Goal: Task Accomplishment & Management: Manage account settings

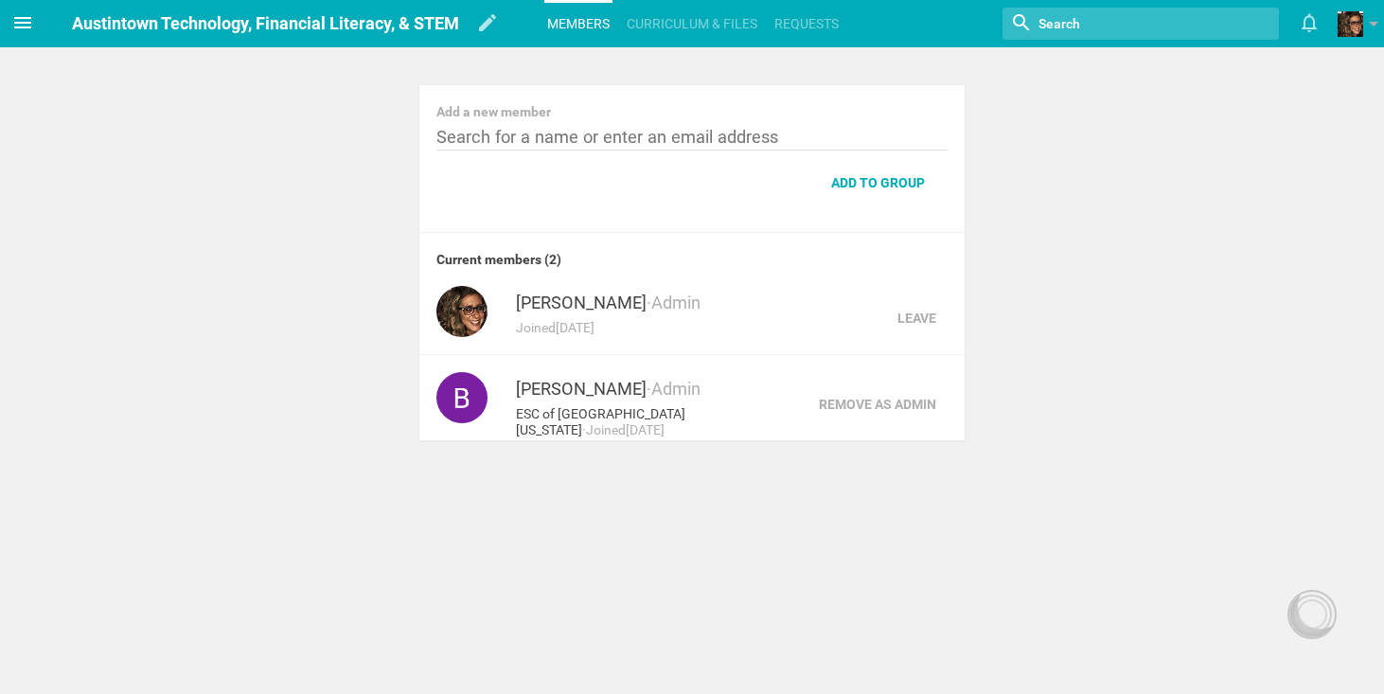
click at [20, 29] on icon at bounding box center [22, 22] width 23 height 23
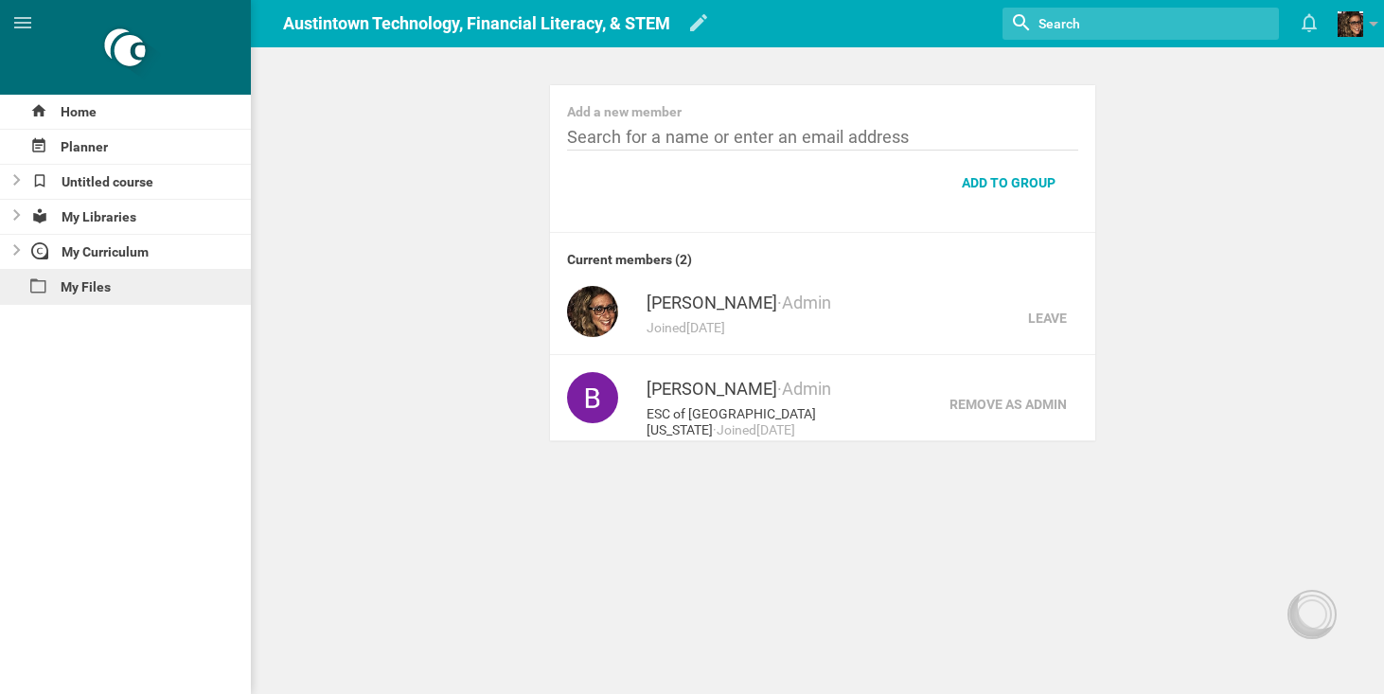
click at [89, 291] on div "My Files" at bounding box center [125, 287] width 251 height 34
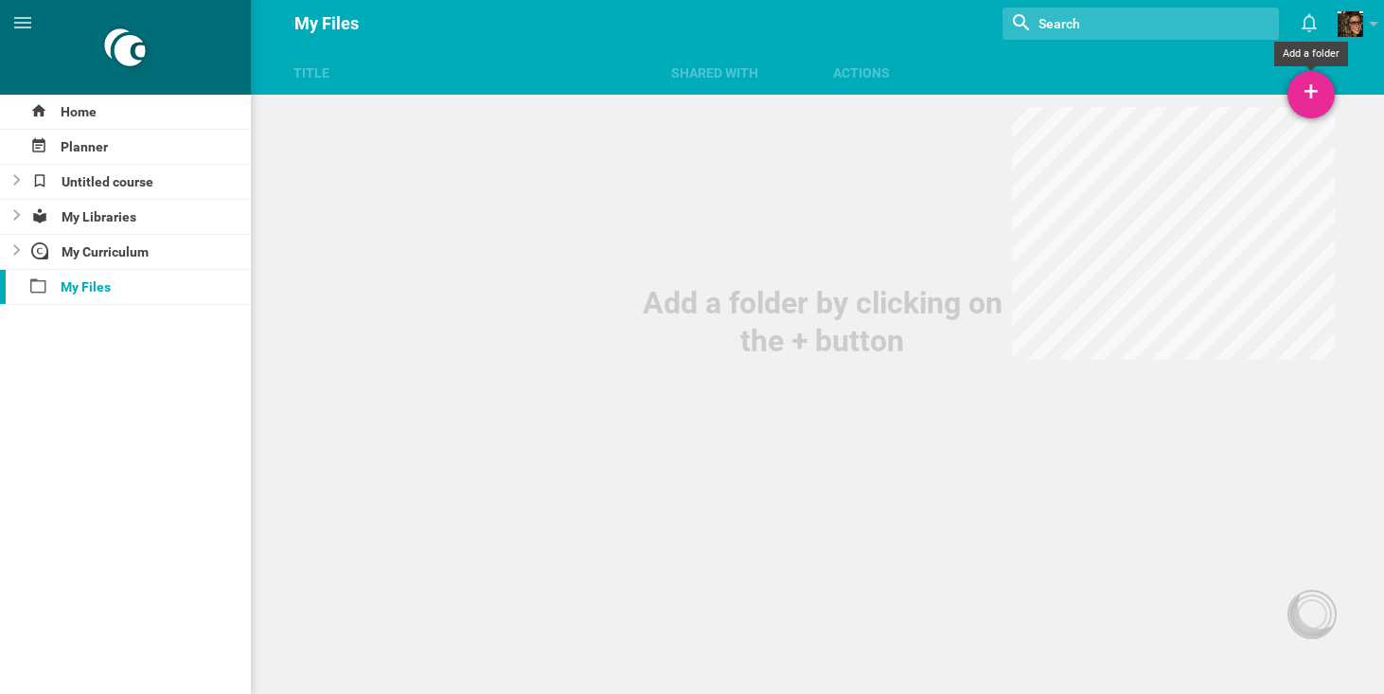
click at [1298, 92] on div "+" at bounding box center [1311, 94] width 47 height 47
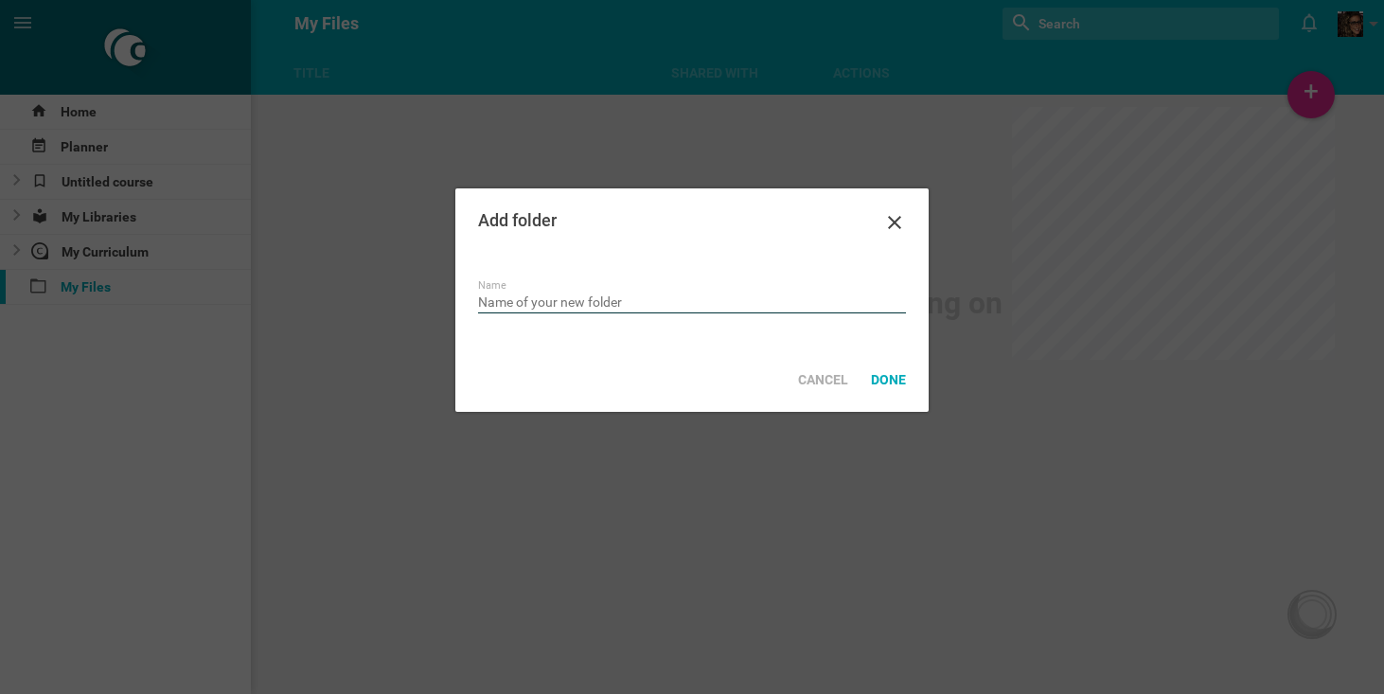
click at [575, 304] on input "text" at bounding box center [692, 303] width 428 height 19
type input "ELA 10"
click at [899, 375] on div "Done" at bounding box center [889, 380] width 58 height 42
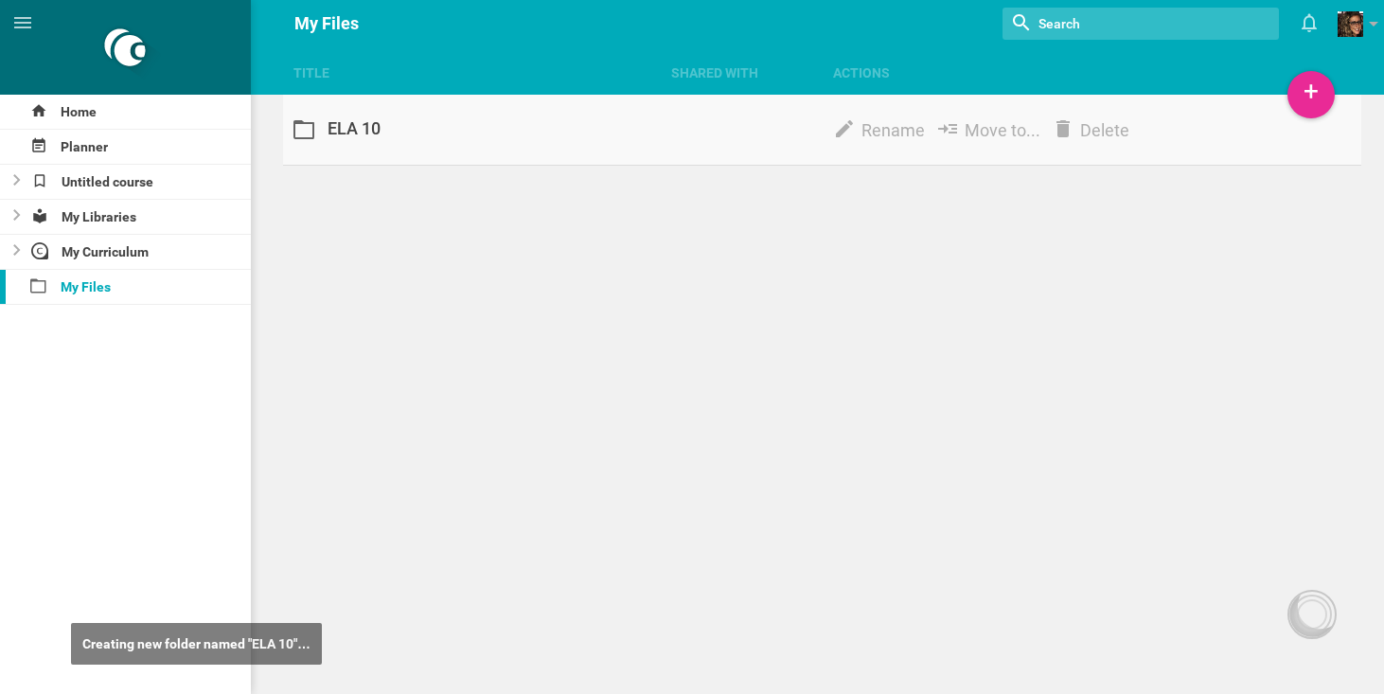
click at [360, 119] on div "ELA 10" at bounding box center [472, 129] width 378 height 24
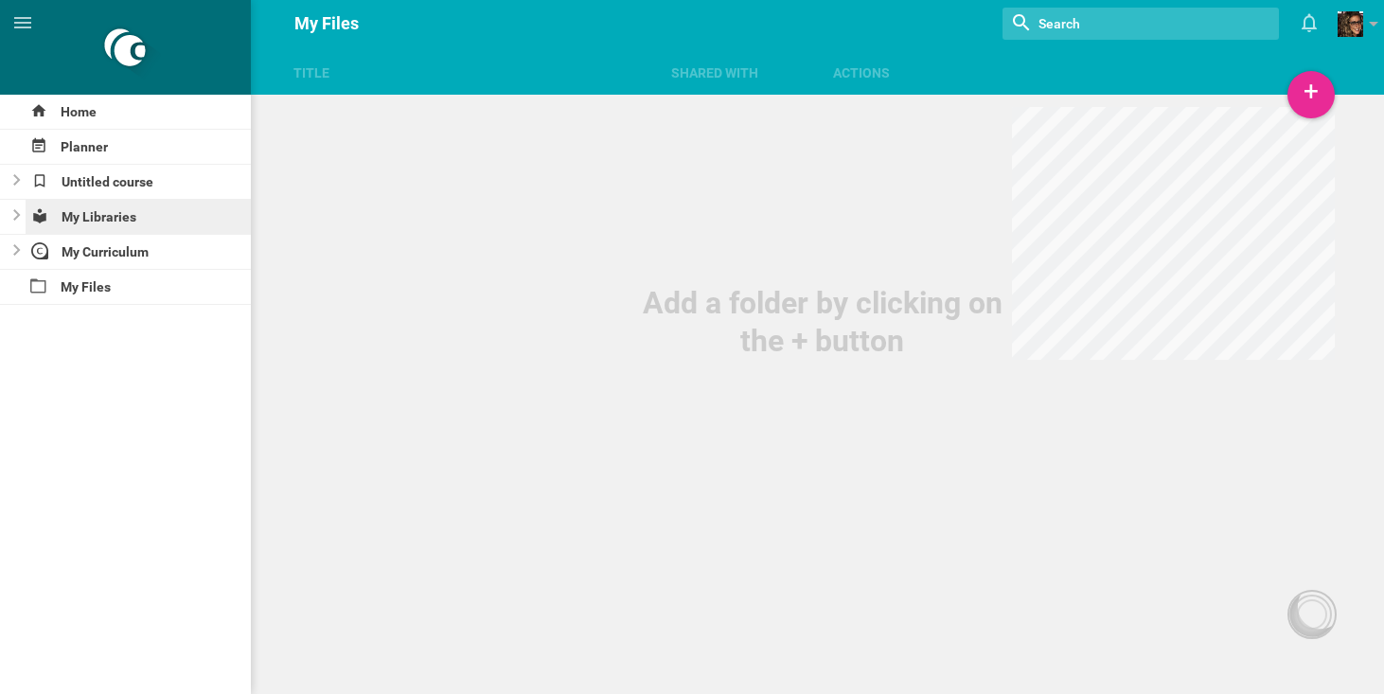
click at [147, 202] on div "My Libraries" at bounding box center [139, 217] width 226 height 34
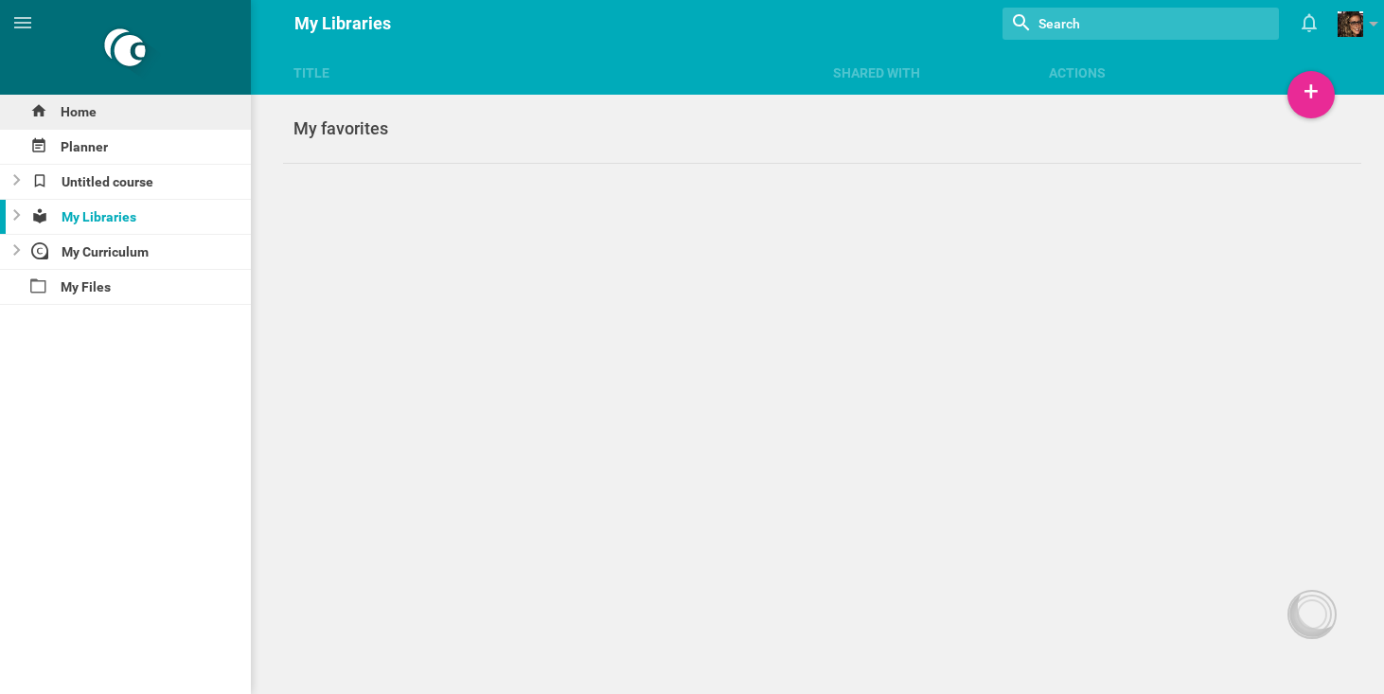
click at [98, 100] on div "Home" at bounding box center [125, 112] width 251 height 34
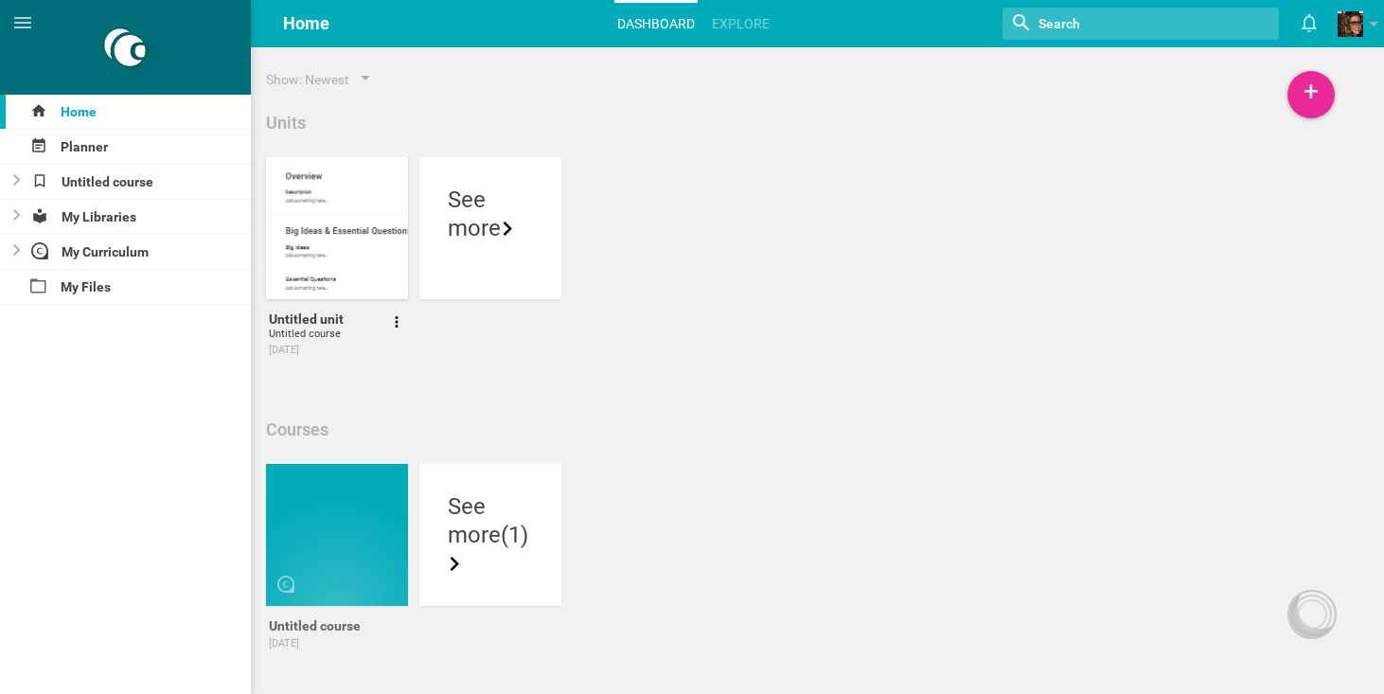
click at [373, 202] on div at bounding box center [337, 228] width 142 height 142
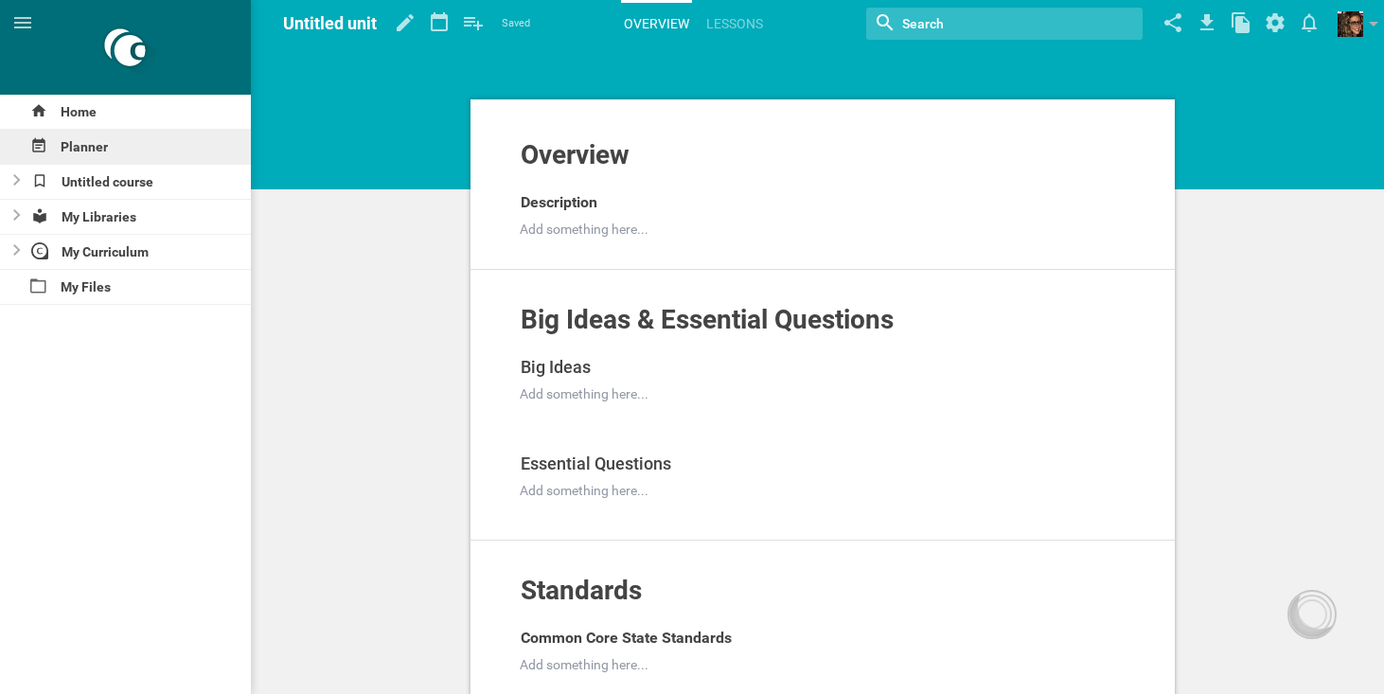
click at [170, 134] on div "Planner" at bounding box center [125, 147] width 251 height 34
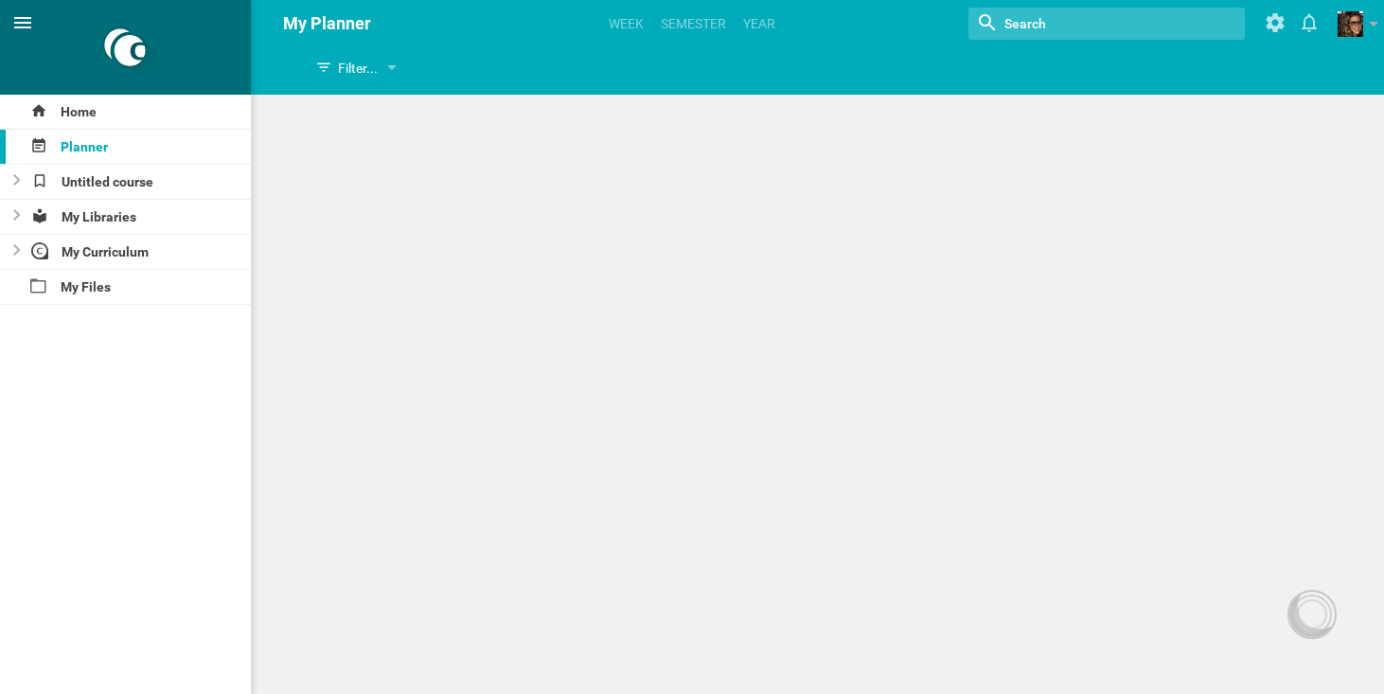
click at [8, 18] on span at bounding box center [22, 22] width 45 height 45
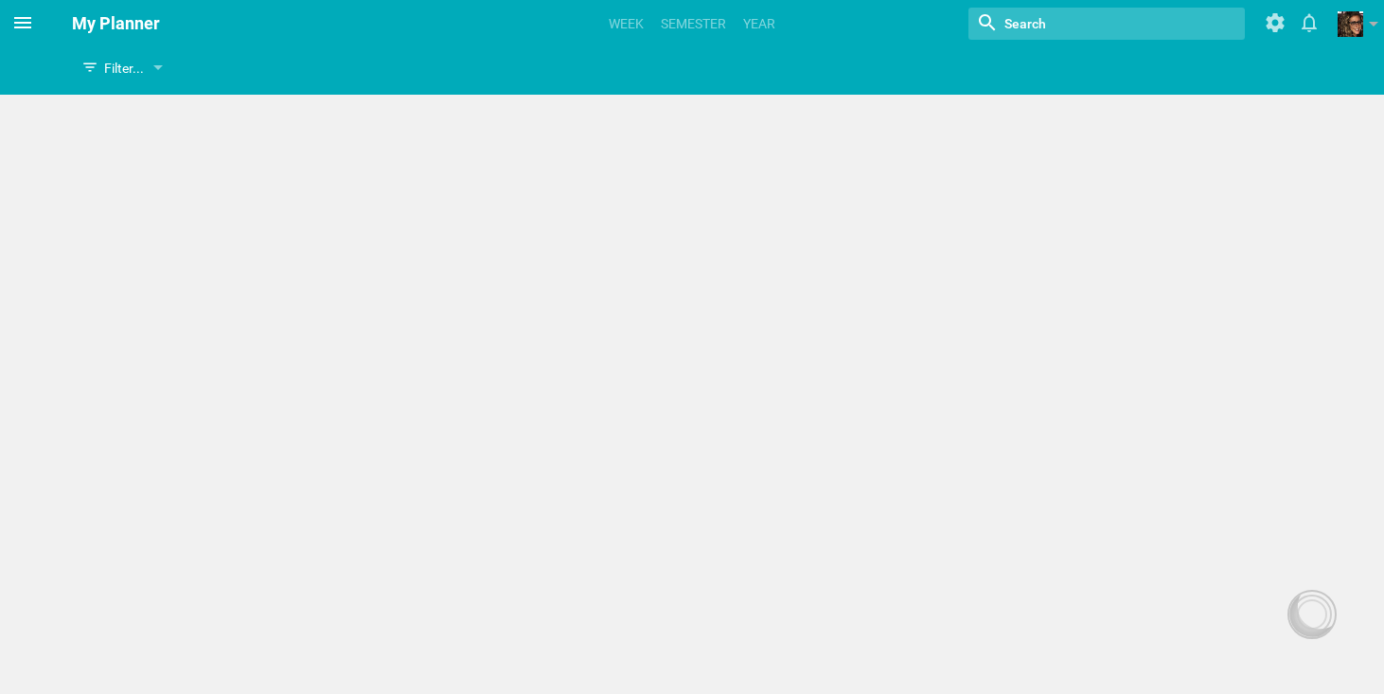
click at [8, 18] on span at bounding box center [22, 22] width 45 height 45
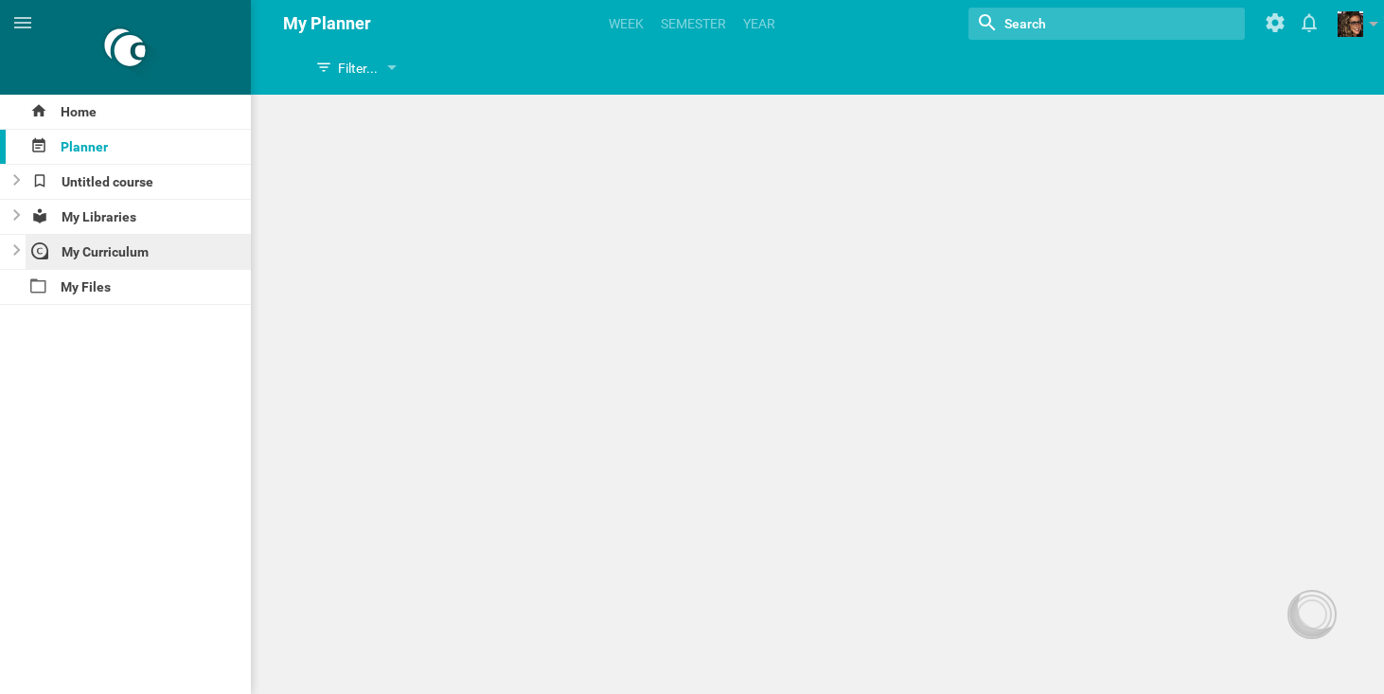
click at [98, 266] on div "My Curriculum" at bounding box center [139, 252] width 226 height 34
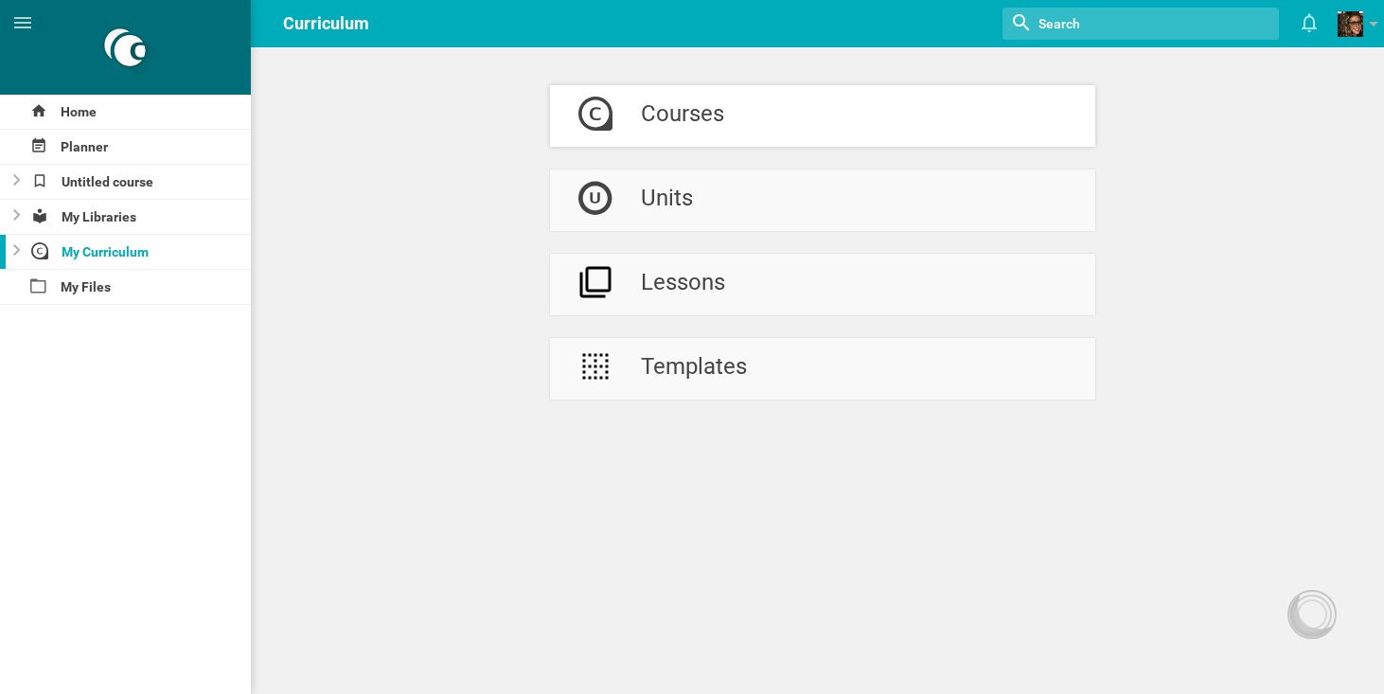
click at [686, 117] on div "Courses" at bounding box center [682, 116] width 83 height 62
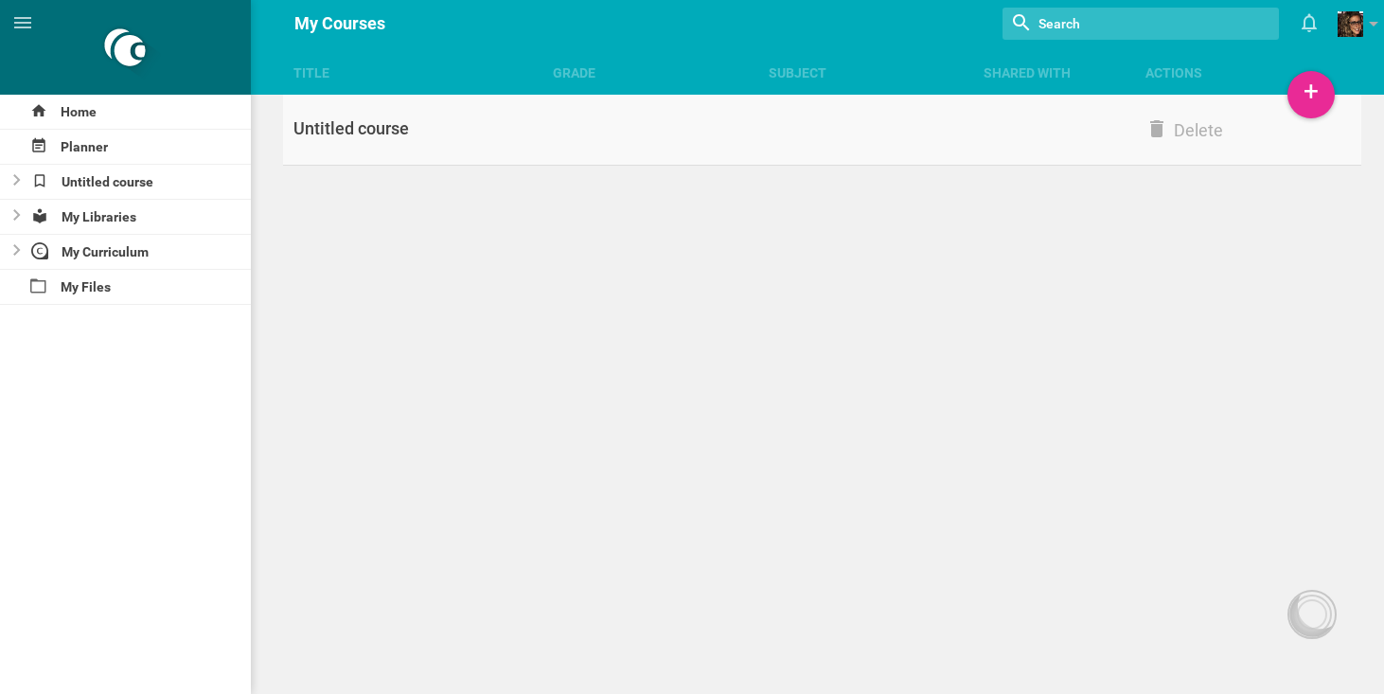
click at [439, 144] on link "Untitled course Delete" at bounding box center [822, 130] width 1079 height 71
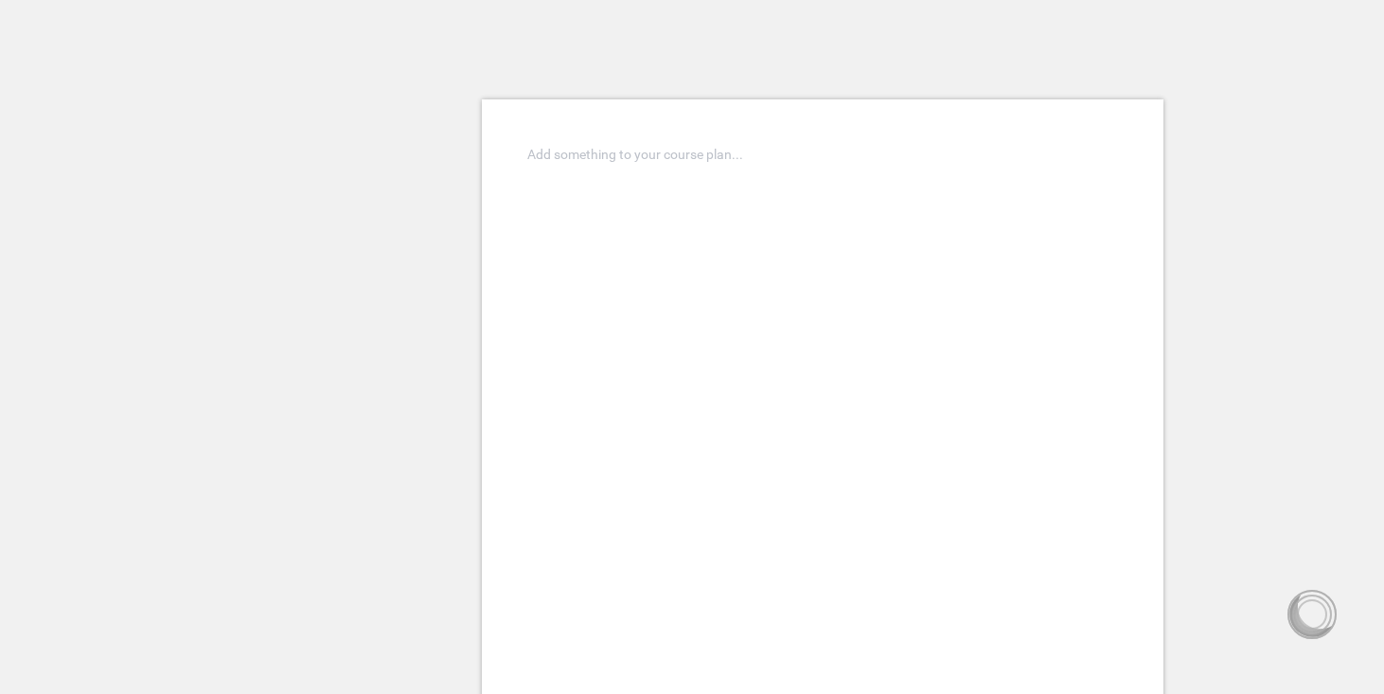
click at [650, 153] on div at bounding box center [823, 154] width 590 height 19
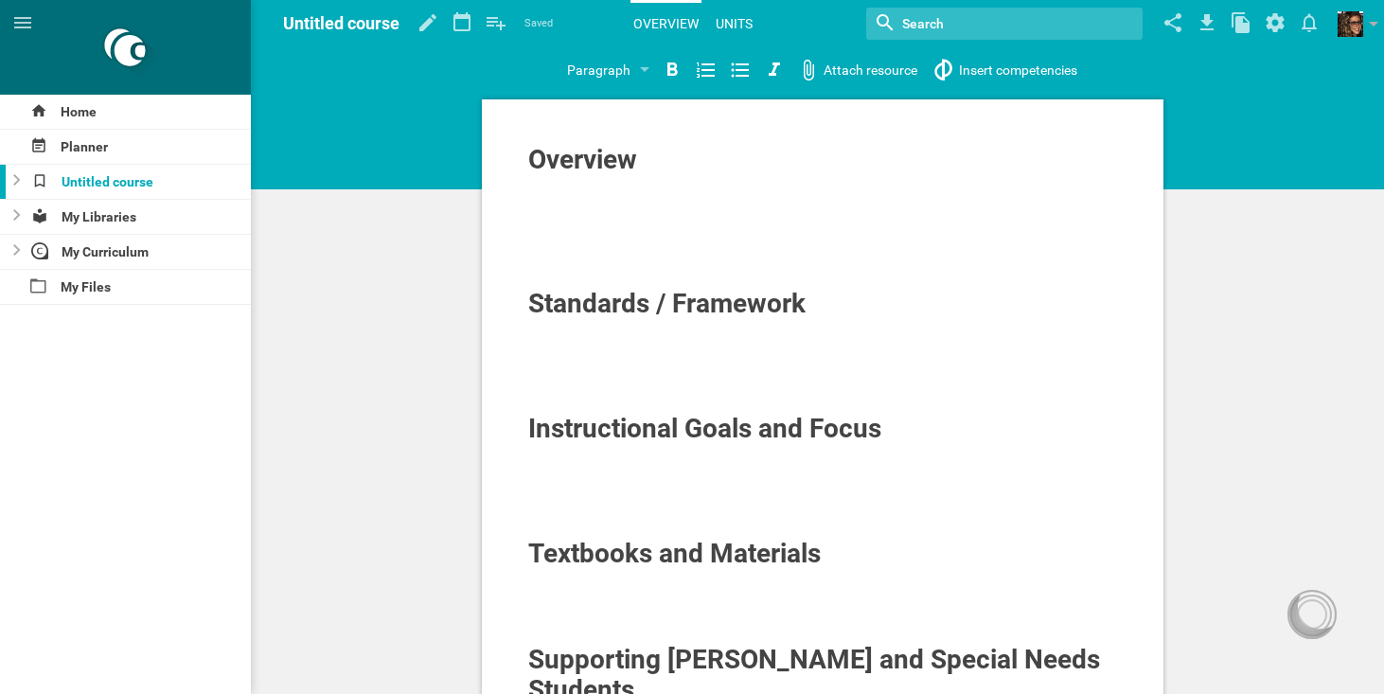
click at [738, 13] on link "Units" at bounding box center [734, 24] width 43 height 42
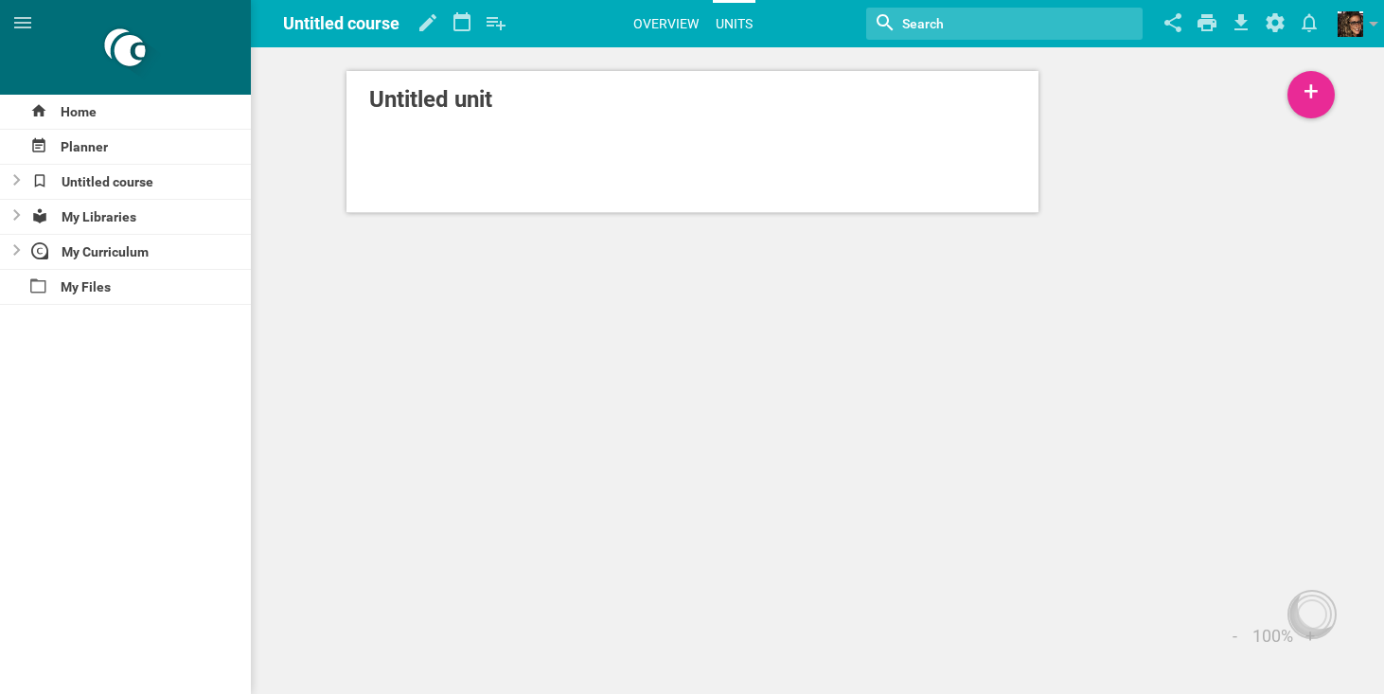
click at [671, 21] on link "Overview" at bounding box center [666, 24] width 71 height 42
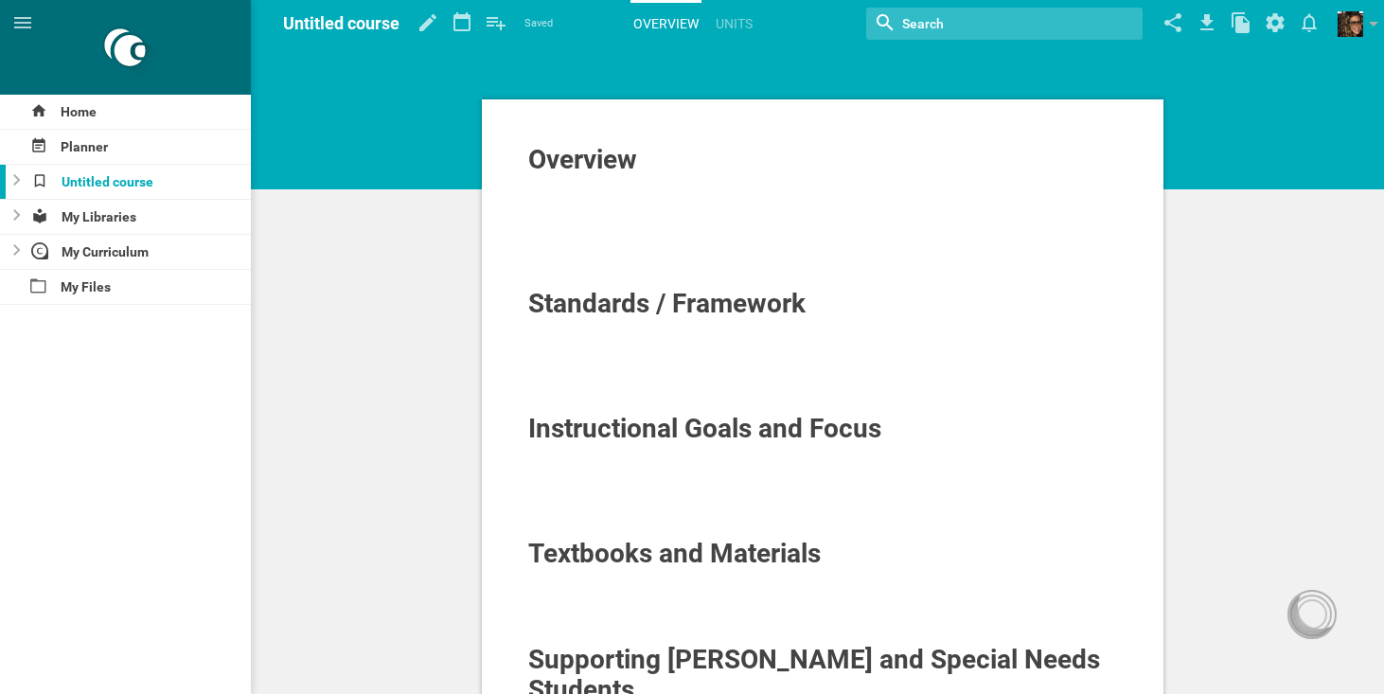
click at [453, 146] on div "Overview Standards / Framework Instructional Goals and Focus Textbooks and Mate…" at bounding box center [822, 662] width 1124 height 1325
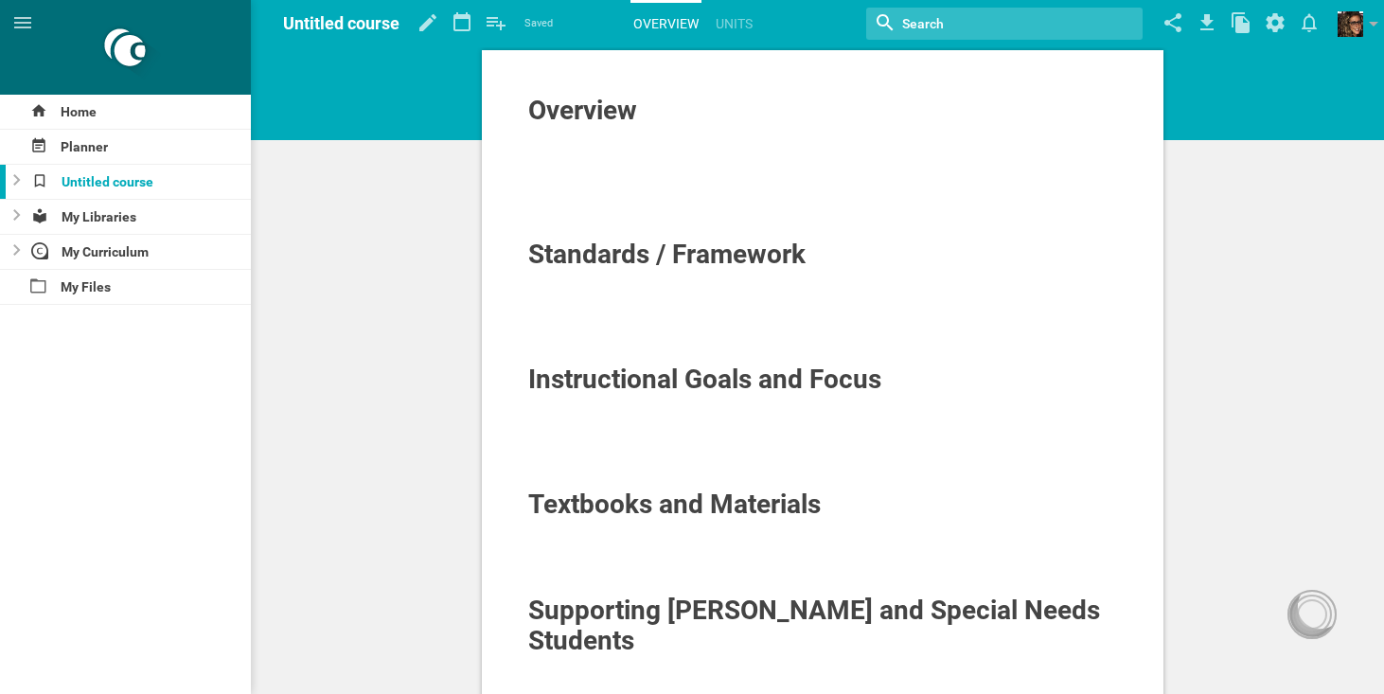
scroll to position [65, 0]
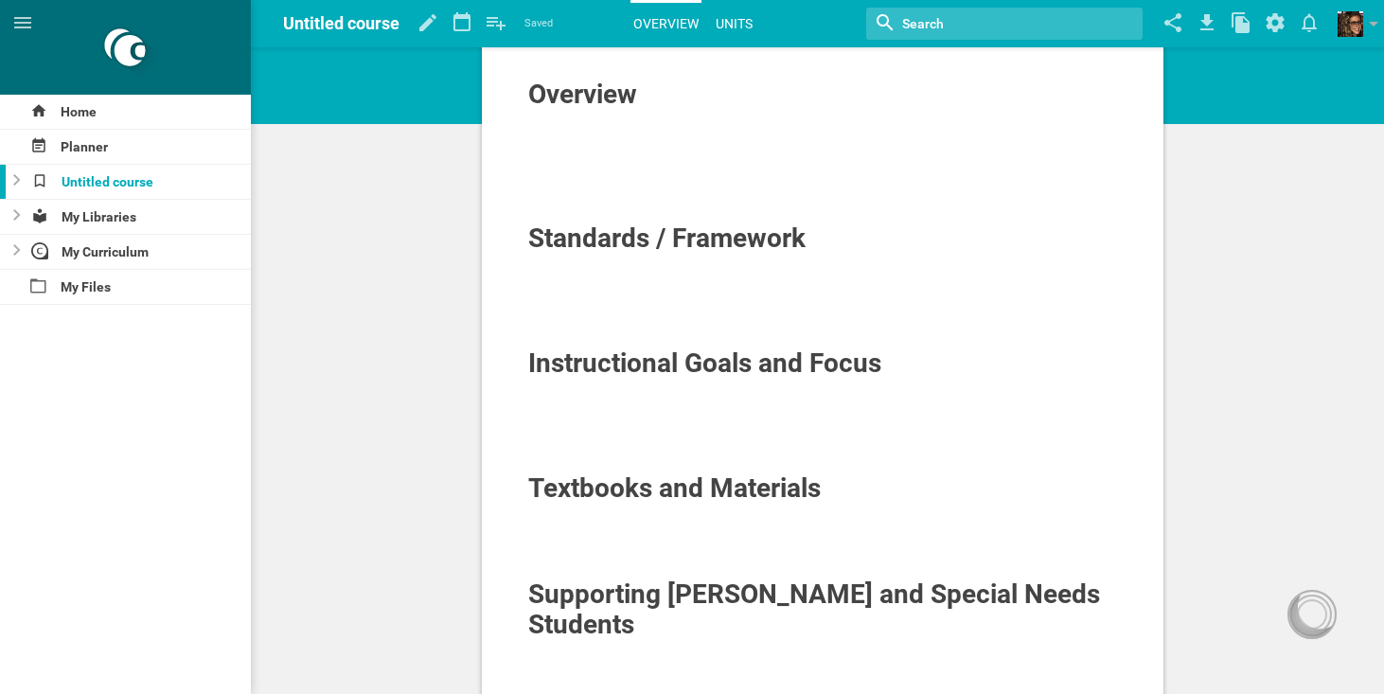
click at [729, 33] on link "Units" at bounding box center [734, 24] width 43 height 42
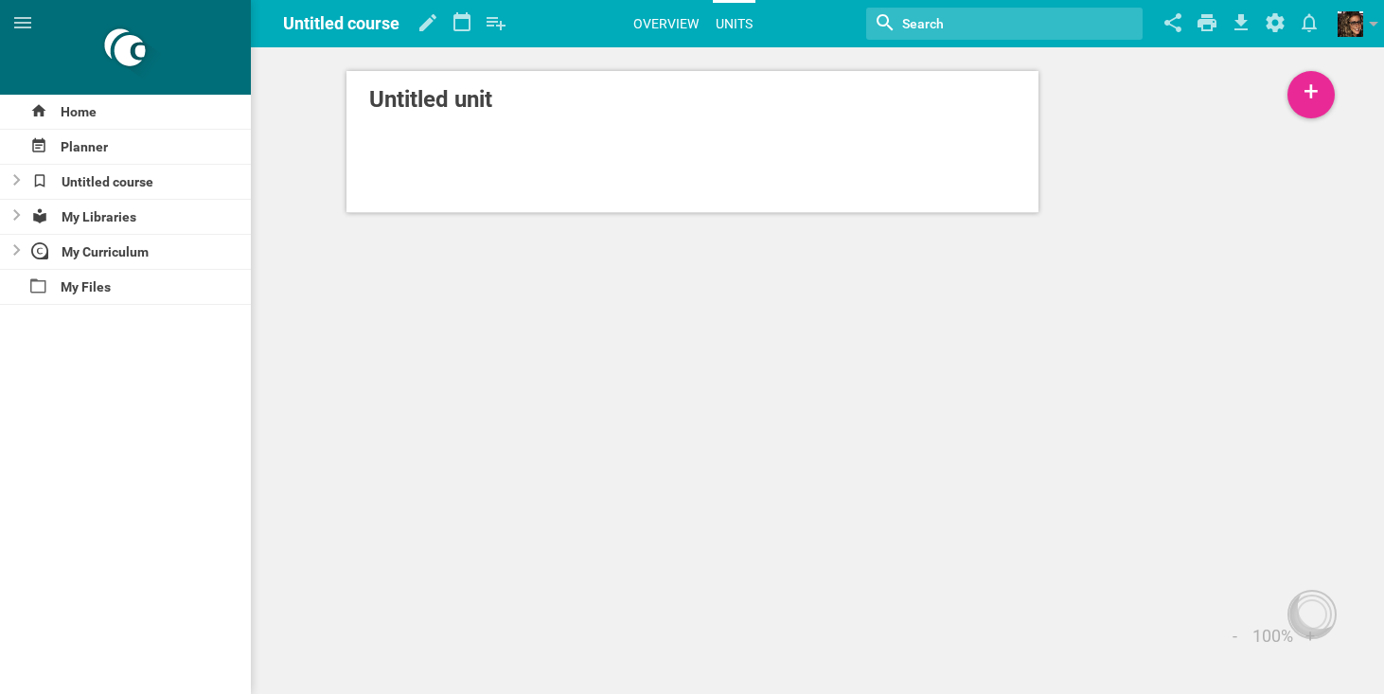
click at [671, 27] on link "Overview" at bounding box center [666, 24] width 71 height 42
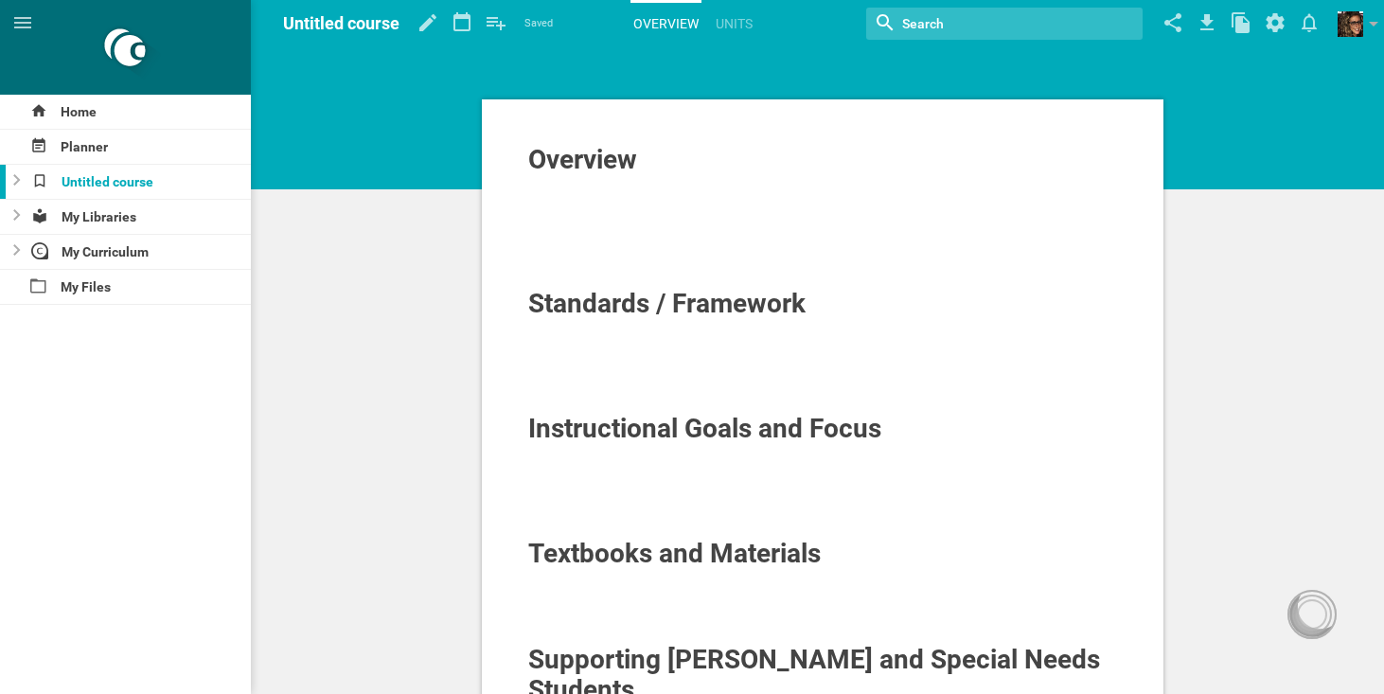
click at [372, 31] on span "Untitled course" at bounding box center [341, 23] width 116 height 20
click at [396, 27] on span "Untitled course" at bounding box center [341, 23] width 116 height 20
drag, startPoint x: 396, startPoint y: 27, endPoint x: 286, endPoint y: 36, distance: 110.2
click at [286, 36] on div "Untitled course" at bounding box center [341, 23] width 116 height 47
click at [347, 15] on span "Untitled course" at bounding box center [341, 23] width 116 height 20
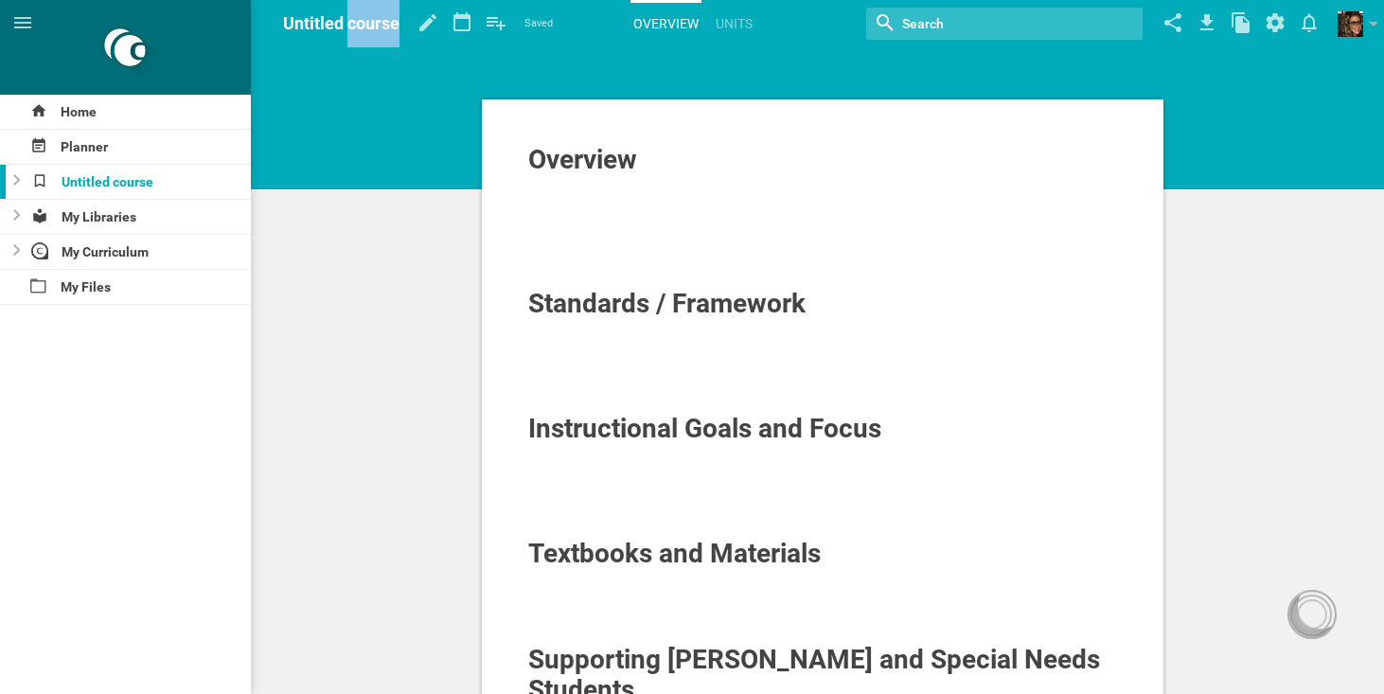
click at [347, 15] on span "Untitled course" at bounding box center [341, 23] width 116 height 20
click at [574, 173] on span "Overview" at bounding box center [582, 159] width 109 height 31
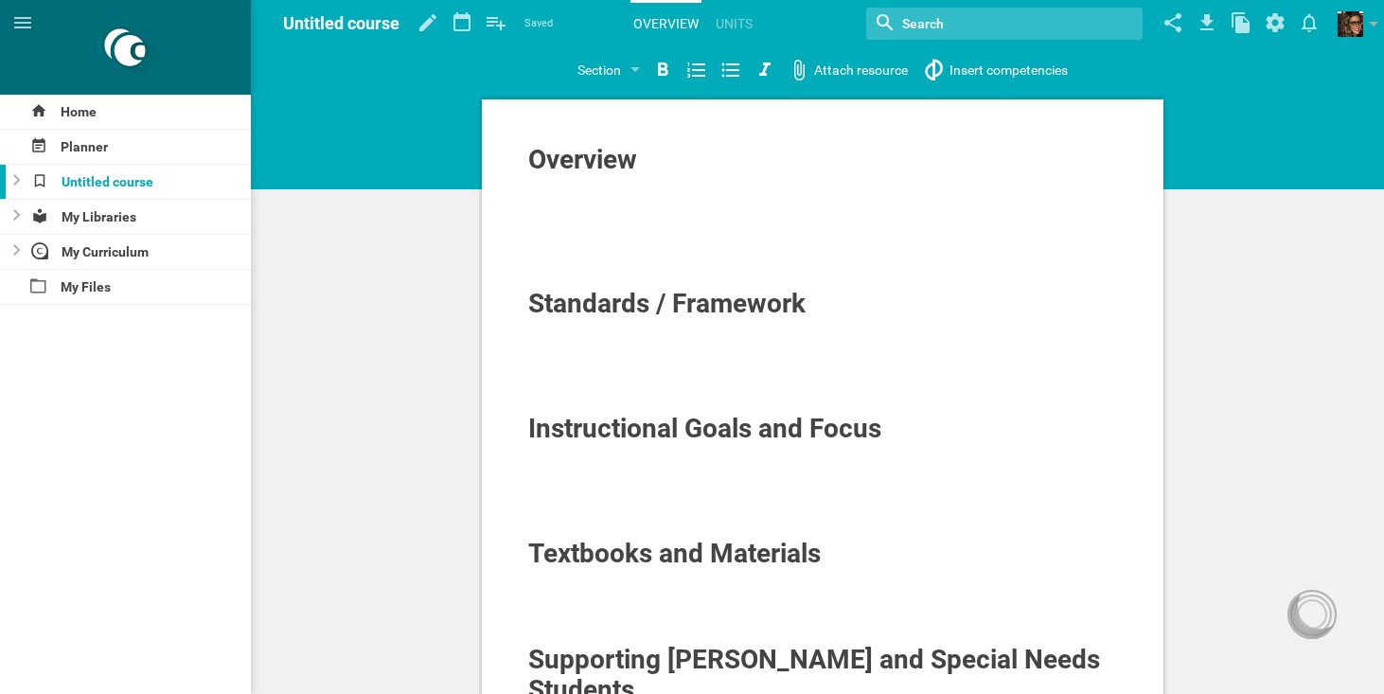
click at [661, 180] on div at bounding box center [823, 184] width 590 height 19
click at [581, 80] on div "Section" at bounding box center [600, 70] width 44 height 23
click at [485, 103] on div "Overview Standards / Framework Instructional Goals and Focus Textbooks and Mate…" at bounding box center [823, 570] width 682 height 943
click at [730, 89] on hgroup "Section Section Subsection Title Paragraph Attach resource Insert competencies" at bounding box center [822, 69] width 1124 height 44
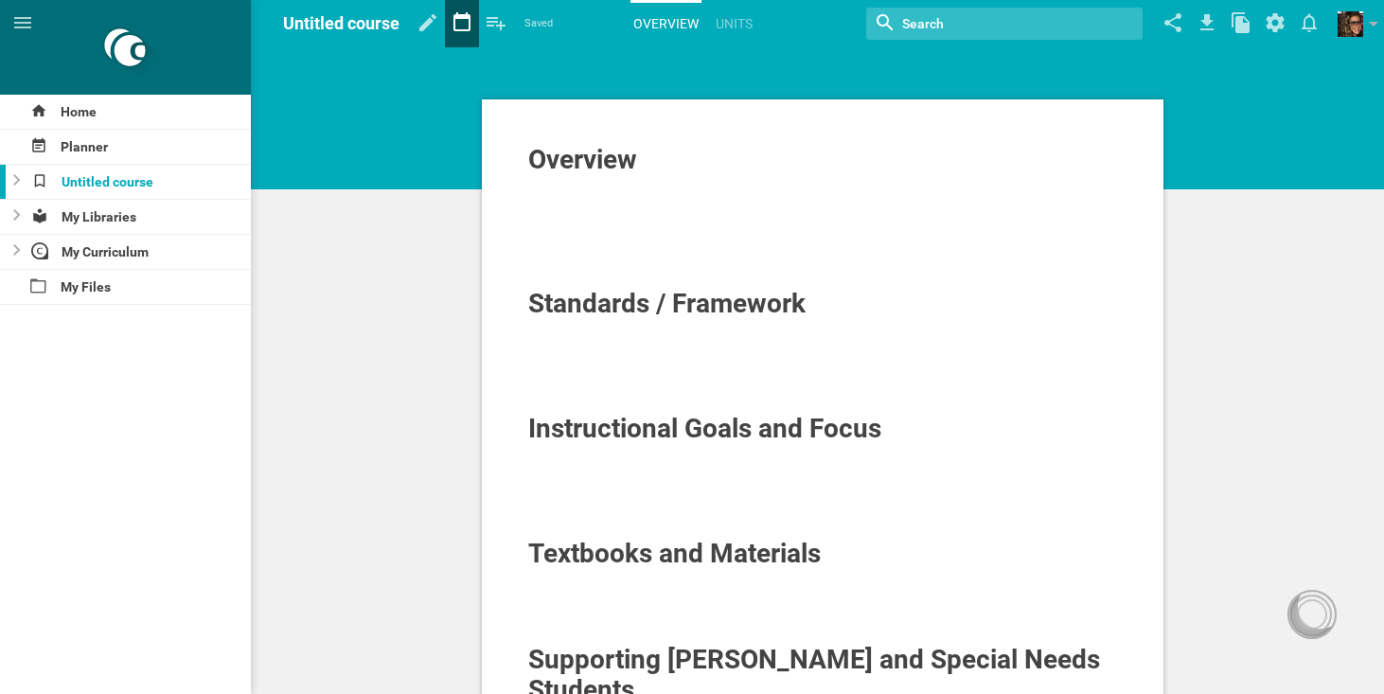
click at [461, 25] on icon at bounding box center [462, 22] width 34 height 45
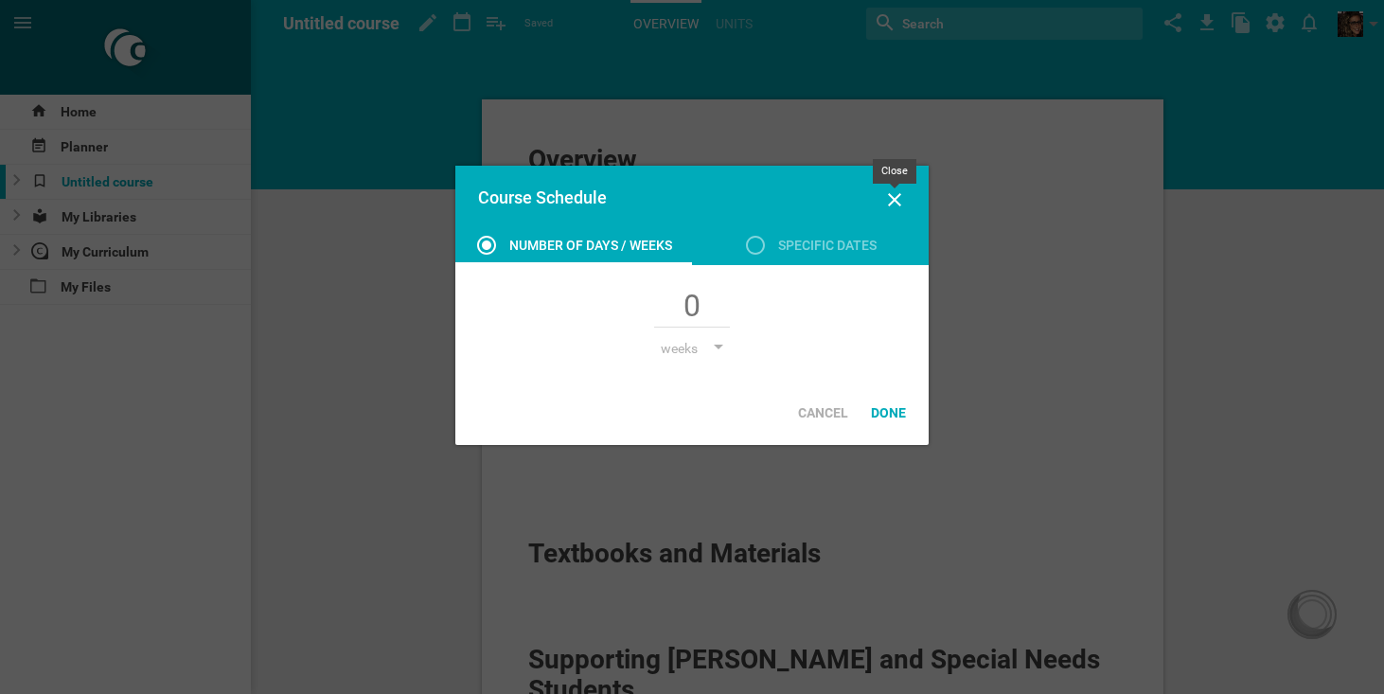
click at [896, 199] on icon at bounding box center [894, 199] width 13 height 13
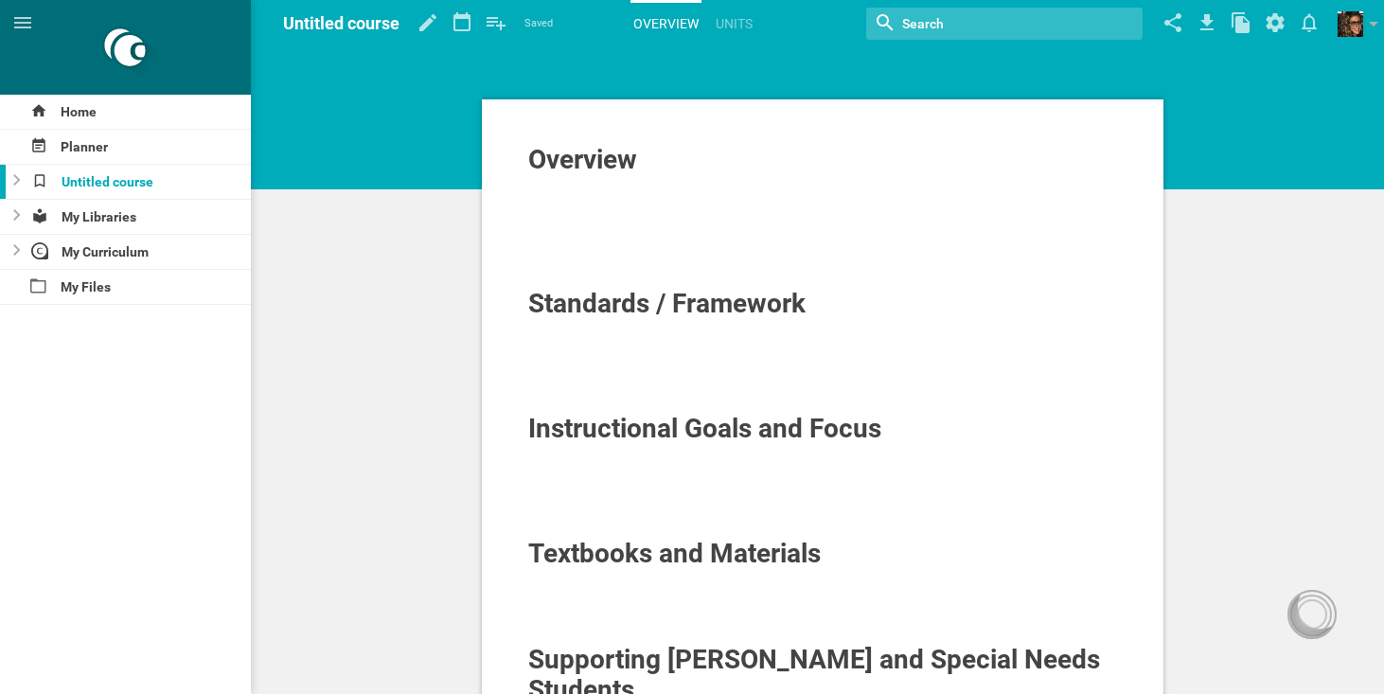
click at [365, 30] on span "Untitled course" at bounding box center [341, 23] width 116 height 20
click at [582, 192] on div at bounding box center [823, 184] width 590 height 19
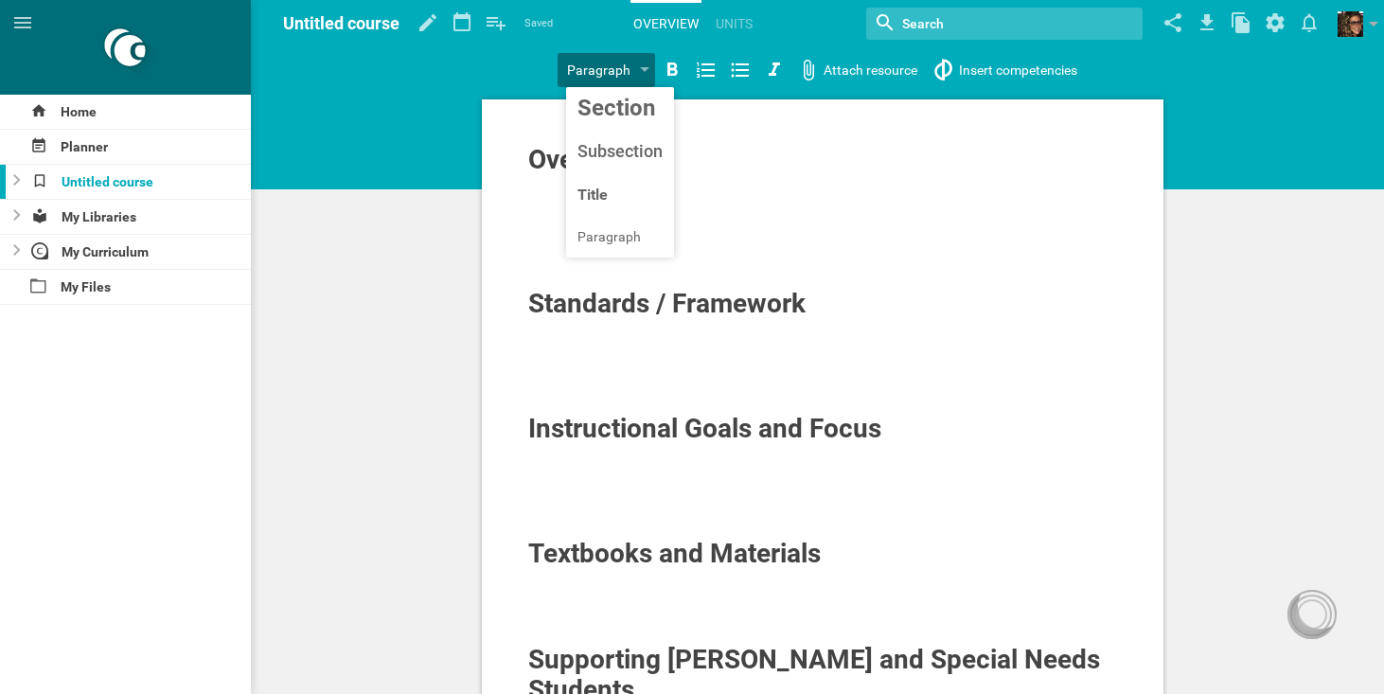
click at [709, 333] on div at bounding box center [823, 328] width 590 height 19
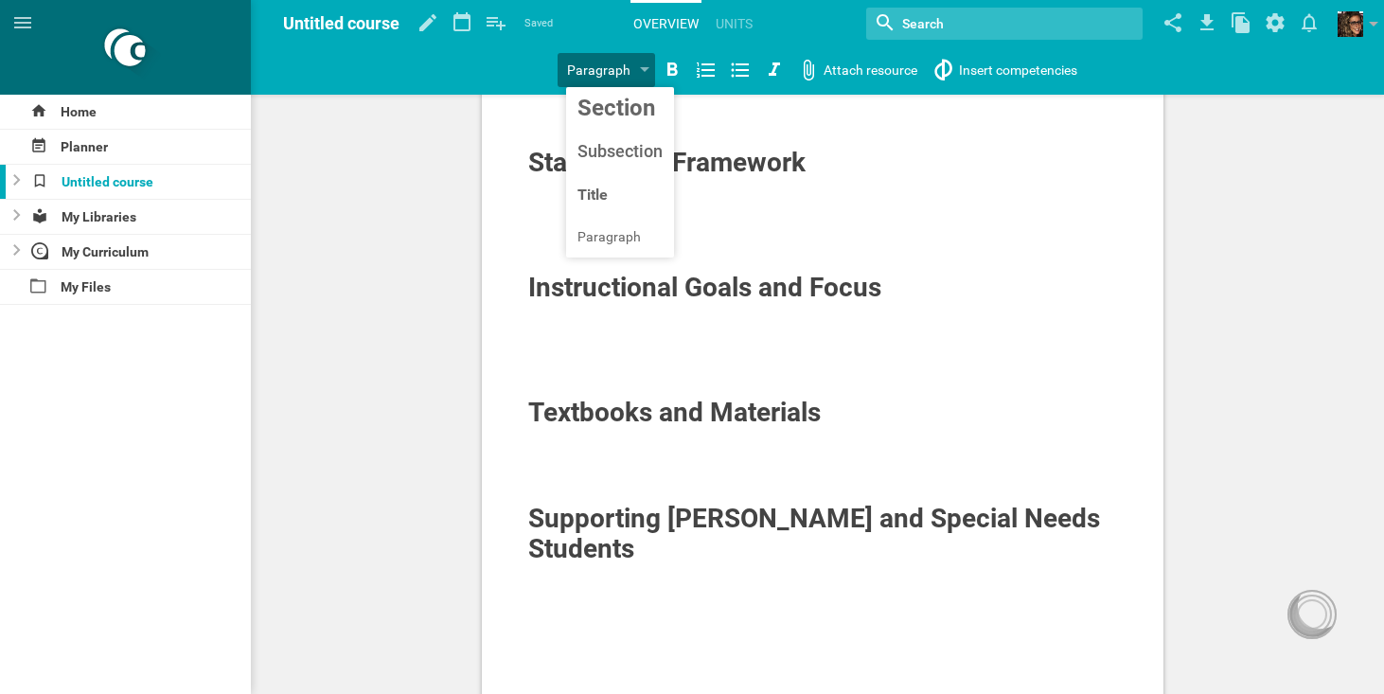
scroll to position [149, 0]
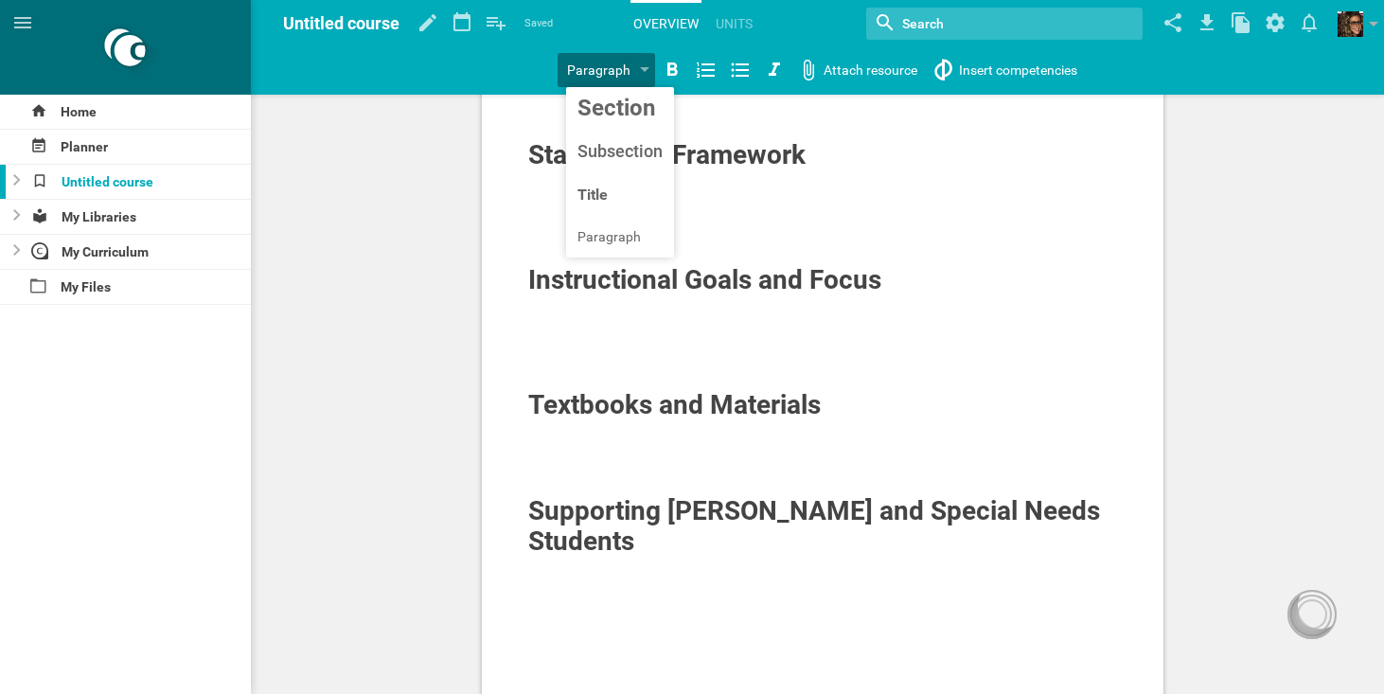
click at [787, 160] on span "Standards / Framework" at bounding box center [666, 154] width 277 height 31
click at [532, 154] on span "Standards / Framework" at bounding box center [666, 154] width 277 height 31
click at [921, 157] on div "Standards / Framework" at bounding box center [823, 155] width 590 height 30
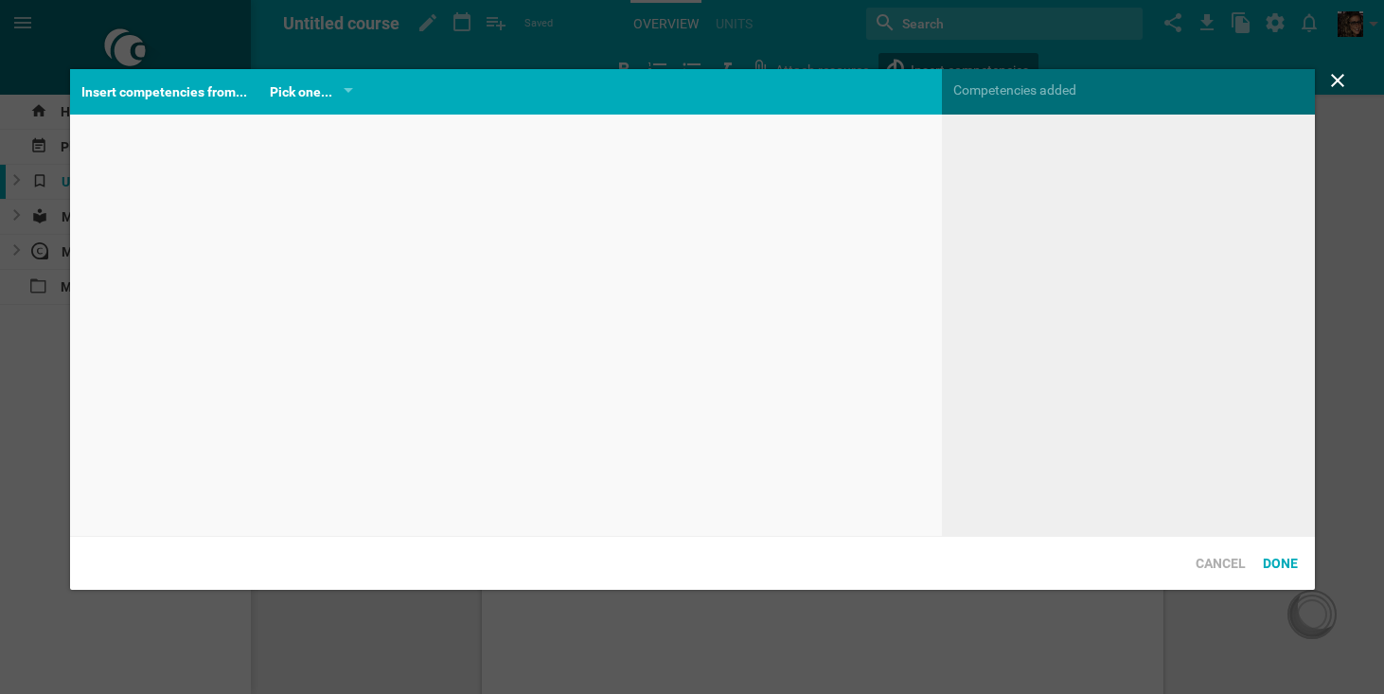
click at [969, 76] on div "Home Planner Untitled course My Libraries My Curriculum My Files Untitled cours…" at bounding box center [692, 198] width 1384 height 694
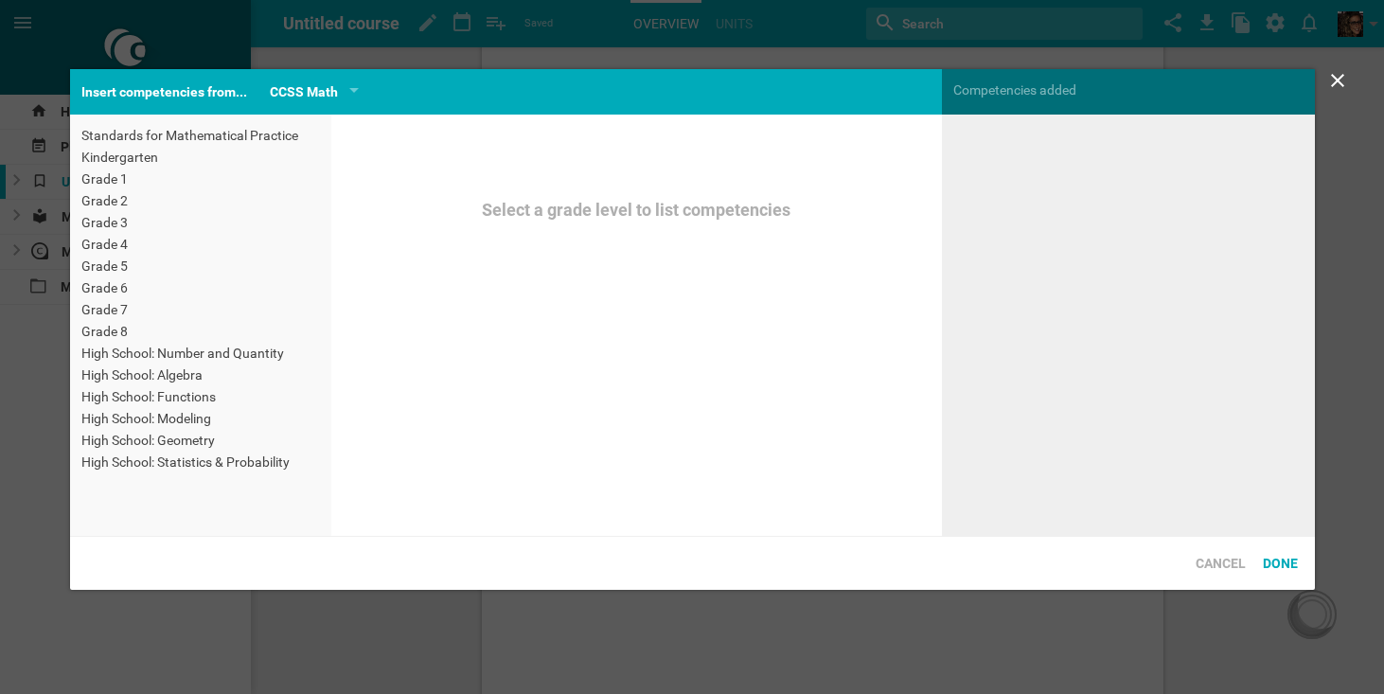
click at [1333, 80] on icon at bounding box center [1337, 80] width 23 height 23
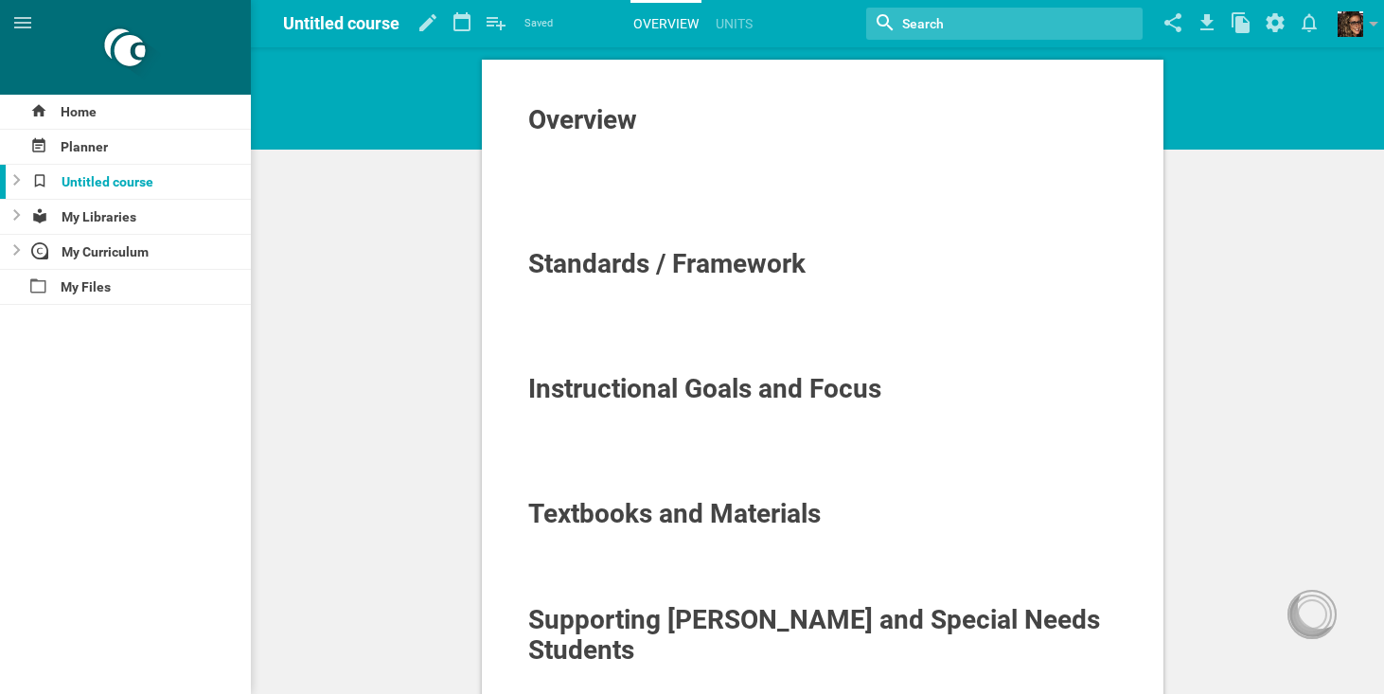
scroll to position [39, 0]
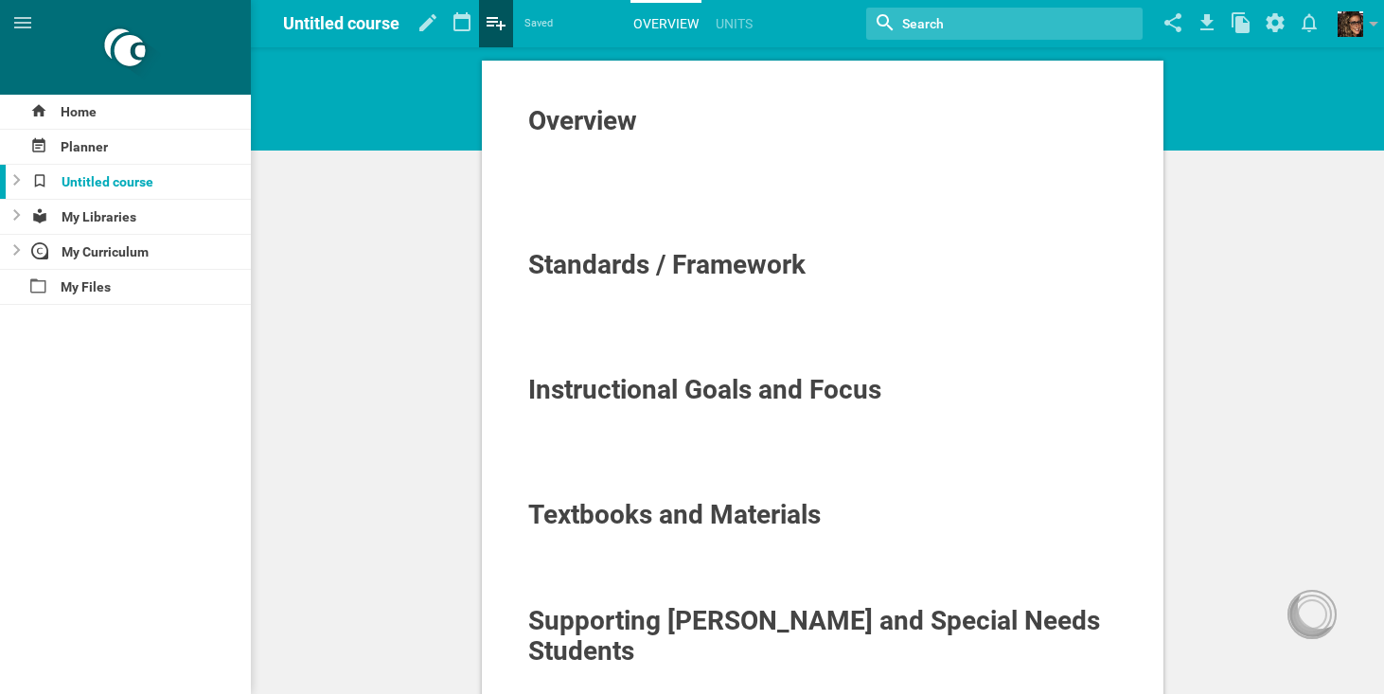
click at [497, 22] on icon at bounding box center [496, 23] width 19 height 13
click at [429, 17] on icon at bounding box center [428, 22] width 34 height 45
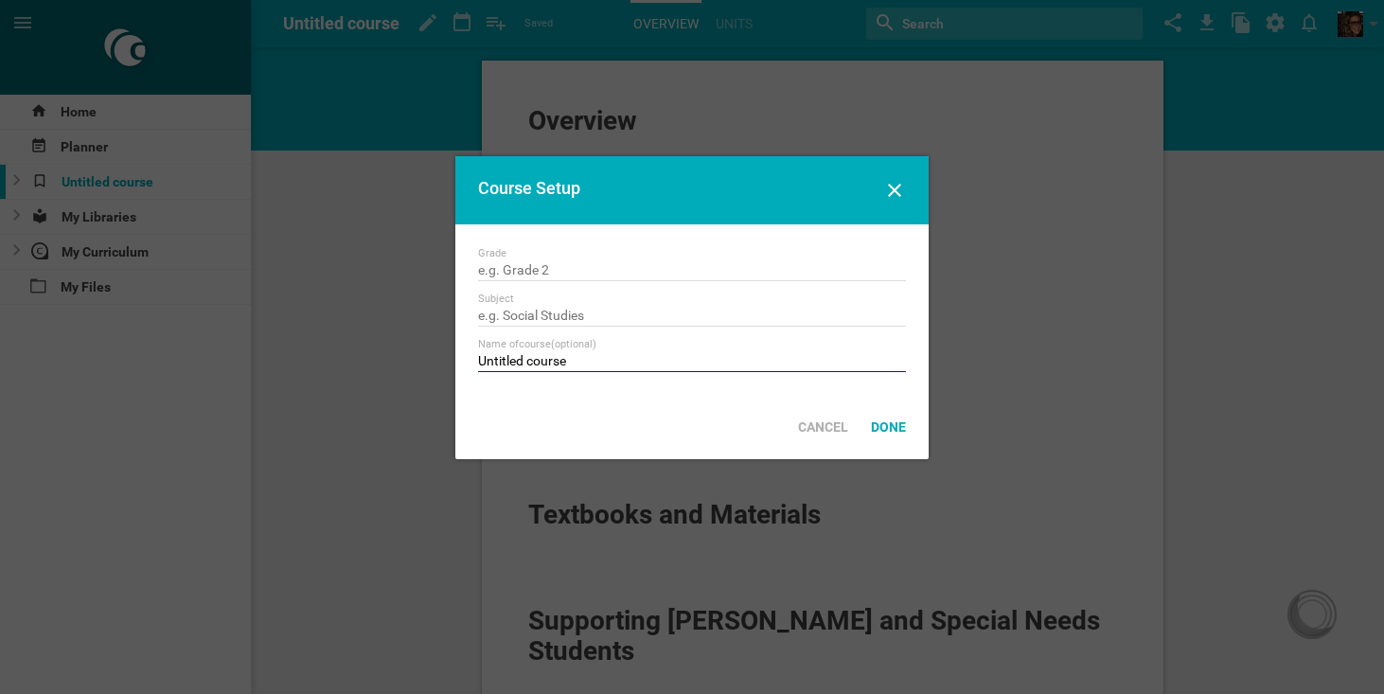
click at [549, 358] on input "Untitled course" at bounding box center [692, 362] width 428 height 19
drag, startPoint x: 584, startPoint y: 359, endPoint x: 405, endPoint y: 354, distance: 179.0
type input "ELA 9"
click at [629, 273] on input "text" at bounding box center [692, 271] width 428 height 19
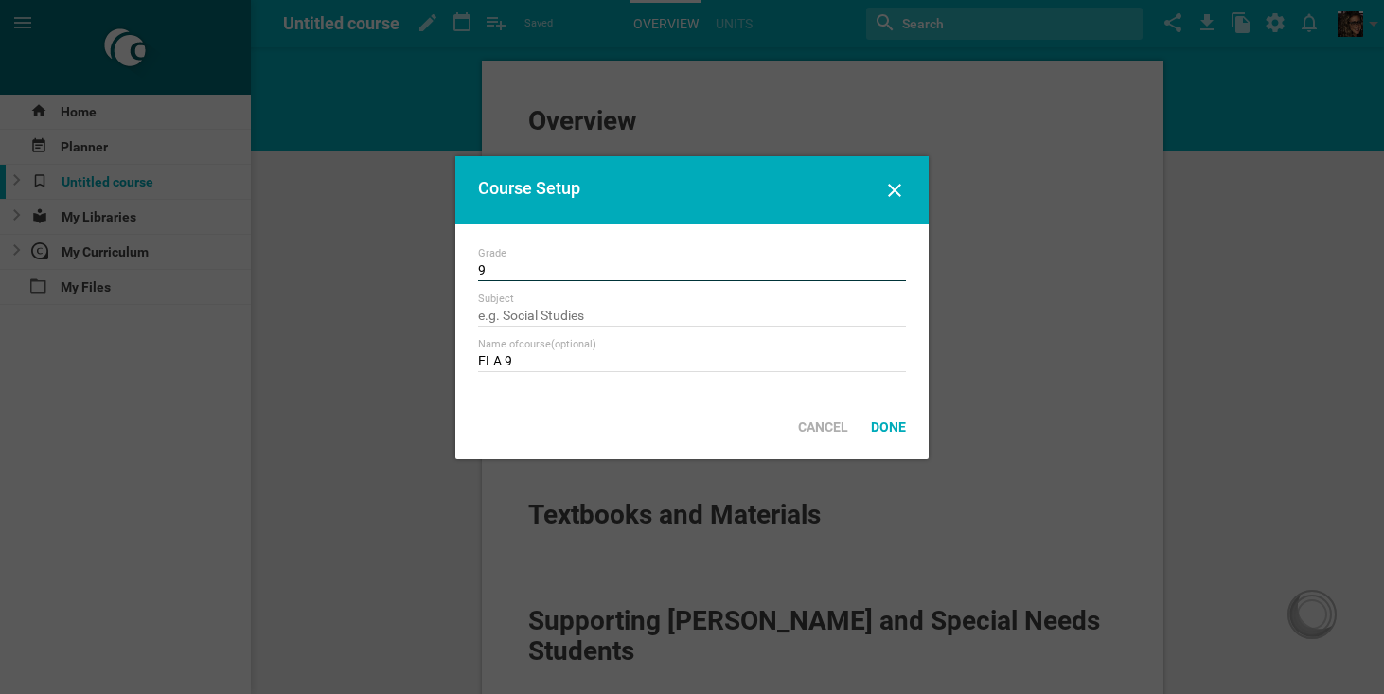
type input "9"
type input "ELA"
click at [588, 376] on div "Grade 9 Subject ELA Name of course (optional) ELA 9" at bounding box center [691, 309] width 473 height 170
click at [881, 423] on div "Done" at bounding box center [889, 427] width 58 height 42
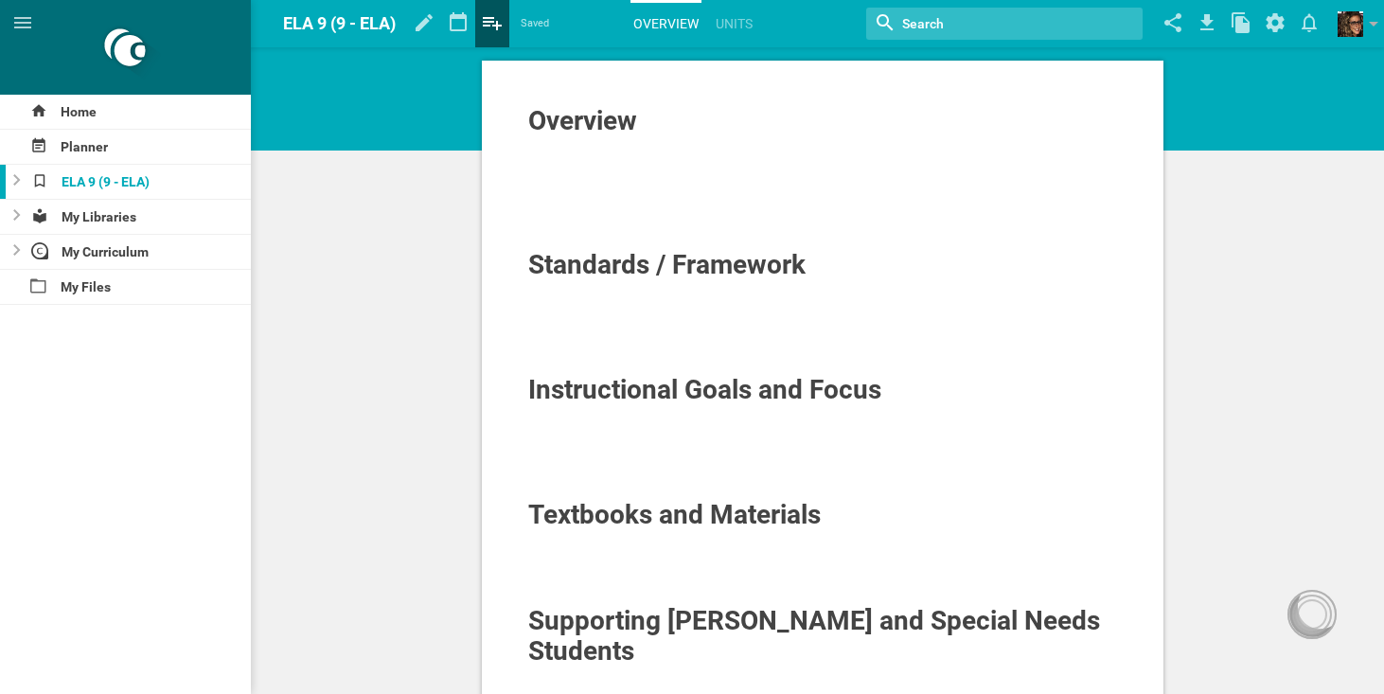
drag, startPoint x: 432, startPoint y: 19, endPoint x: 494, endPoint y: 25, distance: 62.7
click at [494, 25] on hgroup at bounding box center [458, 23] width 102 height 47
click at [497, 19] on icon at bounding box center [492, 23] width 19 height 13
click at [485, 32] on icon at bounding box center [492, 22] width 34 height 45
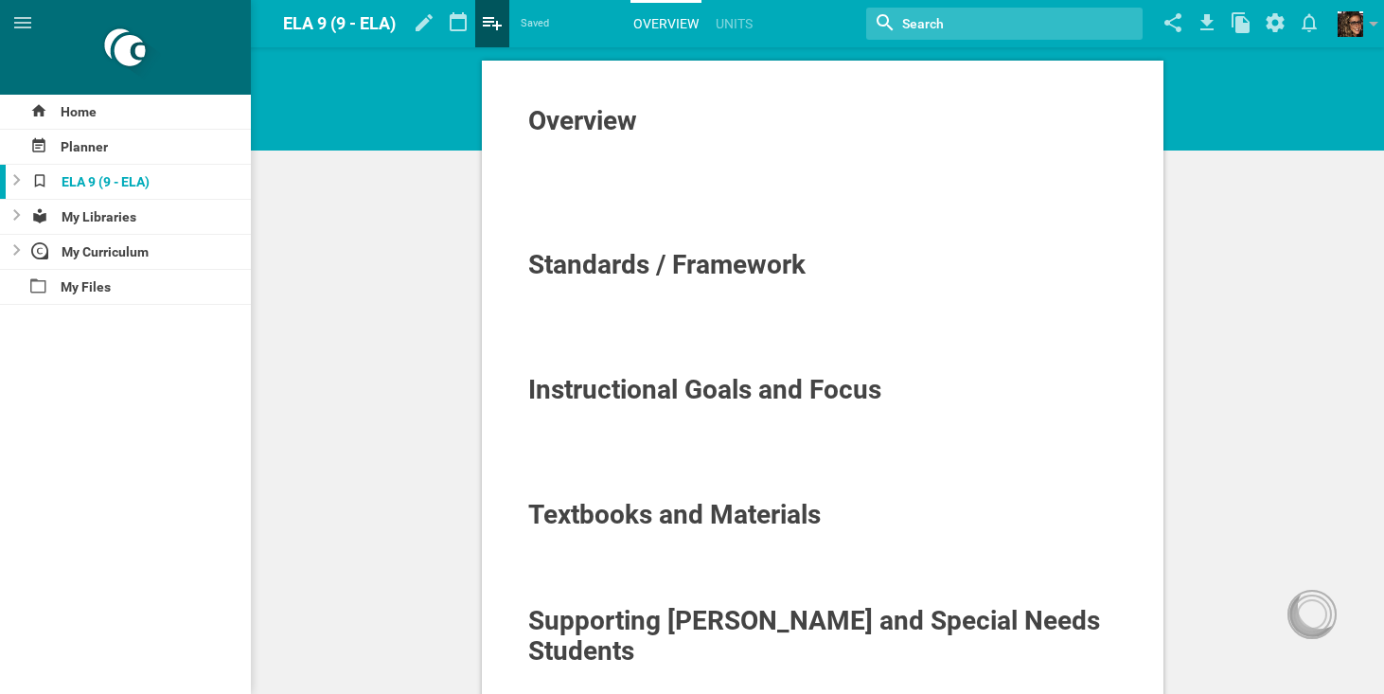
click at [491, 30] on icon at bounding box center [492, 22] width 34 height 45
click at [498, 24] on icon at bounding box center [492, 22] width 34 height 45
click at [473, 24] on icon at bounding box center [458, 22] width 34 height 45
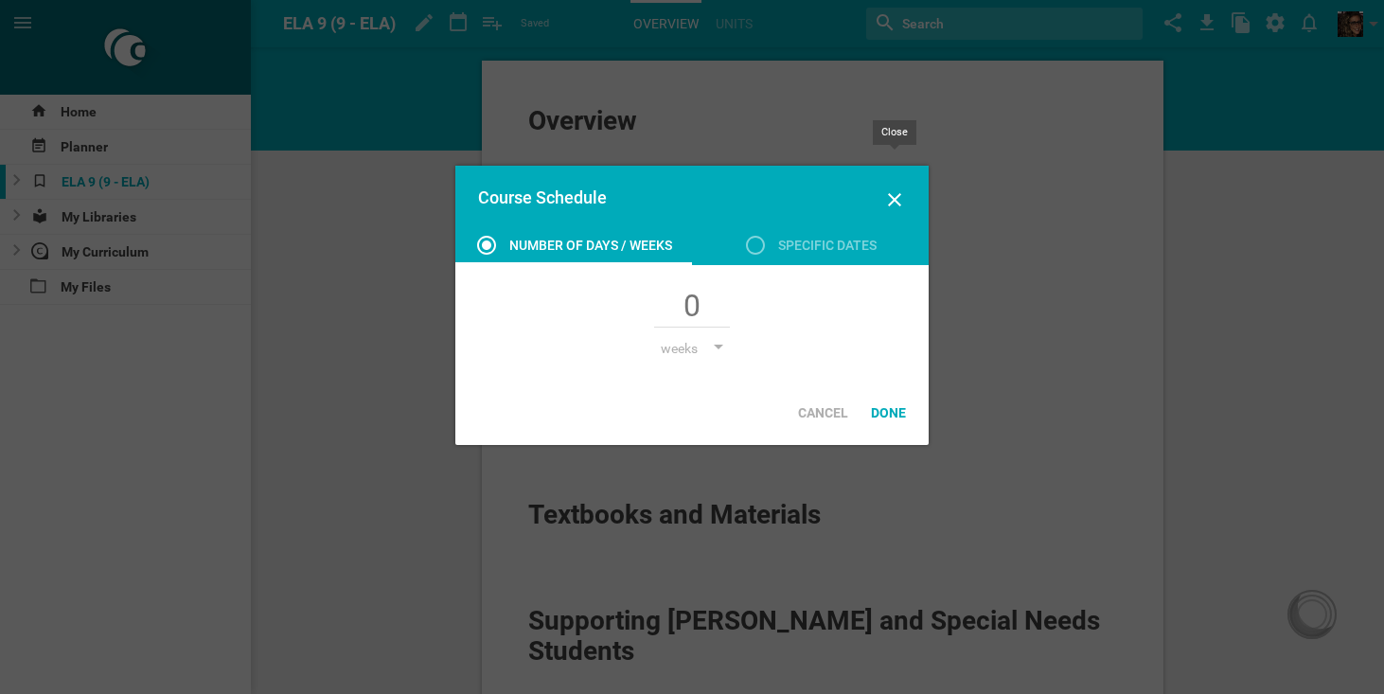
click at [890, 201] on icon at bounding box center [894, 199] width 23 height 23
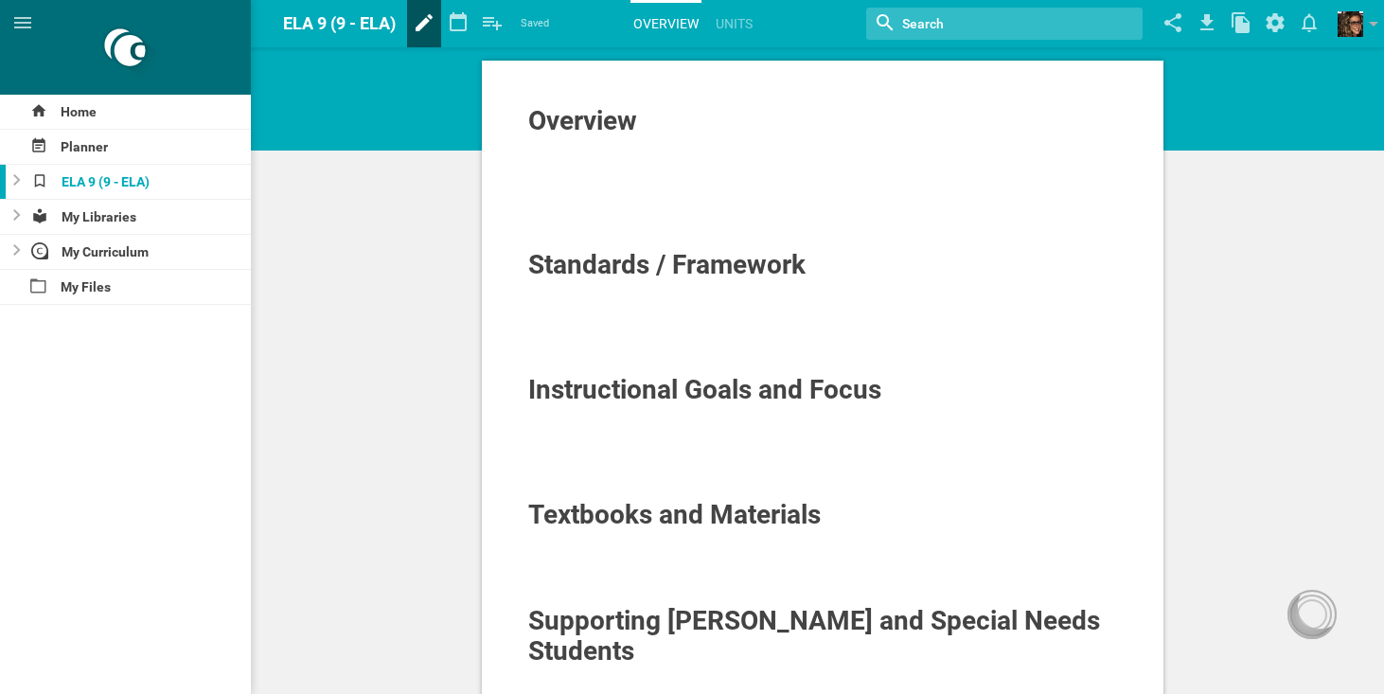
click at [423, 22] on icon at bounding box center [424, 22] width 34 height 45
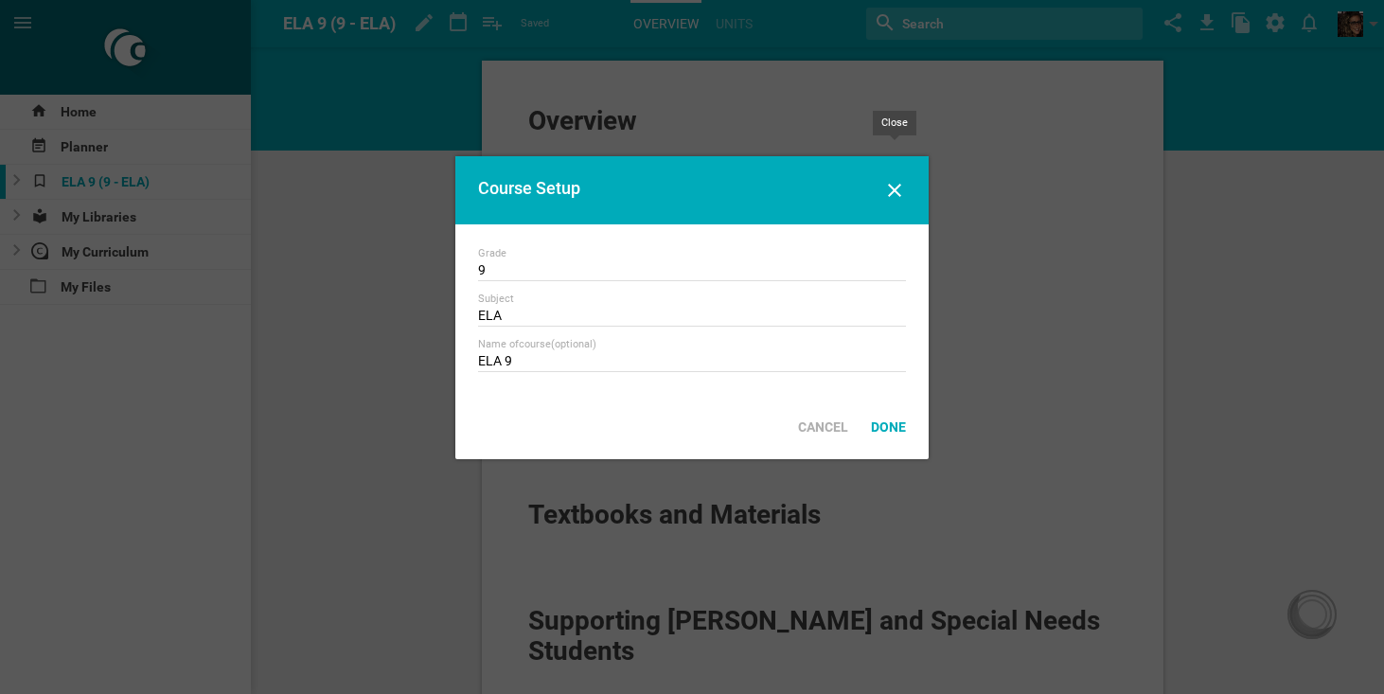
click at [891, 193] on icon at bounding box center [894, 190] width 13 height 13
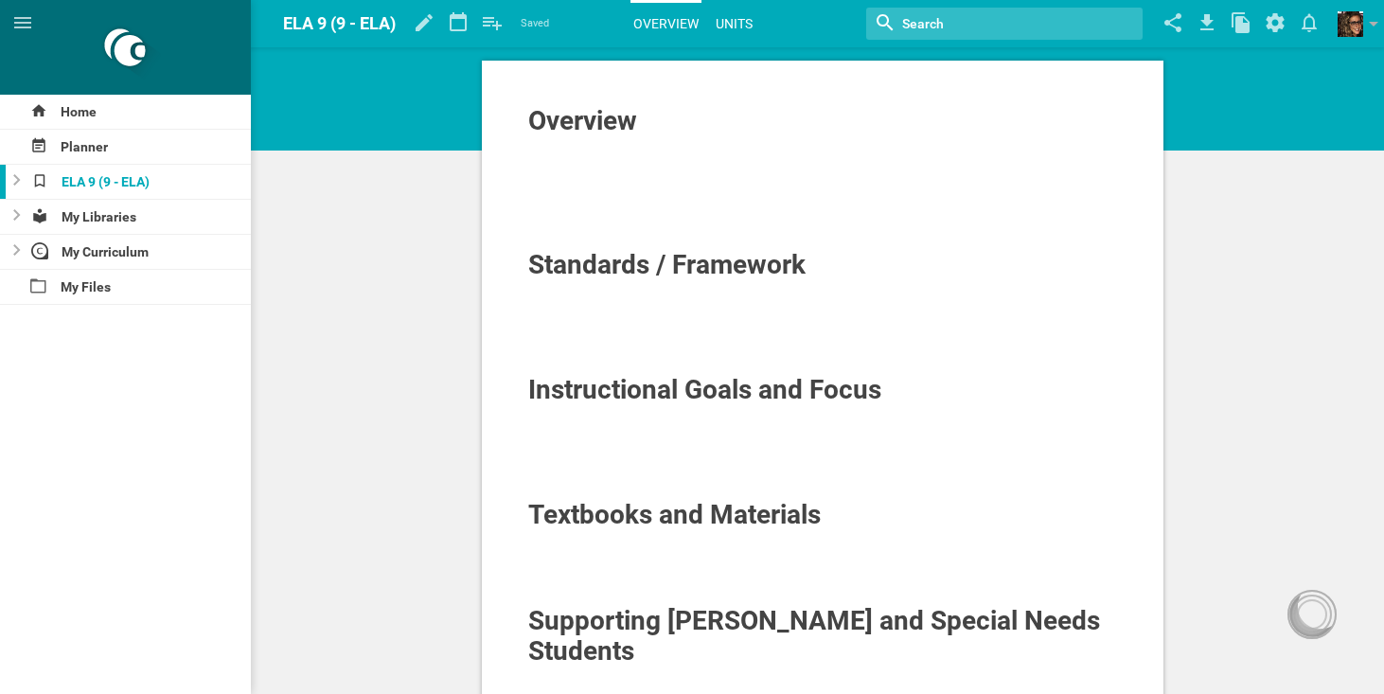
click at [738, 16] on link "Units" at bounding box center [734, 24] width 43 height 42
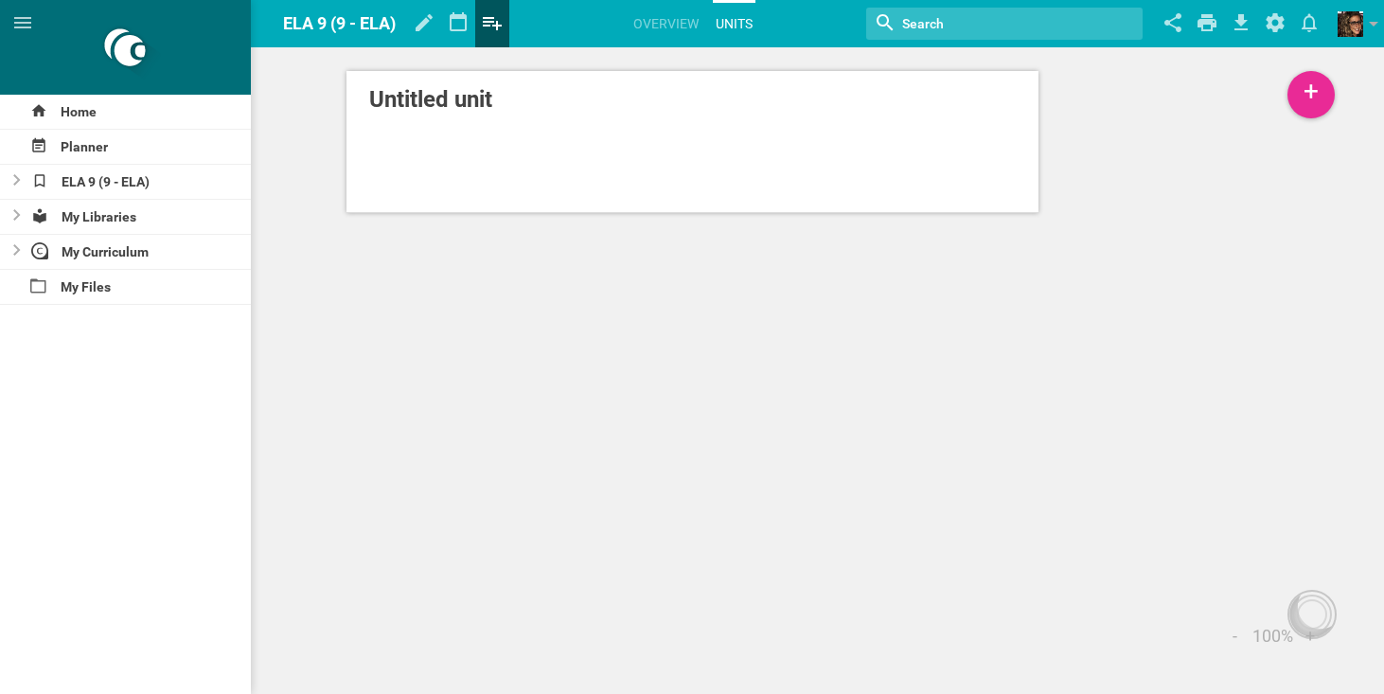
click at [500, 29] on icon at bounding box center [492, 23] width 19 height 13
drag, startPoint x: 500, startPoint y: 29, endPoint x: 1307, endPoint y: 107, distance: 811.3
click at [1307, 107] on div "Home Planner ELA 9 (9 - ELA) My Libraries My Curriculum My Files ELA 9 (9 - ELA…" at bounding box center [692, 347] width 1384 height 694
click at [1159, 149] on div "Untitled unit Make a copy Move to… Copy to… Remove from course Delete" at bounding box center [692, 109] width 1384 height 218
click at [1317, 81] on div "+" at bounding box center [1311, 94] width 47 height 47
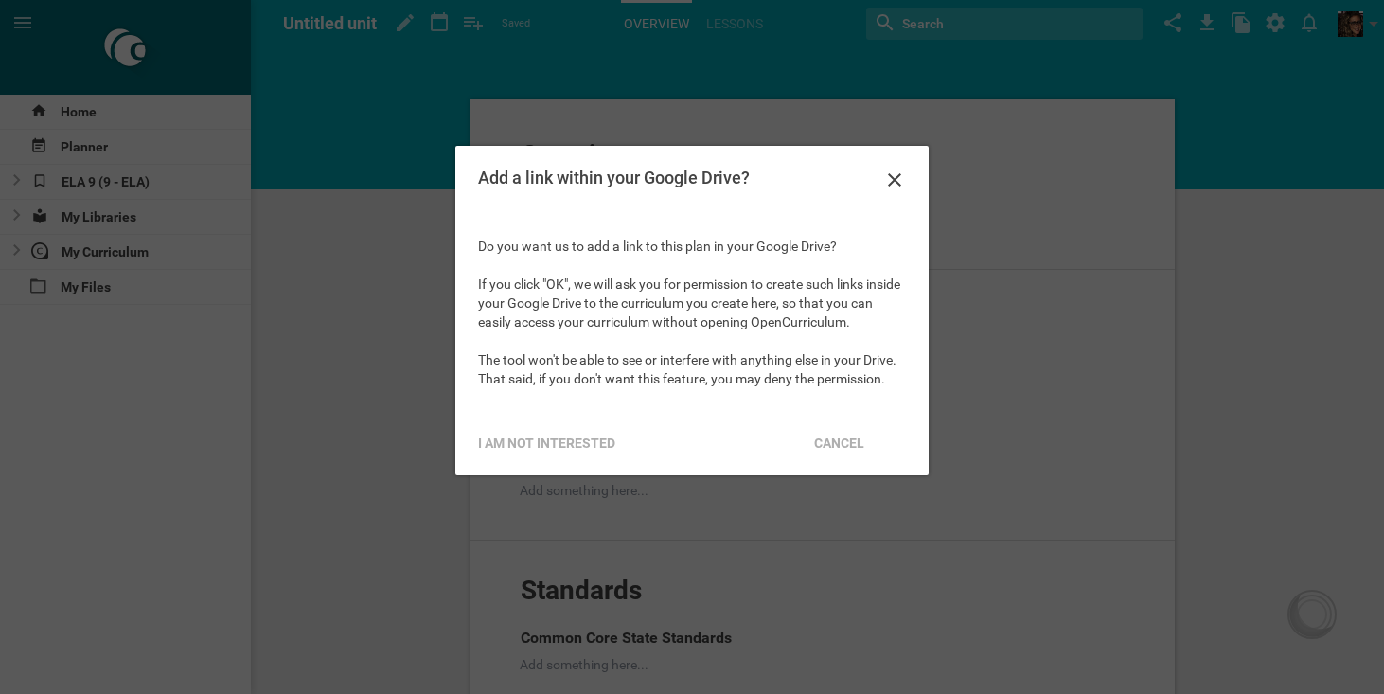
click at [748, 169] on div "Add a link within your Google Drive?" at bounding box center [670, 178] width 385 height 19
click at [898, 174] on icon at bounding box center [894, 180] width 23 height 23
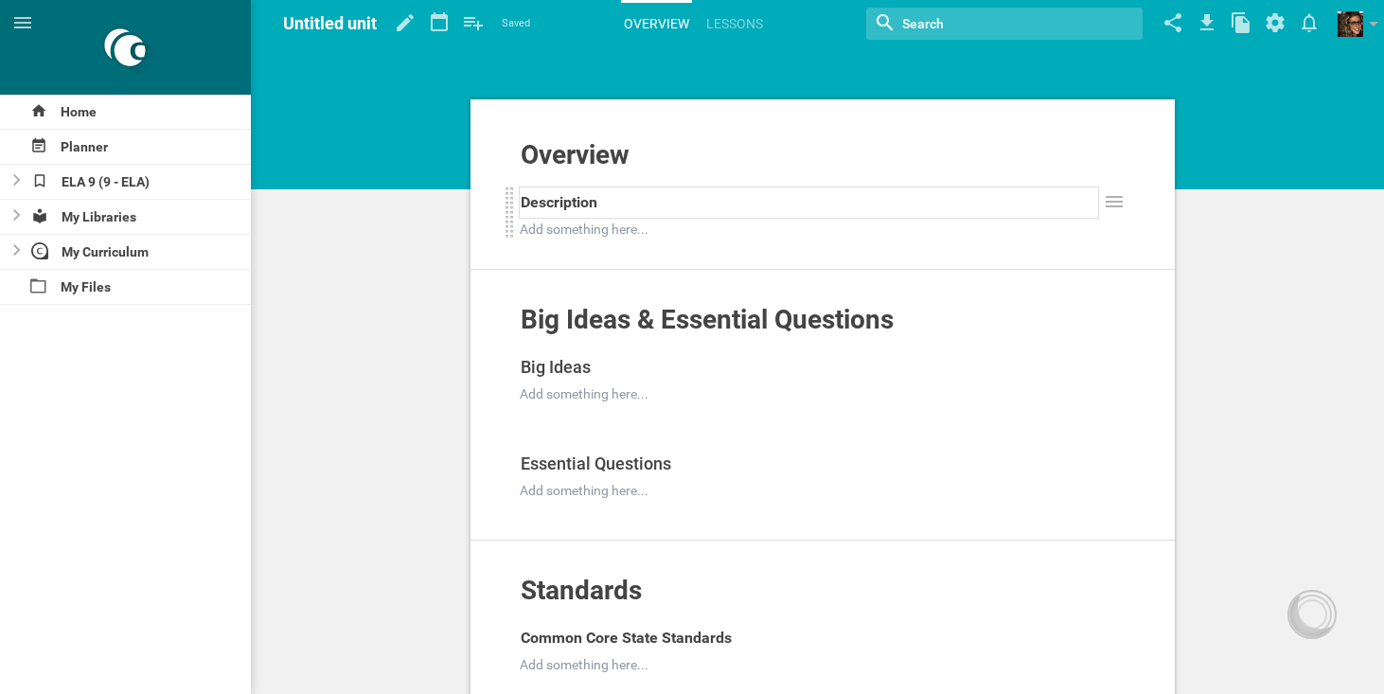
click at [606, 203] on div "Description" at bounding box center [810, 202] width 578 height 30
drag, startPoint x: 606, startPoint y: 203, endPoint x: 518, endPoint y: 204, distance: 88.1
click at [519, 204] on div "Description" at bounding box center [809, 203] width 580 height 32
click at [538, 236] on div at bounding box center [810, 229] width 578 height 19
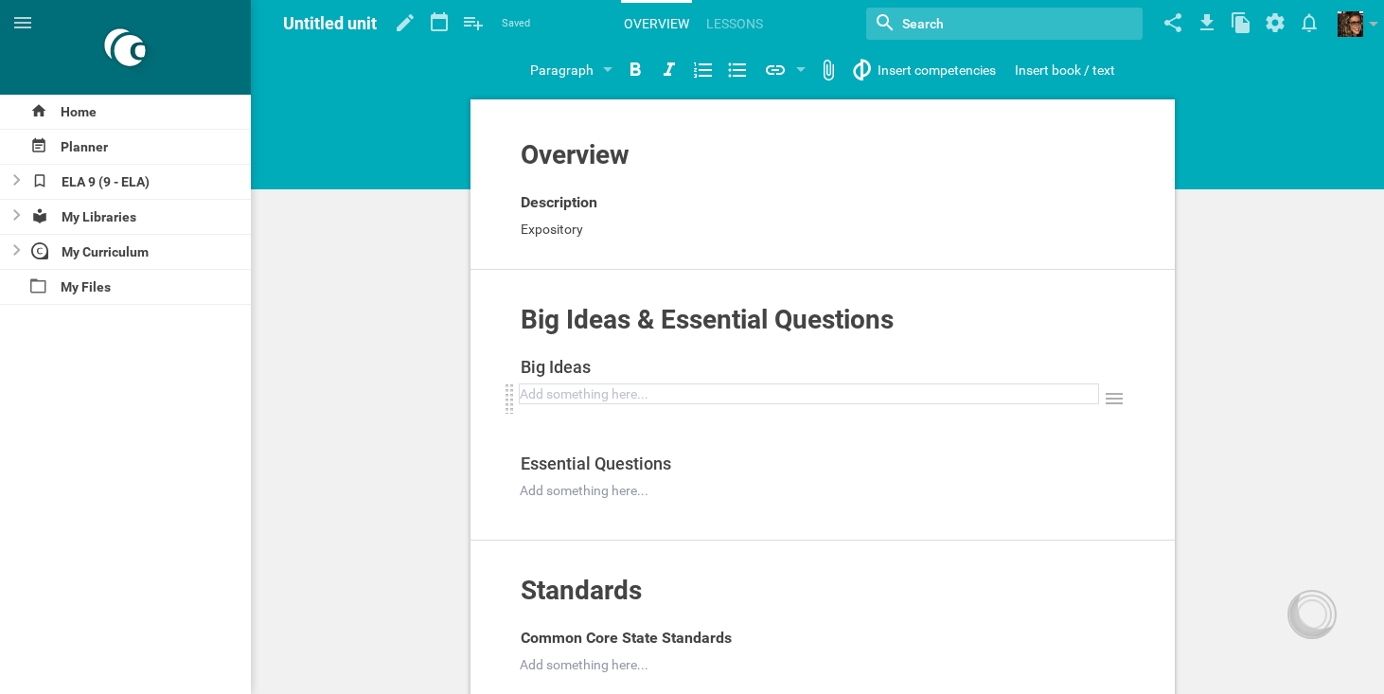
click at [607, 400] on div at bounding box center [810, 393] width 578 height 19
click at [901, 76] on div "Home Planner ELA 9 (9 - ELA) My Libraries My Curriculum My Files Untitled unit …" at bounding box center [692, 347] width 1384 height 694
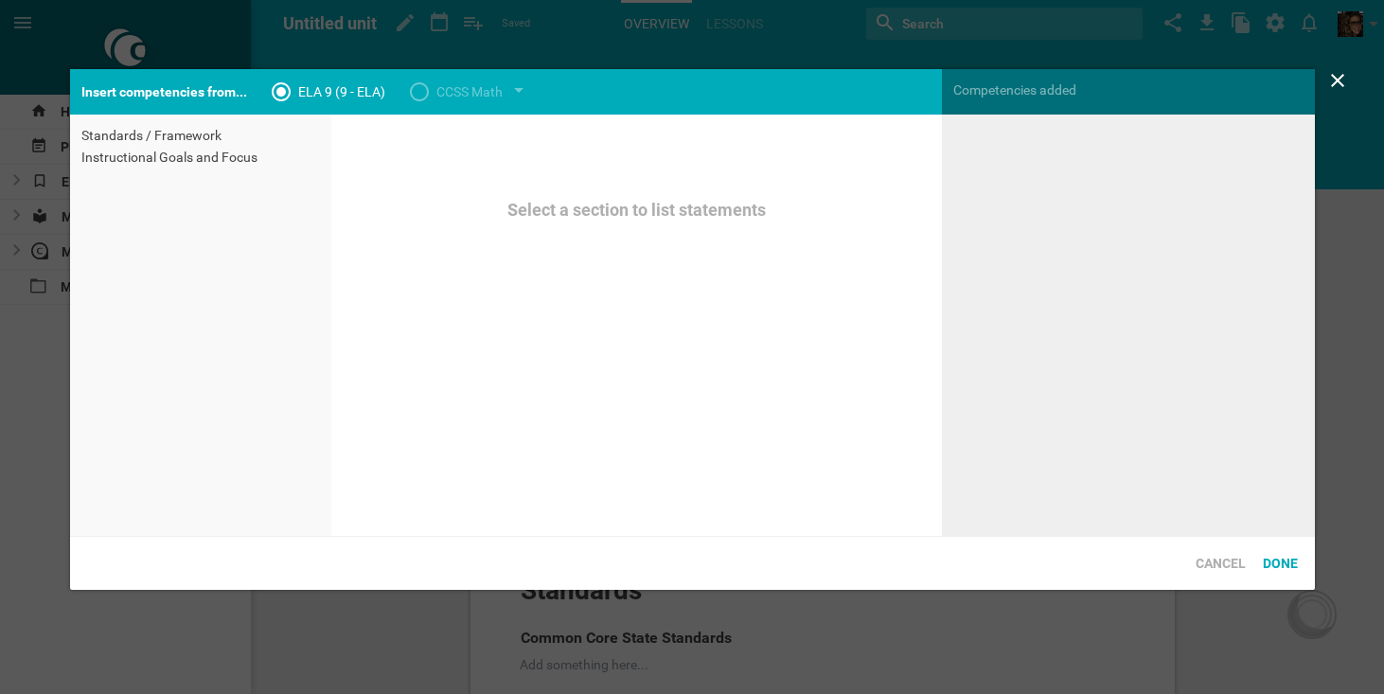
click at [190, 155] on div "Instructional Goals and Focus" at bounding box center [200, 157] width 239 height 19
click at [193, 129] on div "Standards / Framework" at bounding box center [200, 135] width 239 height 19
click at [490, 99] on div "CCSS Math" at bounding box center [469, 91] width 66 height 23
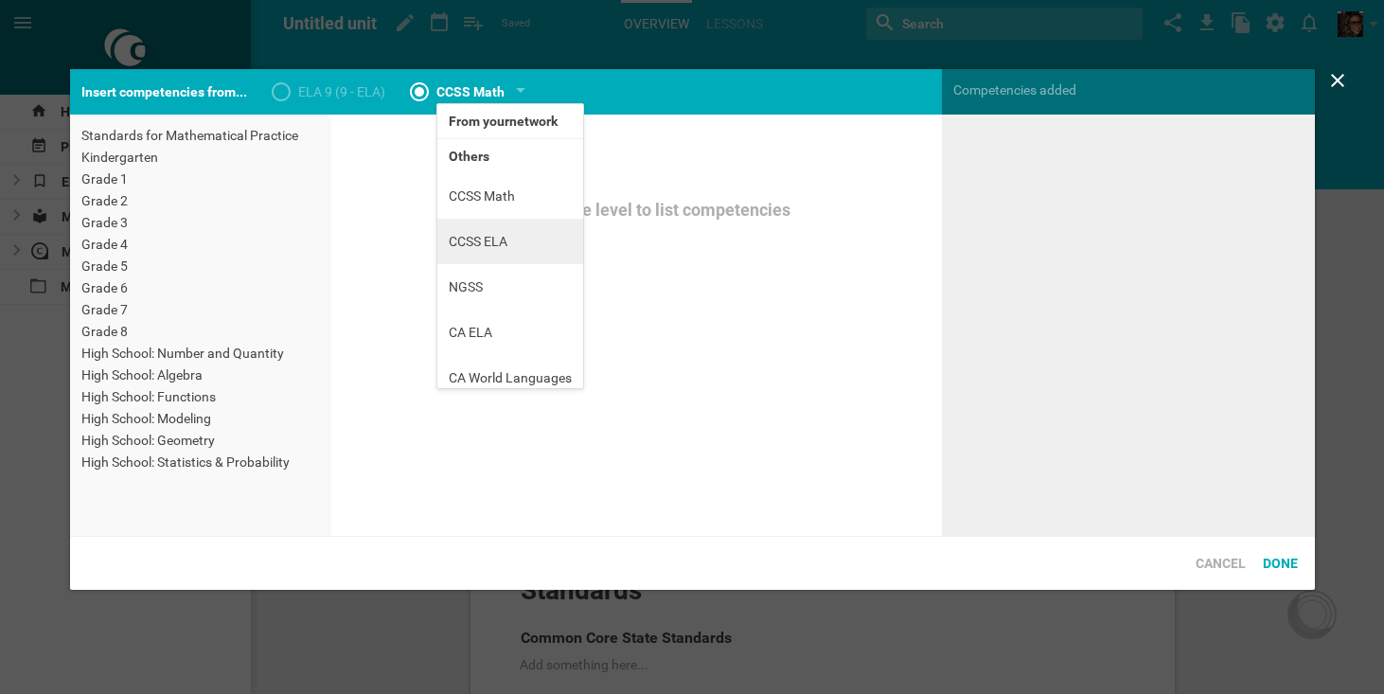
click at [495, 237] on li "CCSS ELA" at bounding box center [510, 241] width 146 height 45
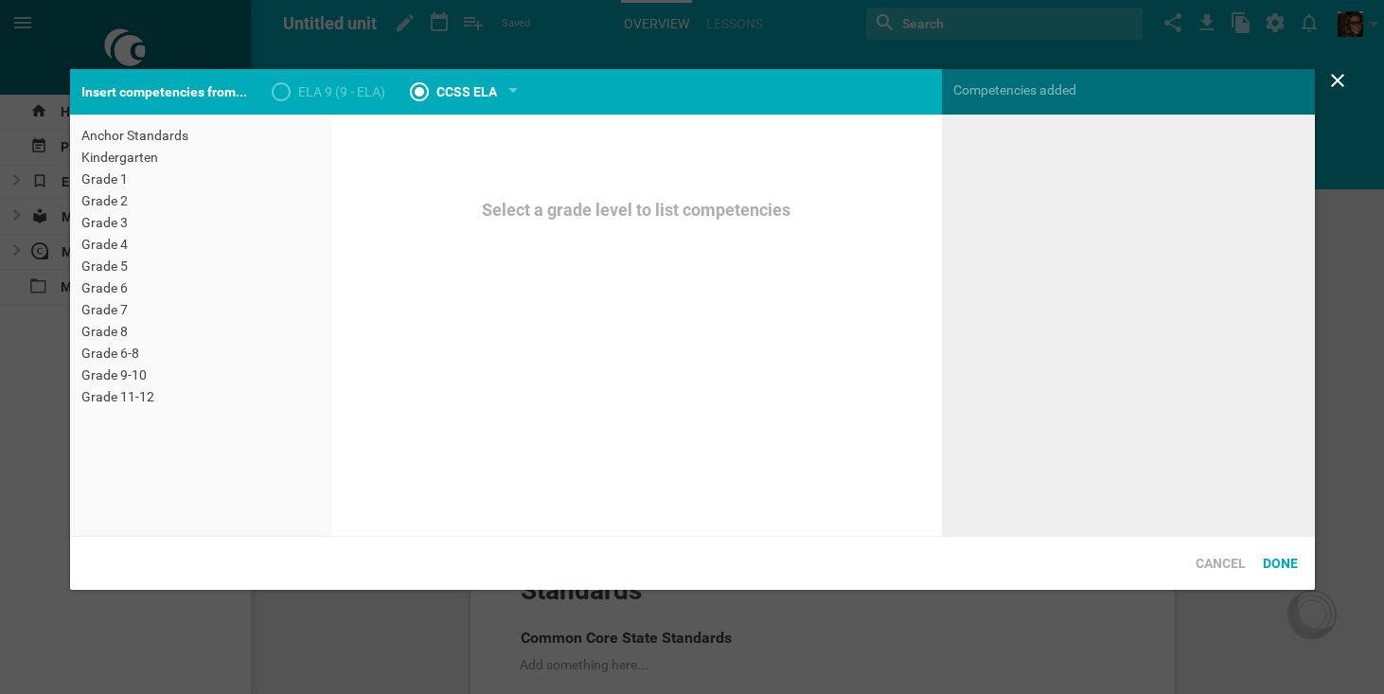
click at [135, 368] on div "Grade 9-10" at bounding box center [200, 374] width 239 height 19
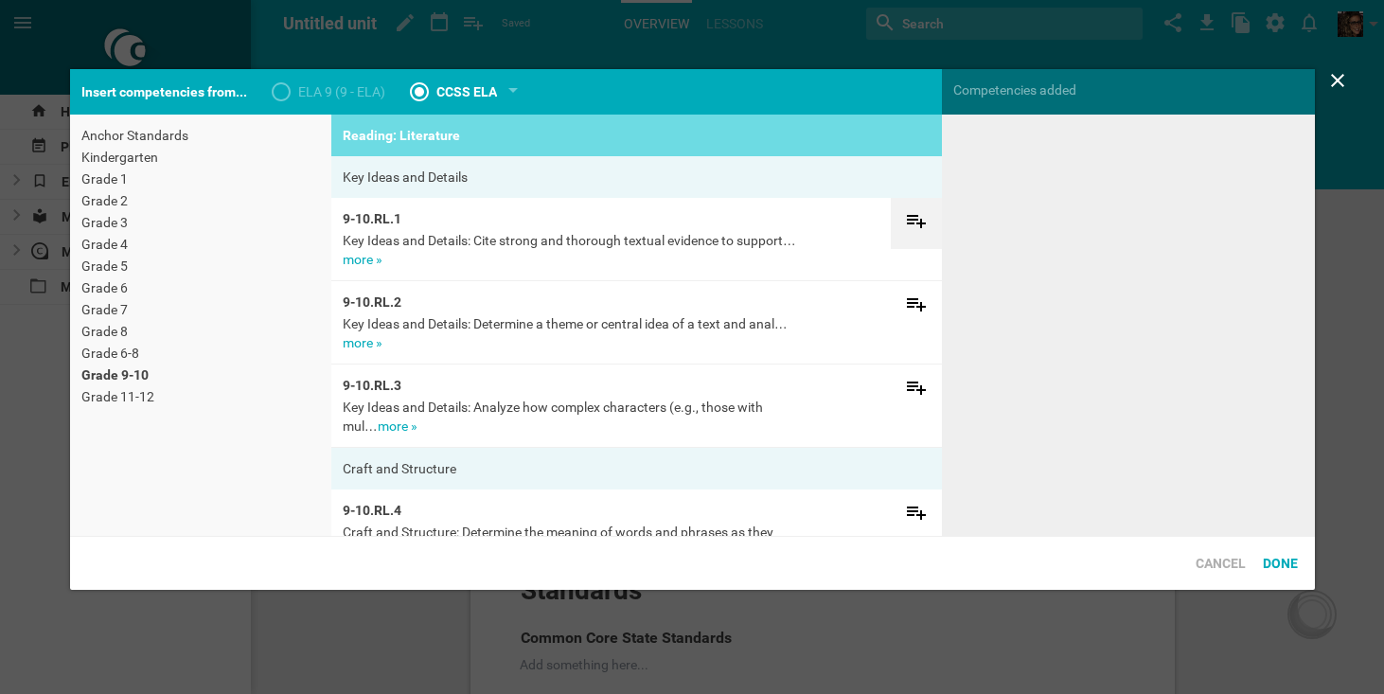
click at [913, 223] on icon at bounding box center [916, 221] width 19 height 13
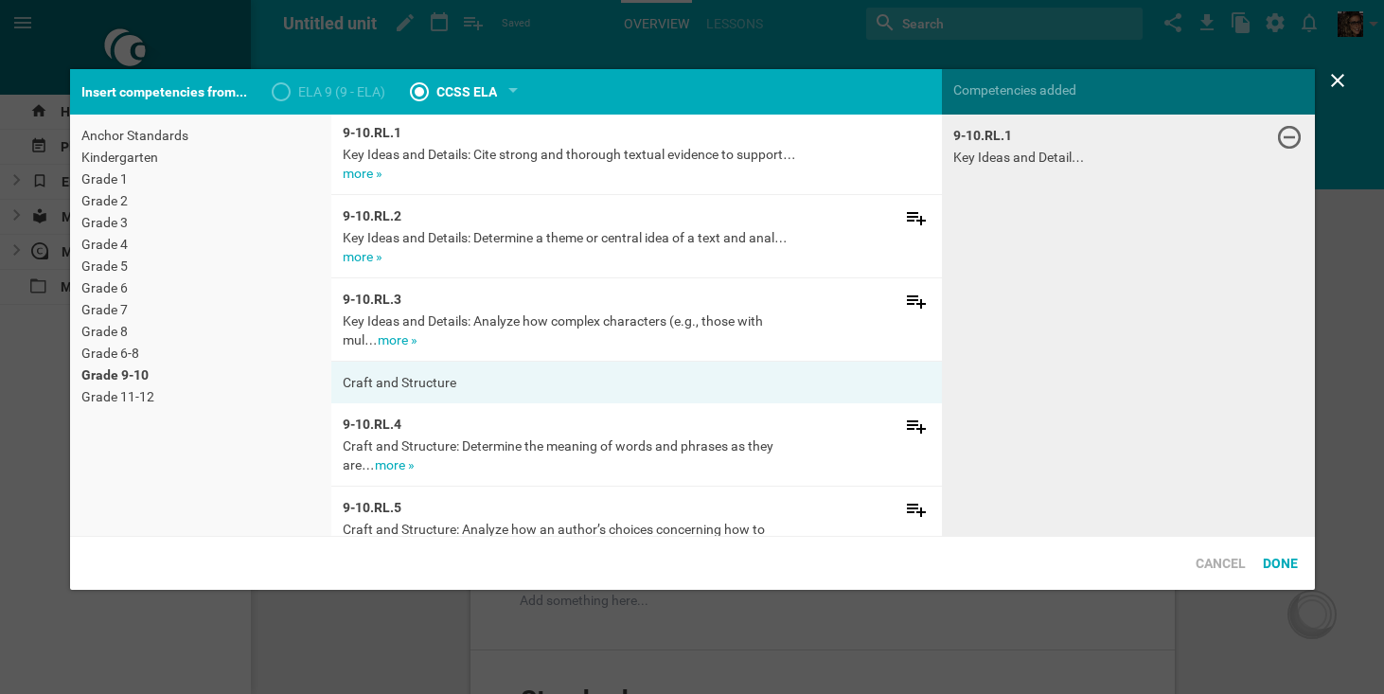
scroll to position [87, 0]
click at [917, 205] on div at bounding box center [916, 219] width 51 height 51
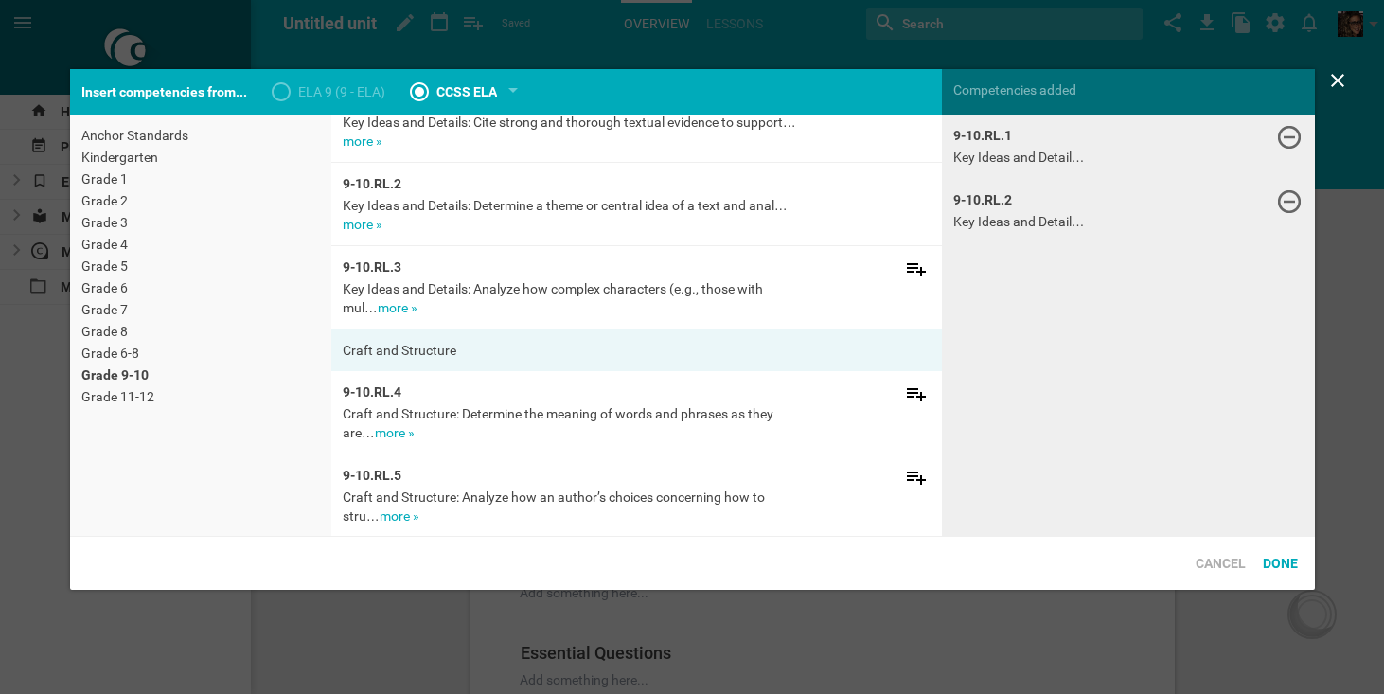
scroll to position [119, 0]
click at [380, 310] on link "more »" at bounding box center [398, 306] width 40 height 15
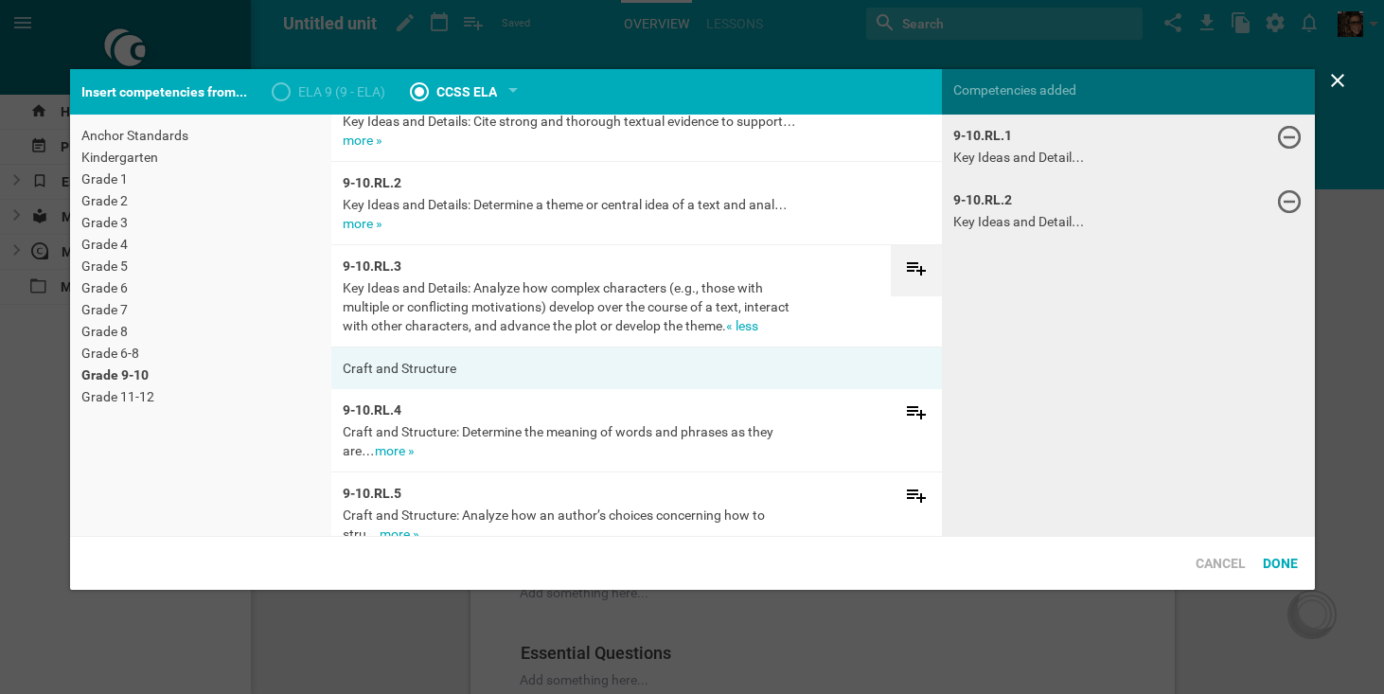
click at [922, 275] on icon at bounding box center [916, 268] width 23 height 23
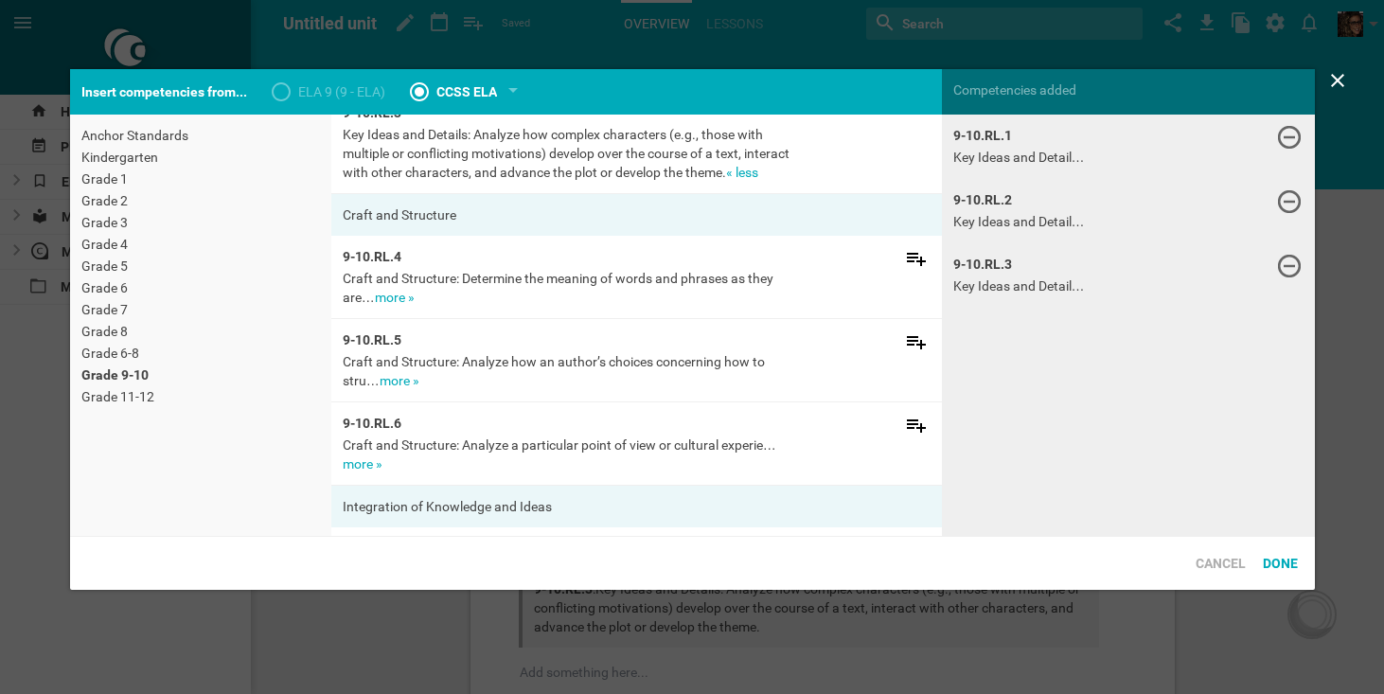
scroll to position [287, 0]
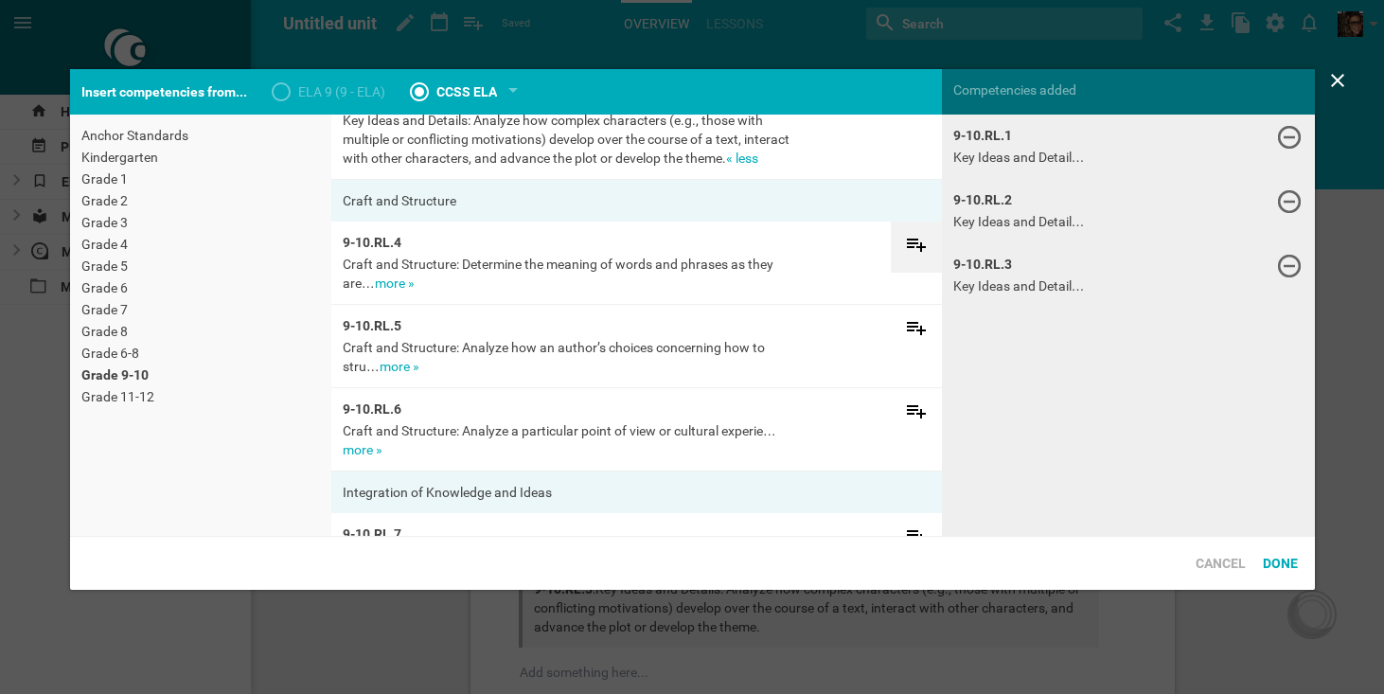
click at [930, 242] on div at bounding box center [916, 246] width 51 height 27
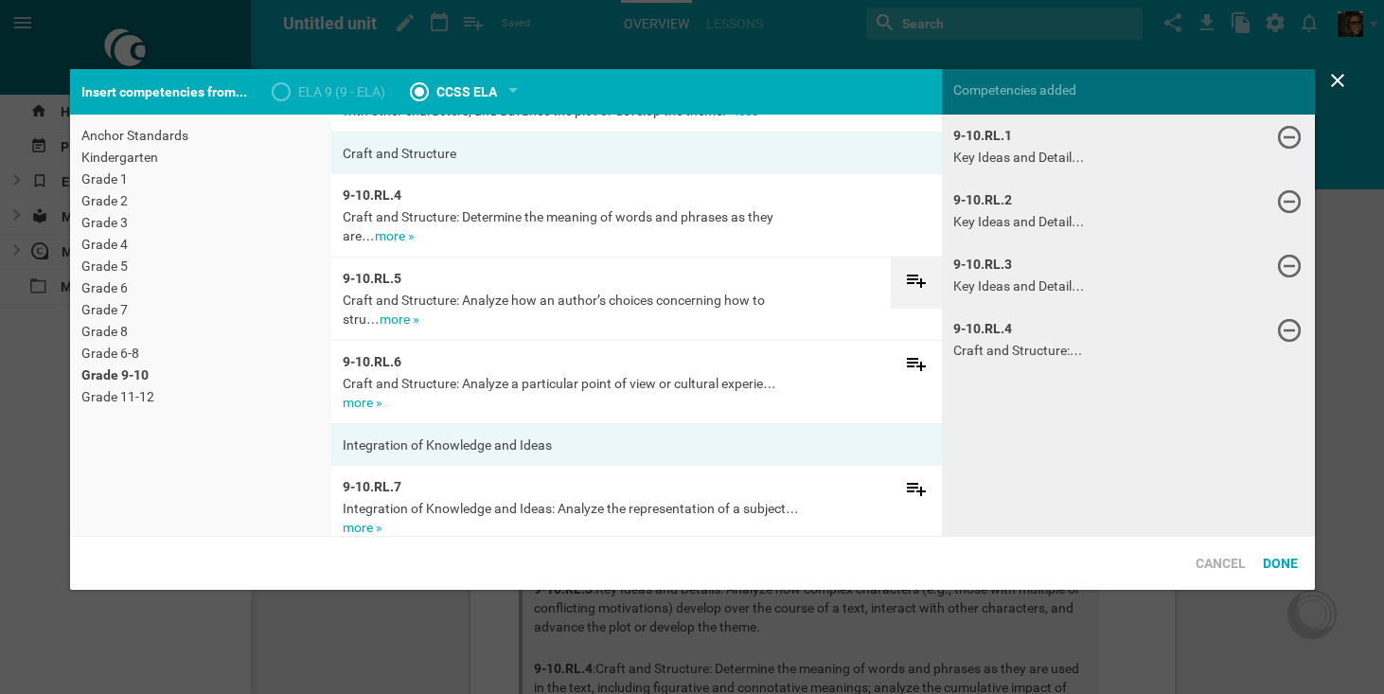
scroll to position [335, 0]
click at [380, 316] on link "more »" at bounding box center [400, 318] width 40 height 15
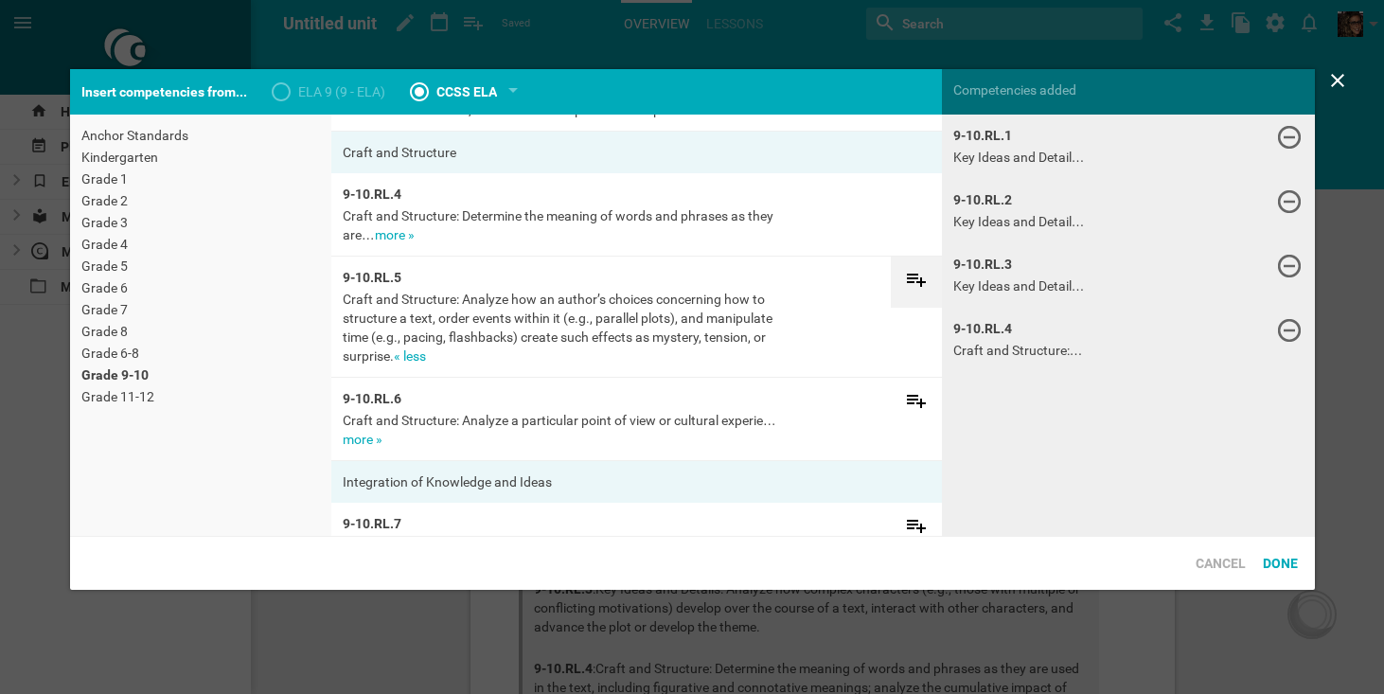
click at [898, 278] on div at bounding box center [916, 281] width 51 height 27
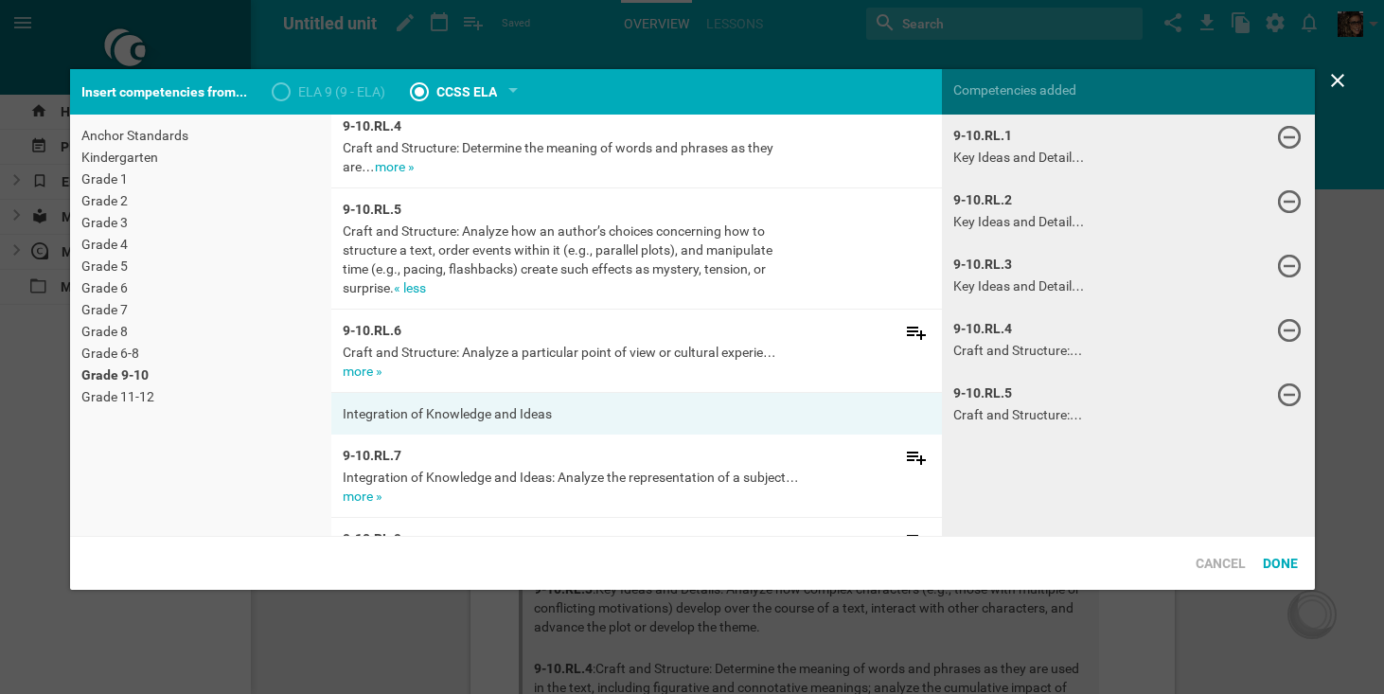
scroll to position [406, 0]
click at [916, 338] on icon at bounding box center [916, 329] width 23 height 23
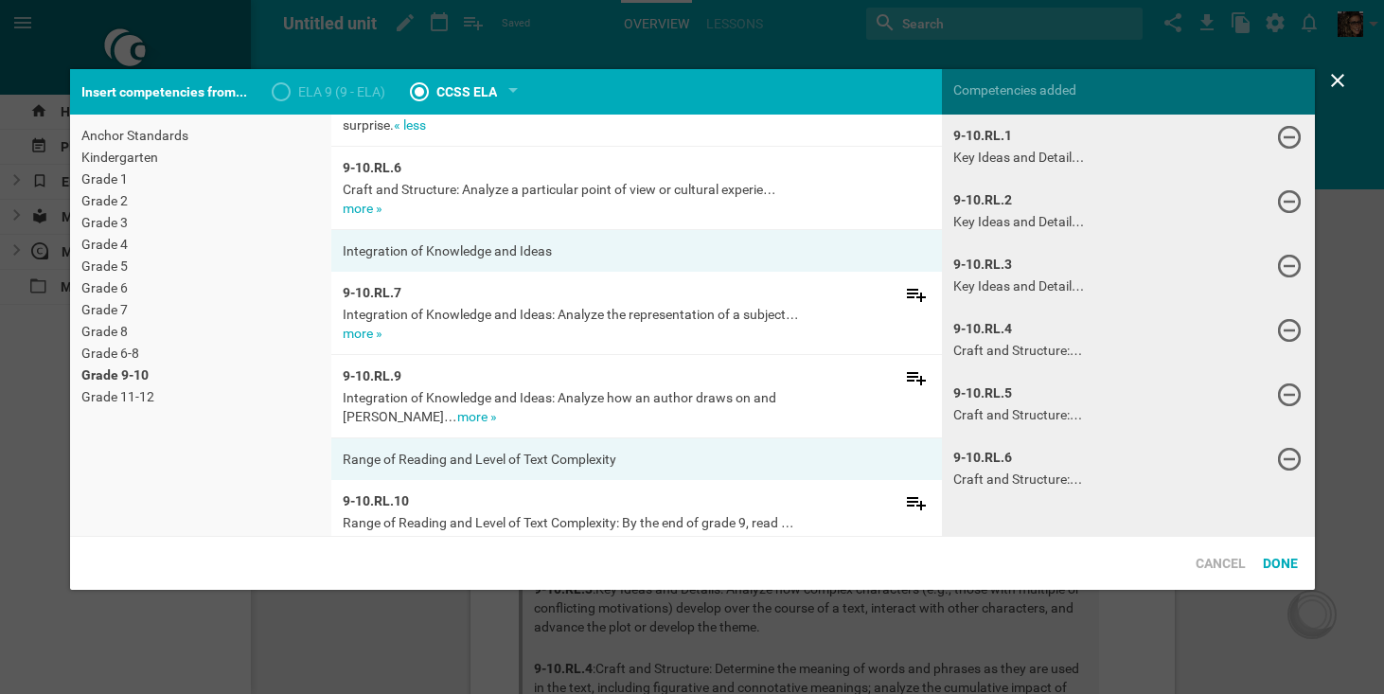
scroll to position [587, 0]
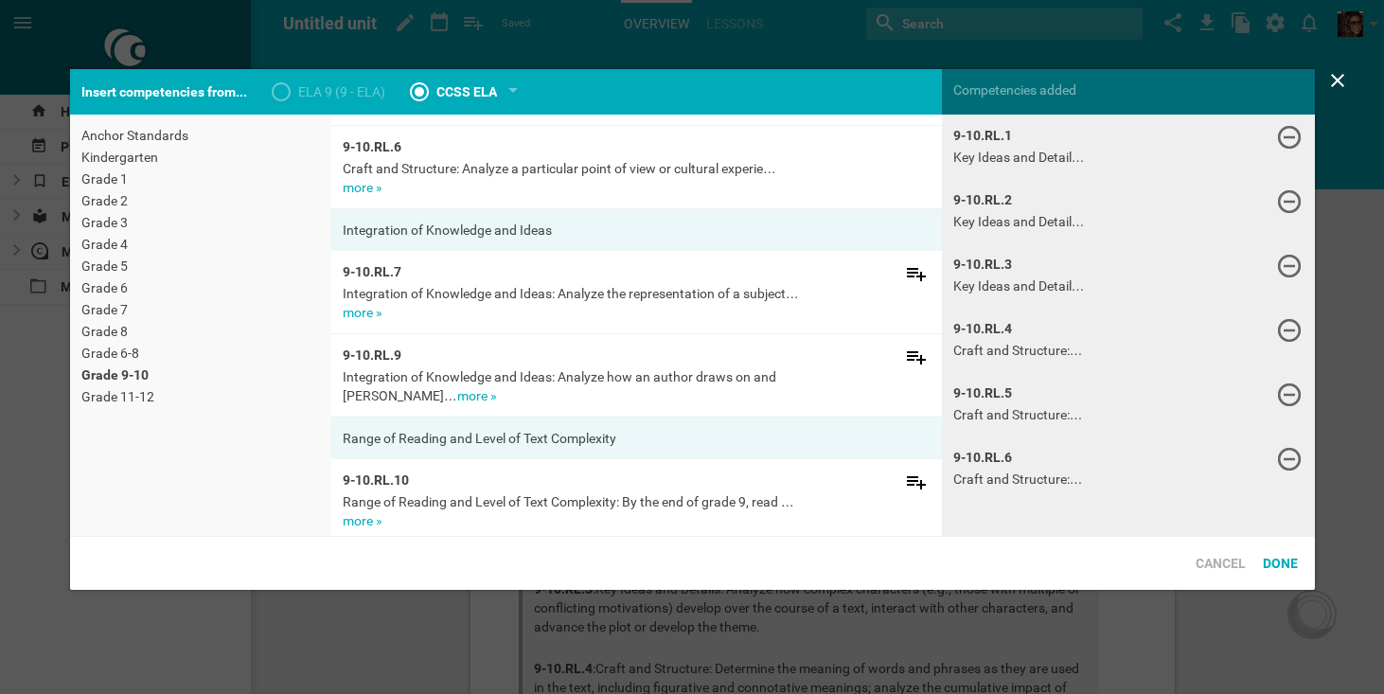
click at [349, 316] on link "more »" at bounding box center [363, 312] width 40 height 15
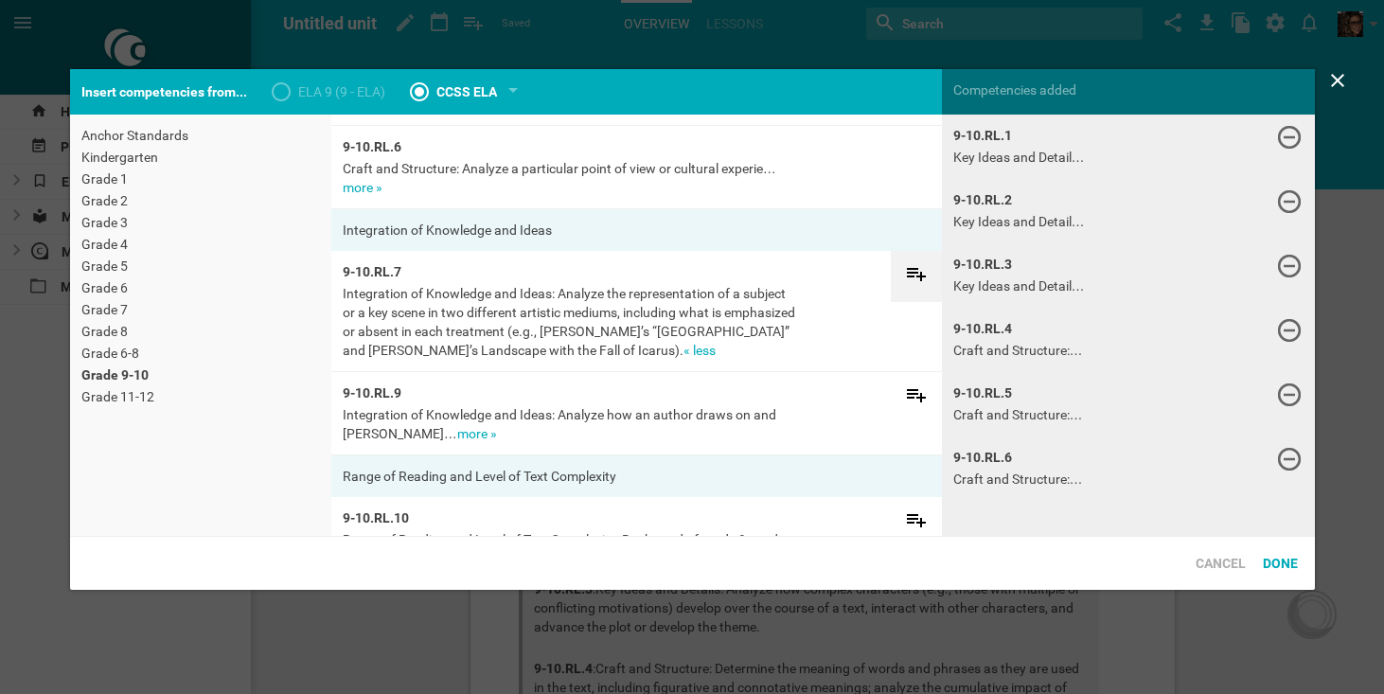
click at [920, 279] on icon at bounding box center [916, 274] width 19 height 13
click at [457, 438] on link "more »" at bounding box center [477, 433] width 40 height 15
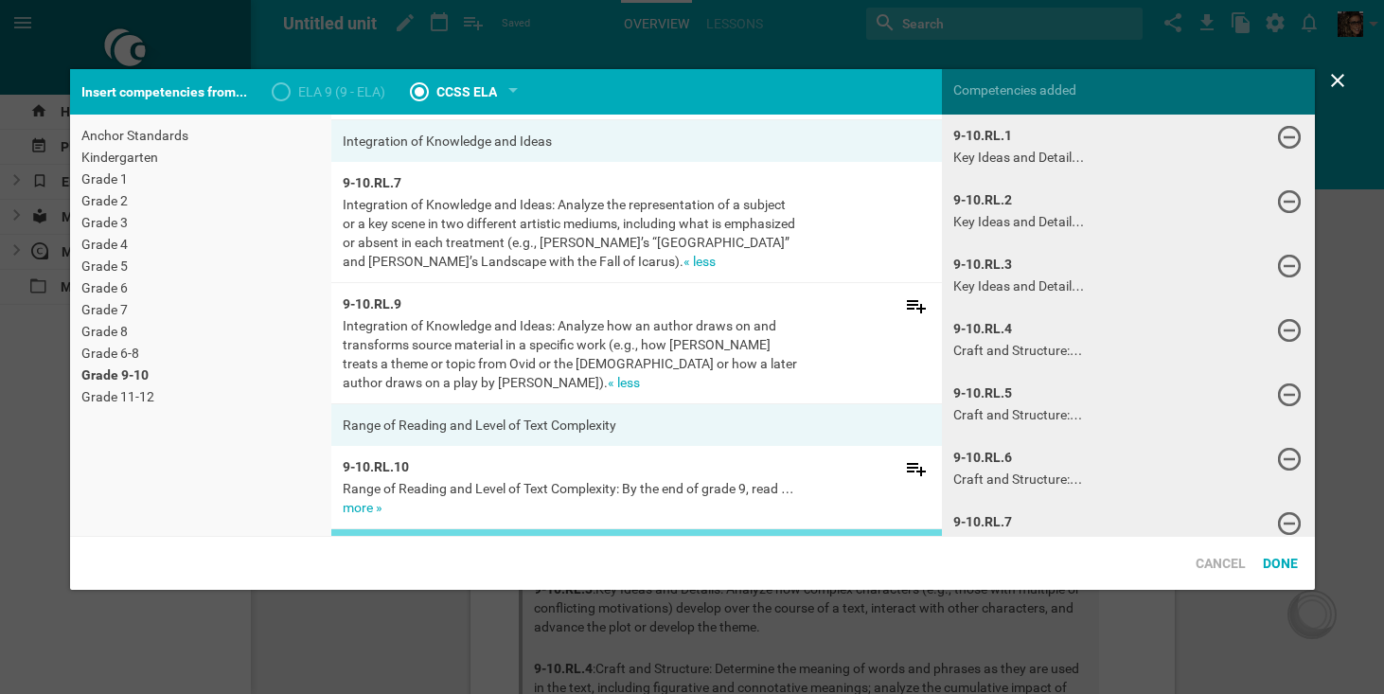
scroll to position [652, 0]
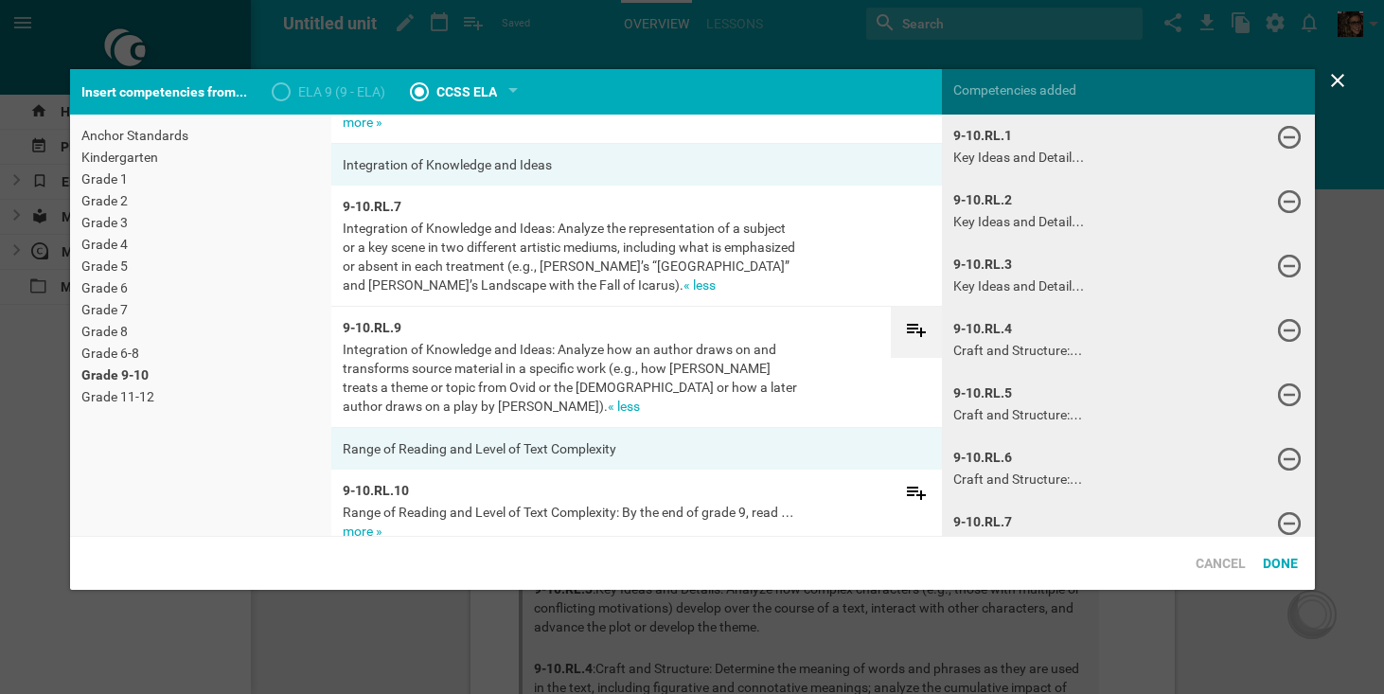
click at [917, 322] on icon at bounding box center [916, 329] width 23 height 23
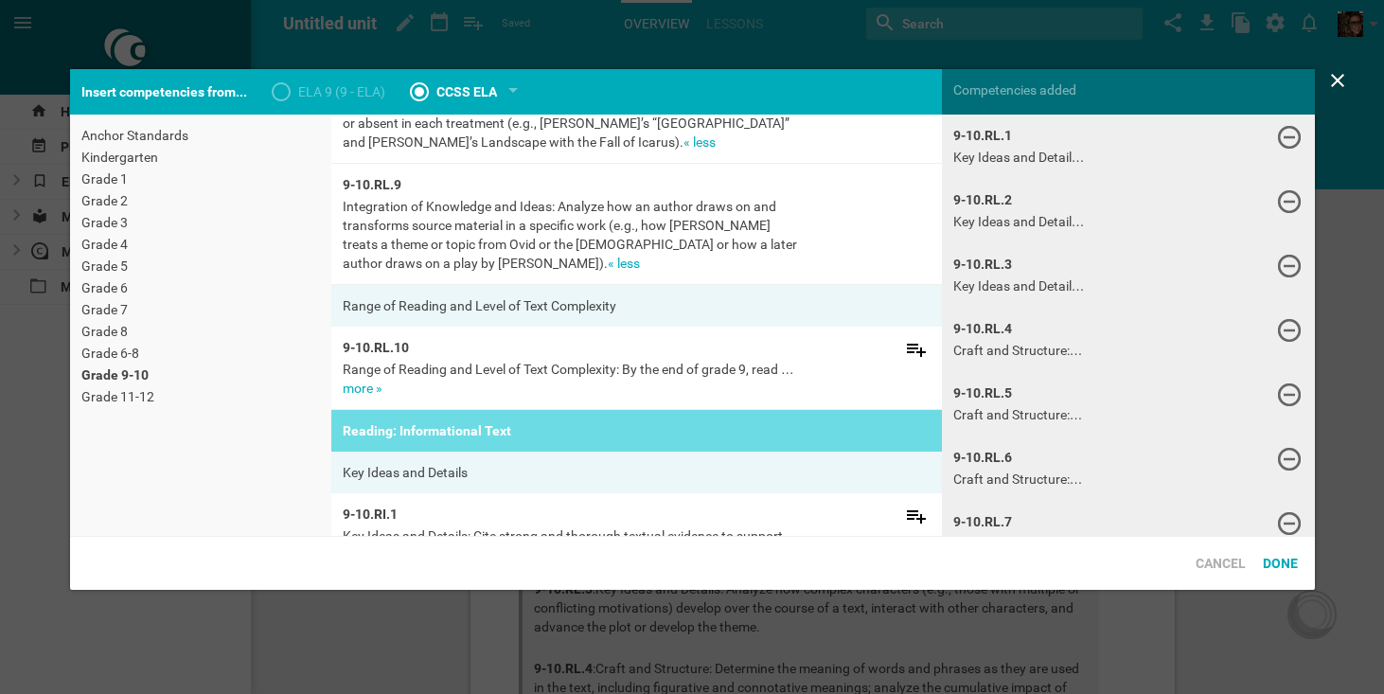
scroll to position [809, 0]
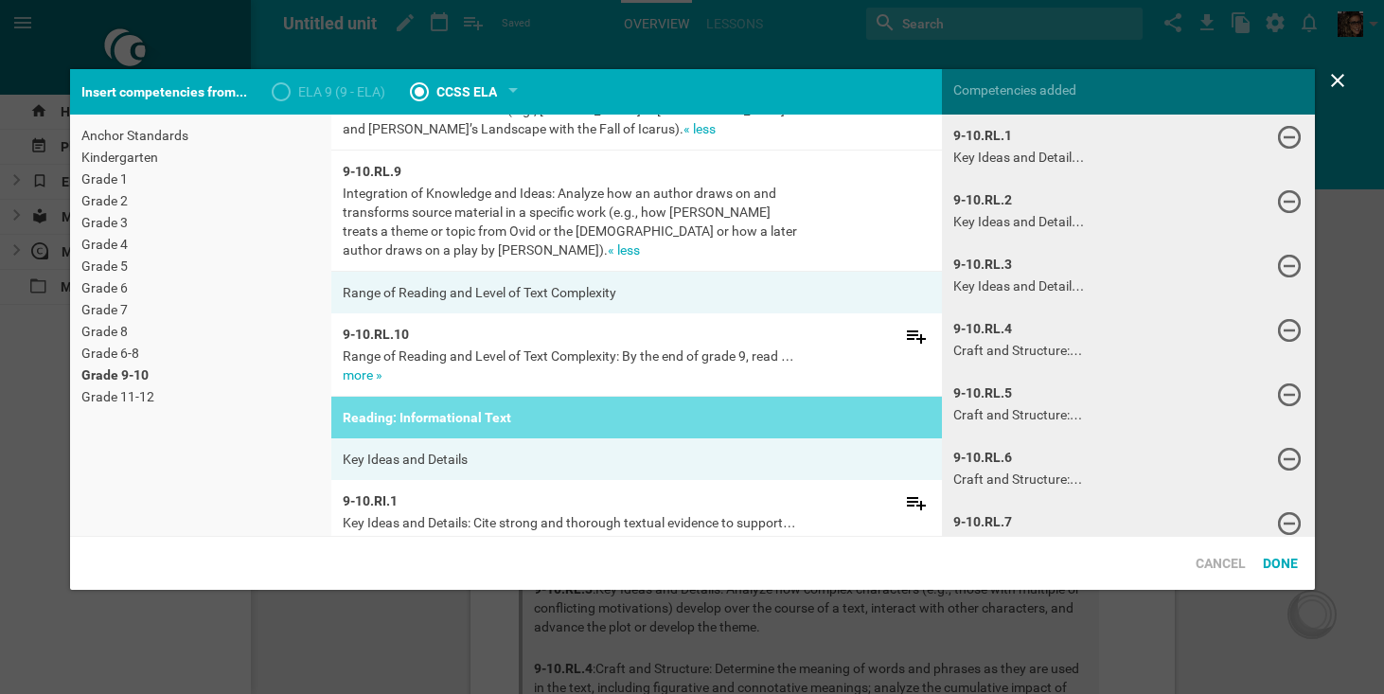
click at [368, 381] on link "more »" at bounding box center [363, 374] width 40 height 15
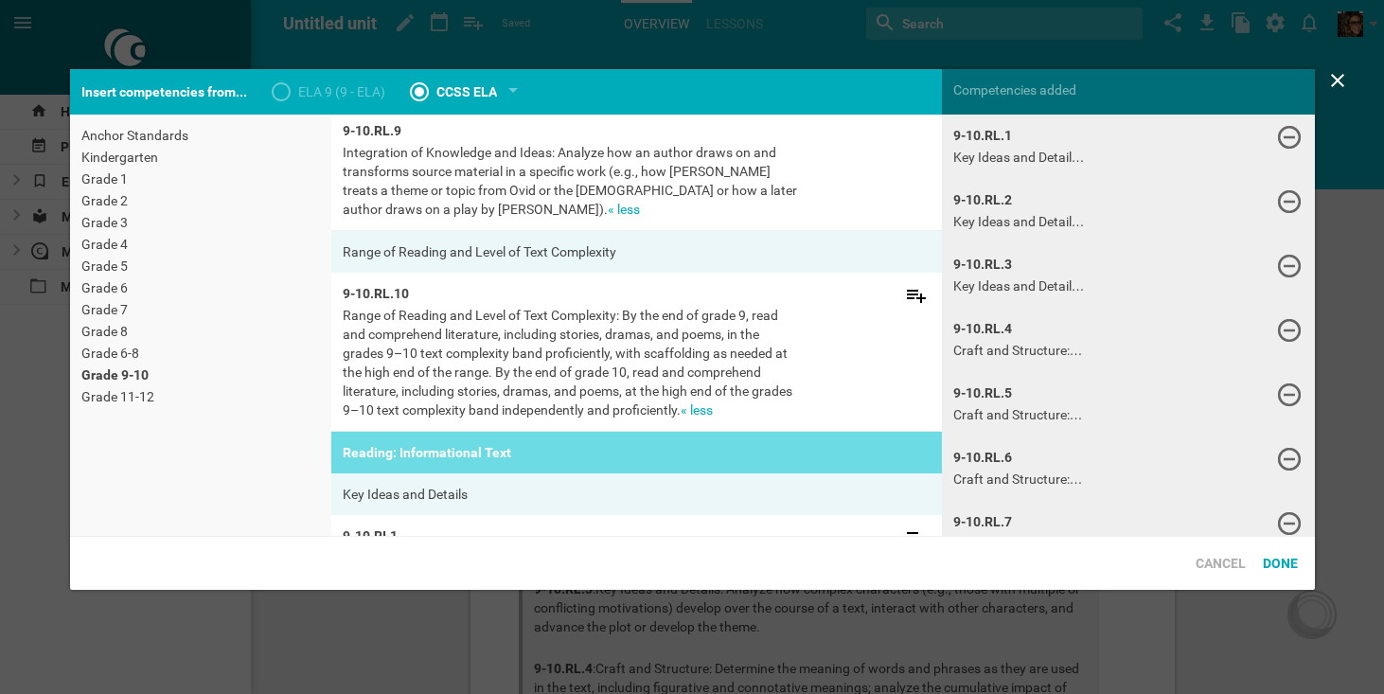
scroll to position [865, 0]
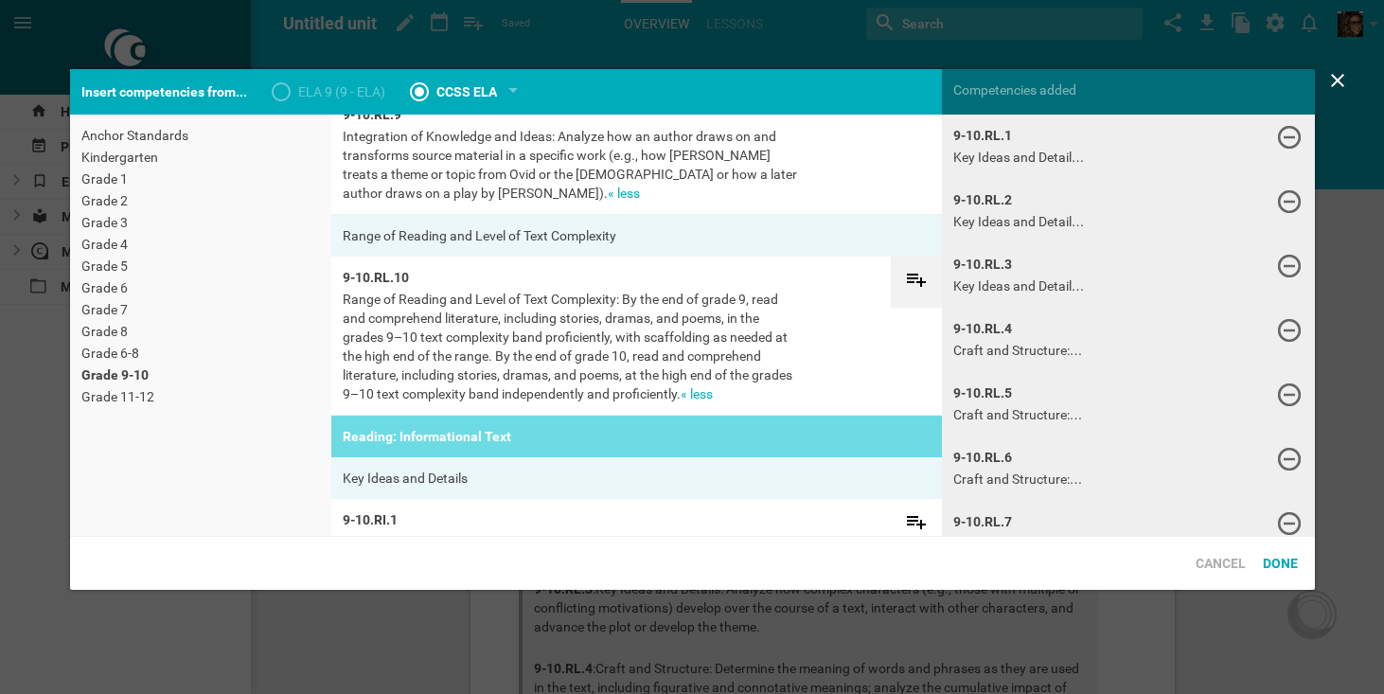
click at [915, 284] on icon at bounding box center [916, 279] width 23 height 23
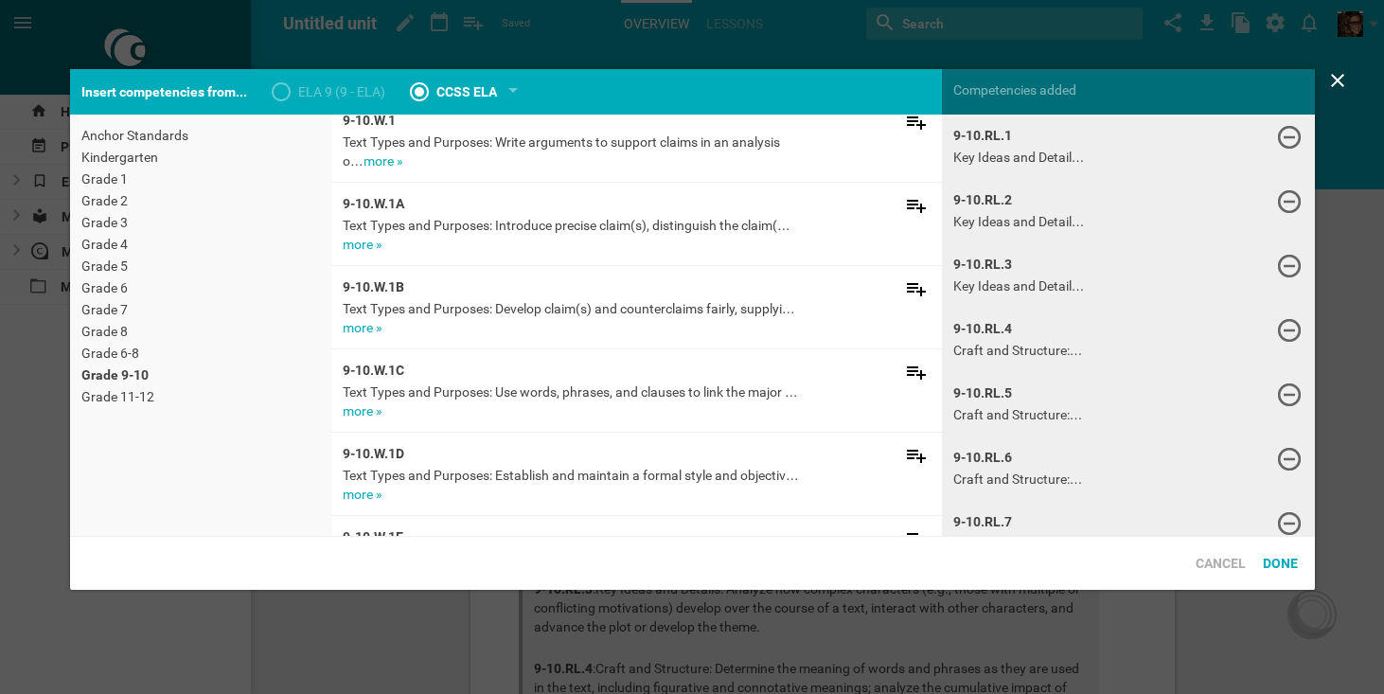
scroll to position [2353, 0]
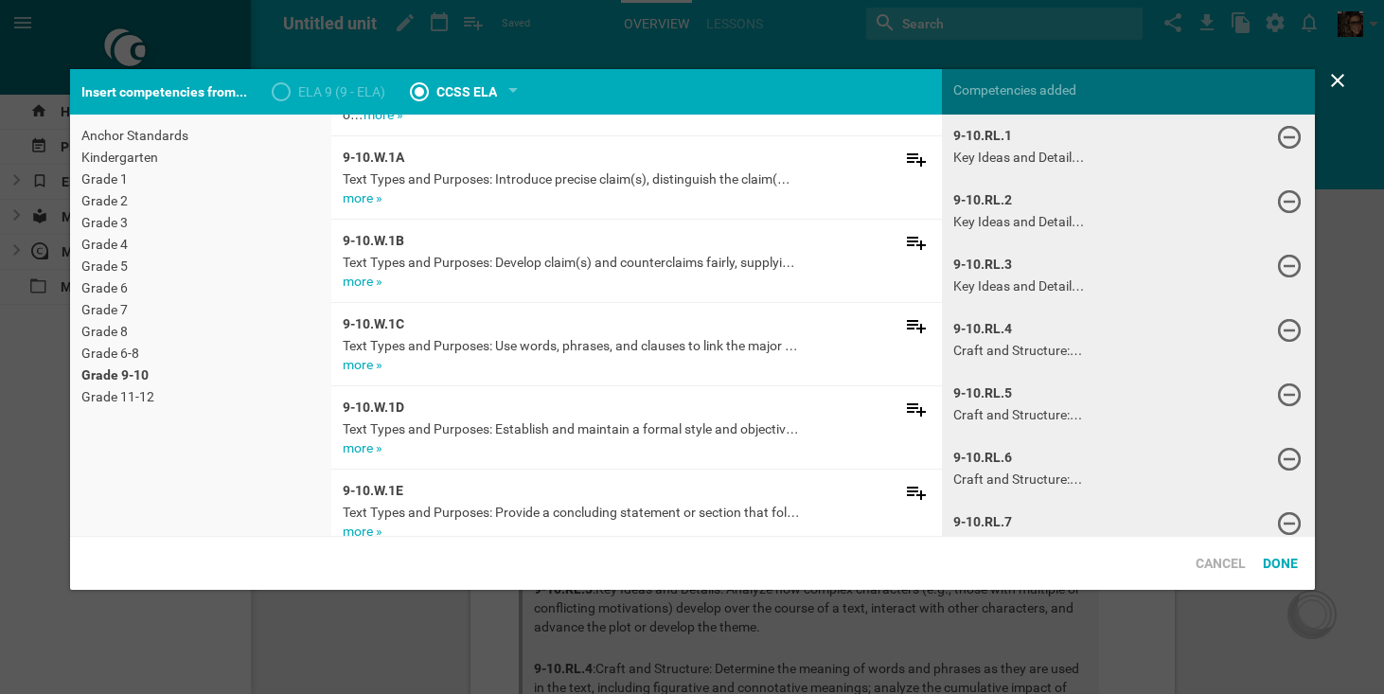
click at [359, 353] on span "Text Types and Purposes: Use words, phrases, and clauses to link the major …" at bounding box center [570, 345] width 455 height 15
click at [359, 362] on link "more »" at bounding box center [363, 364] width 40 height 15
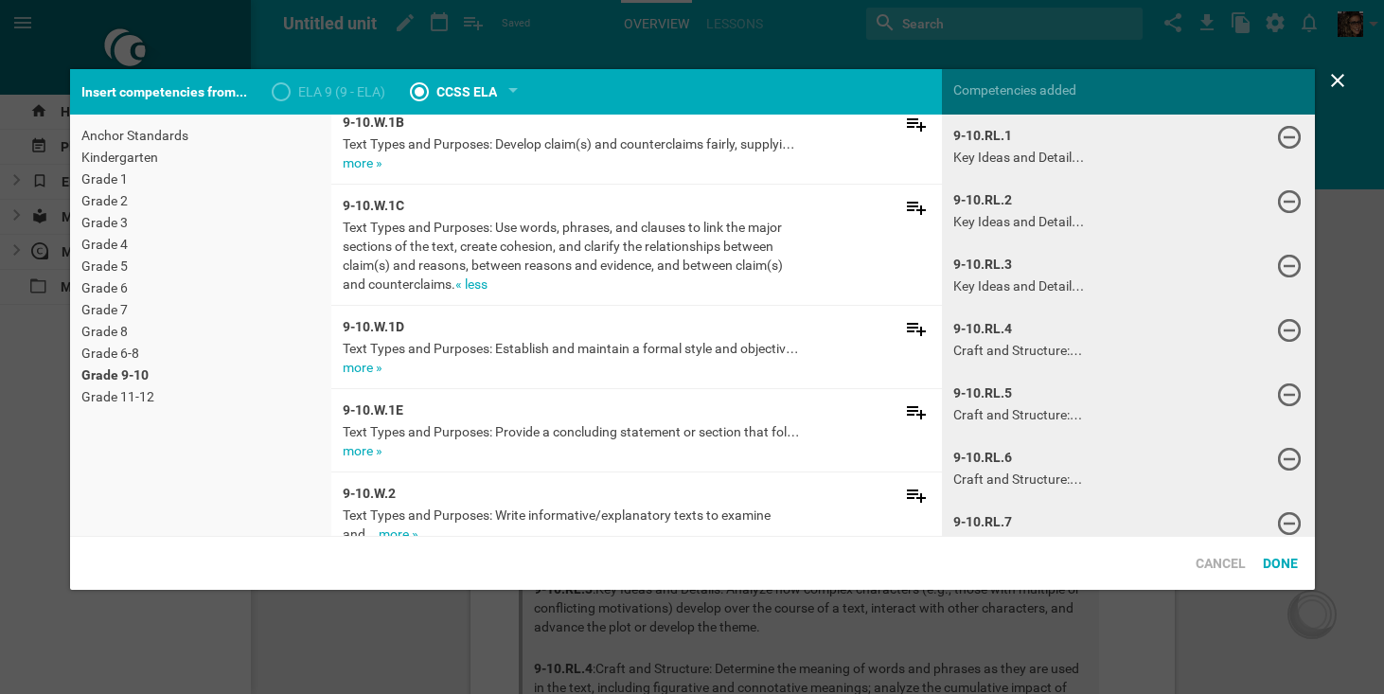
scroll to position [2473, 0]
click at [358, 372] on link "more »" at bounding box center [363, 365] width 40 height 15
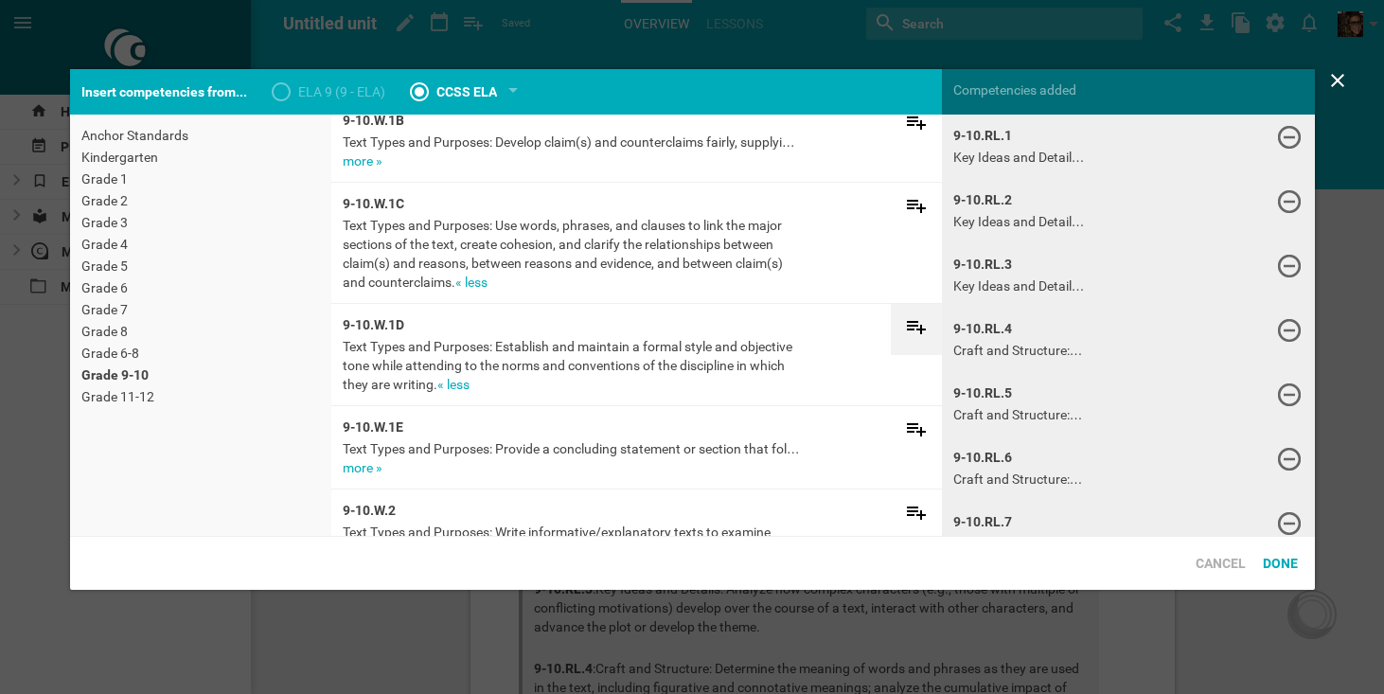
click at [916, 329] on icon at bounding box center [916, 327] width 19 height 13
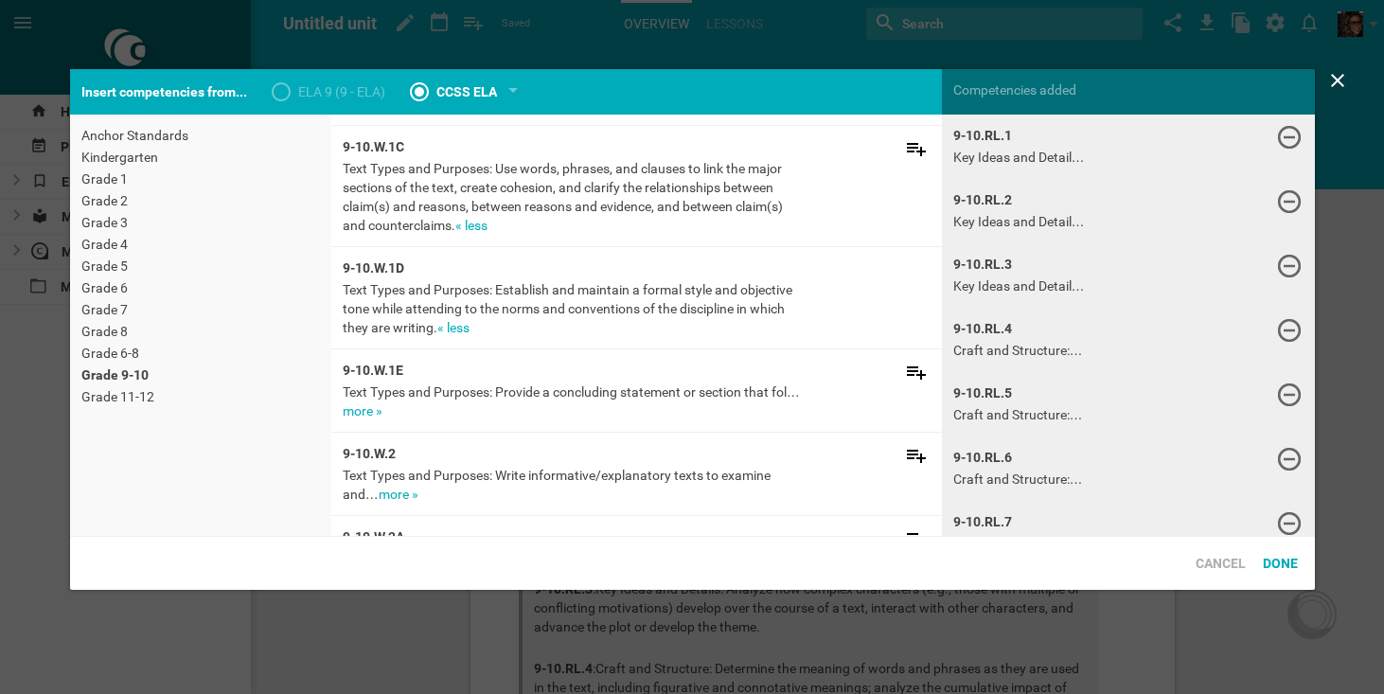
click at [376, 412] on link "more »" at bounding box center [363, 410] width 40 height 15
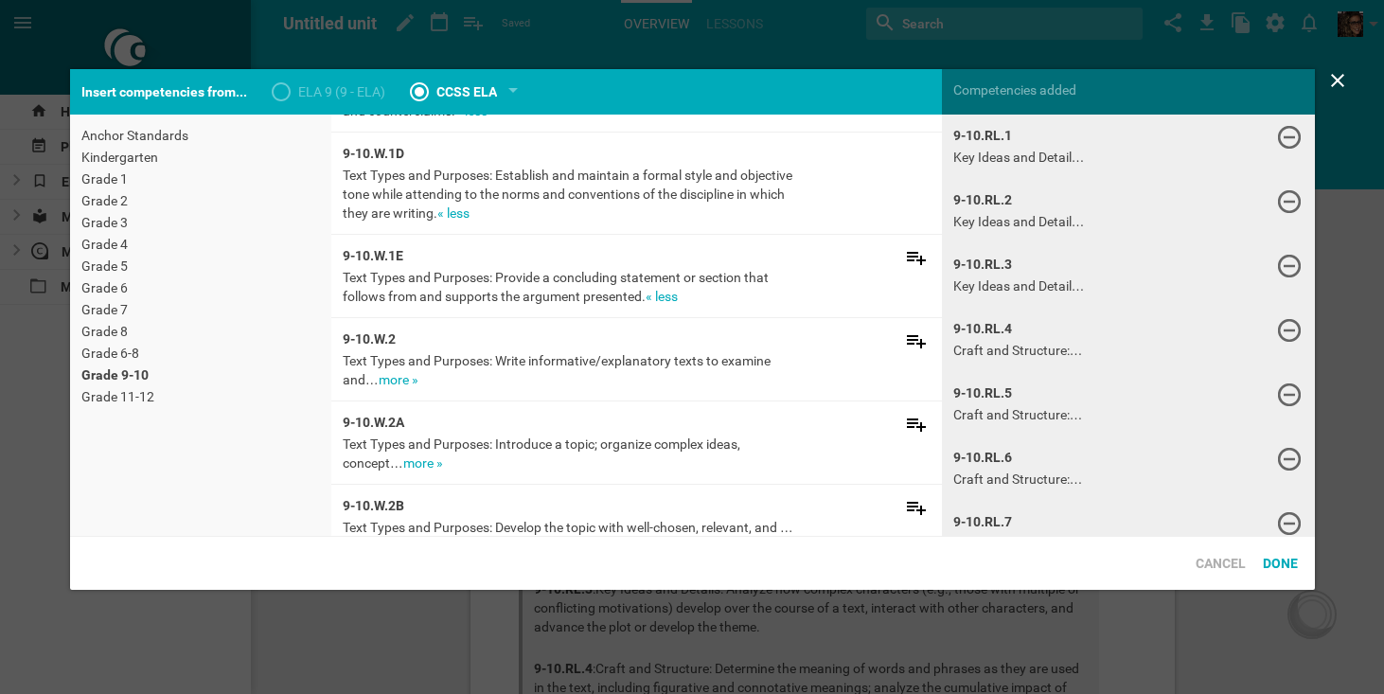
scroll to position [2645, 0]
click at [391, 381] on link "more »" at bounding box center [399, 378] width 40 height 15
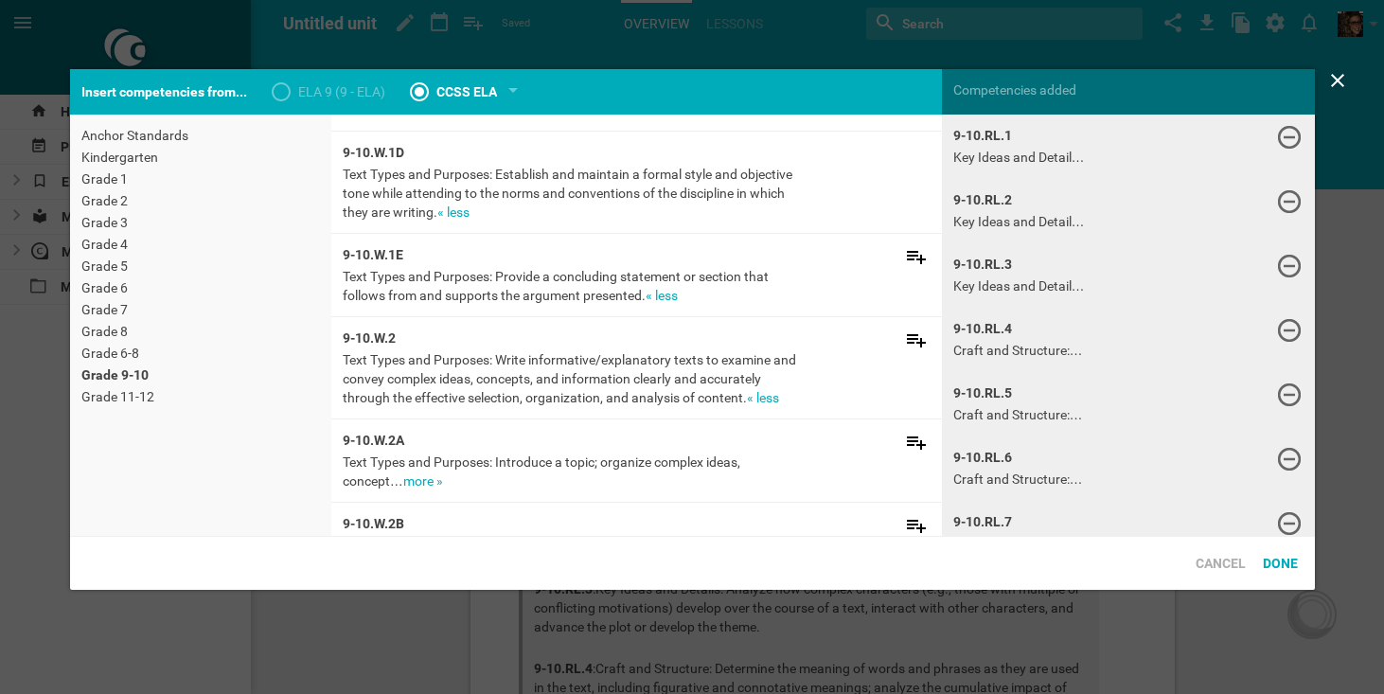
scroll to position [2675, 0]
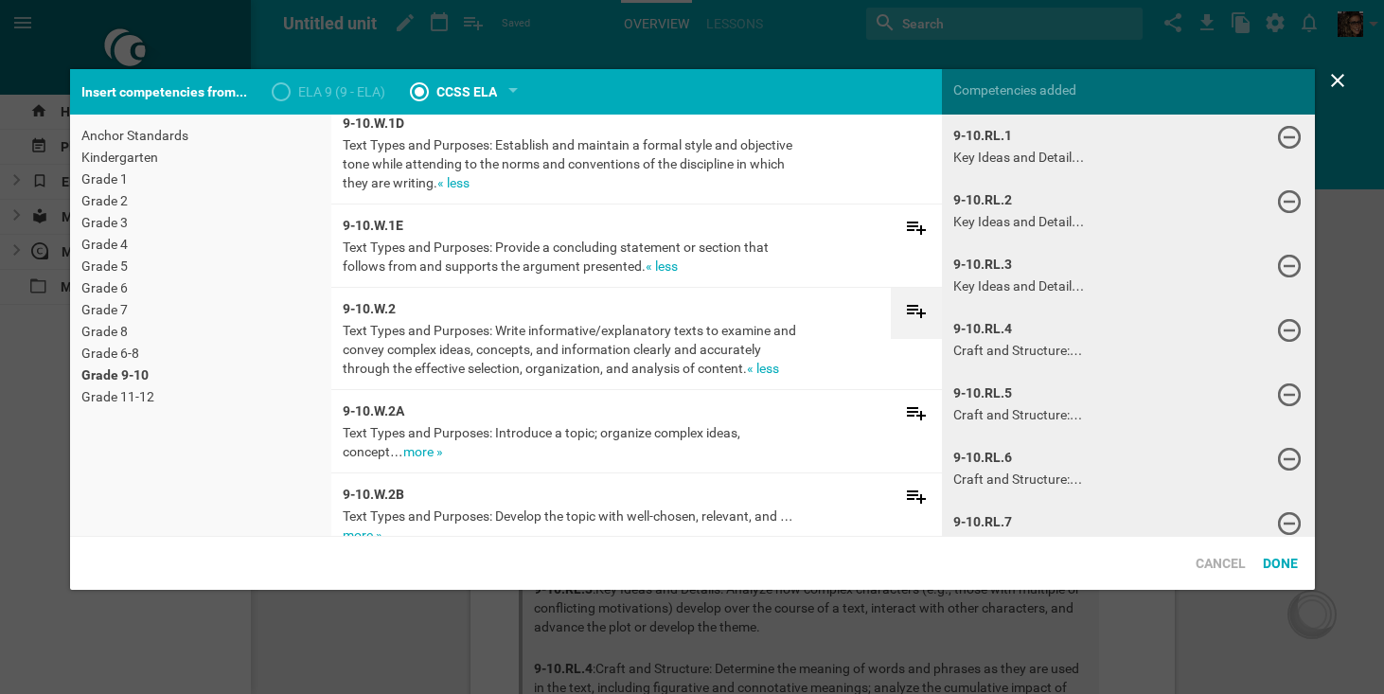
click at [915, 318] on icon at bounding box center [916, 310] width 23 height 23
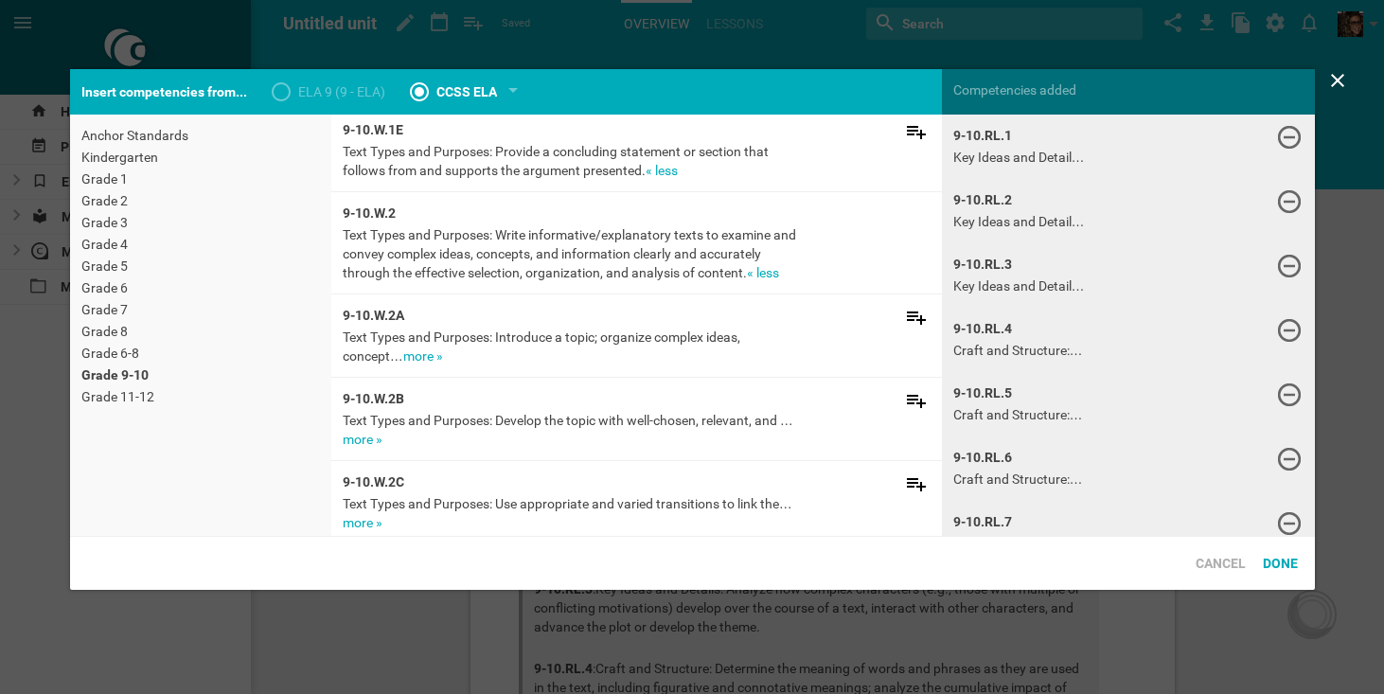
click at [425, 357] on link "more »" at bounding box center [423, 355] width 40 height 15
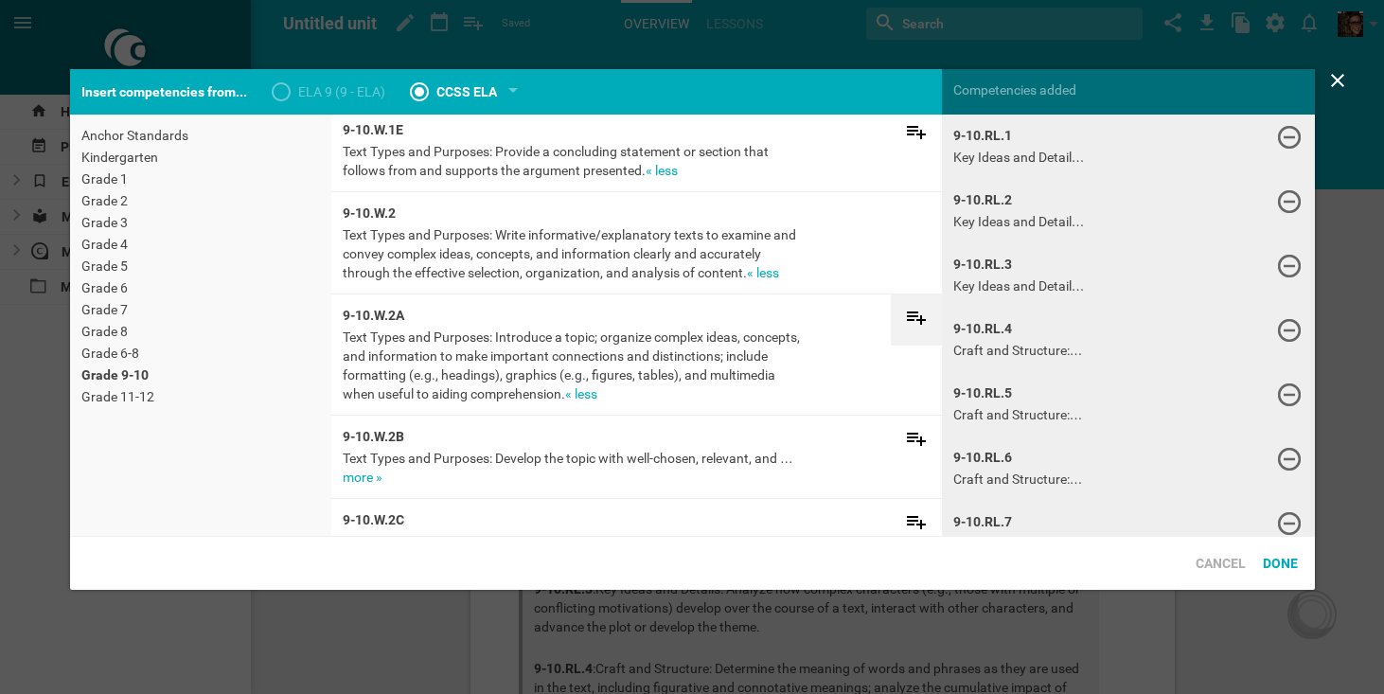
click at [923, 315] on icon at bounding box center [916, 317] width 23 height 23
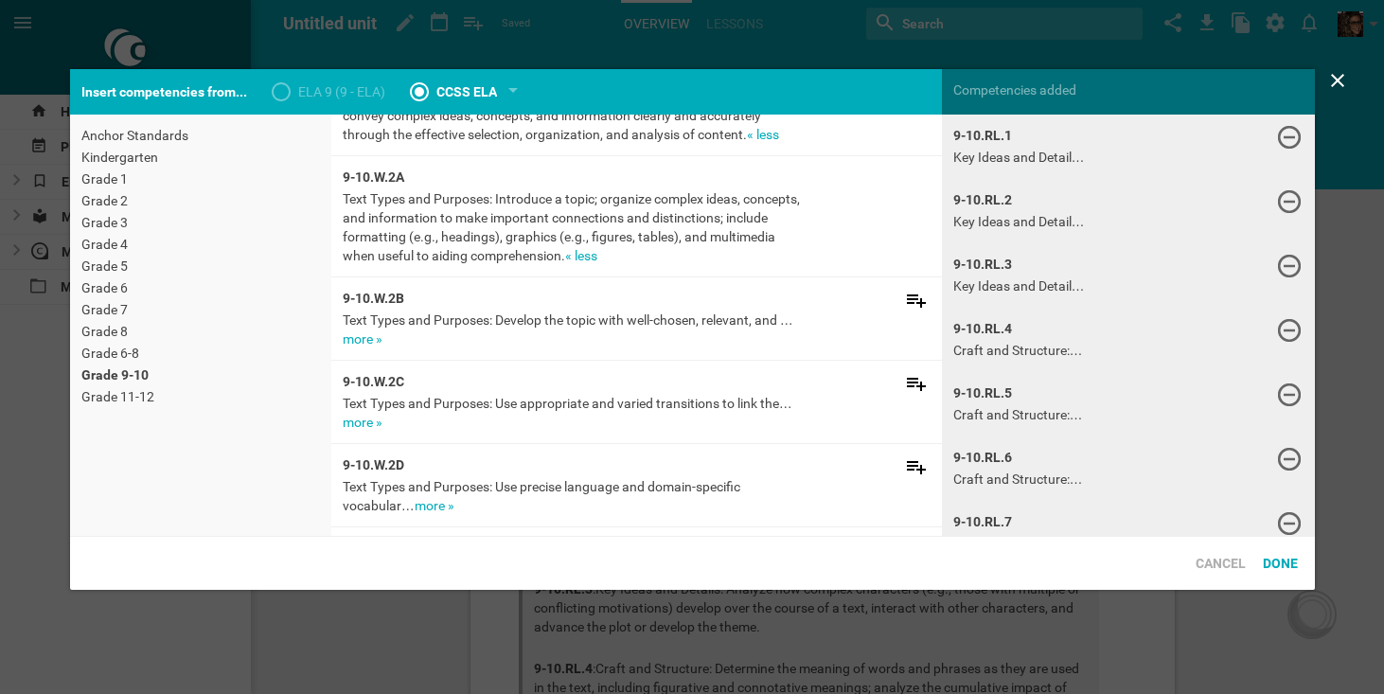
scroll to position [2981, 0]
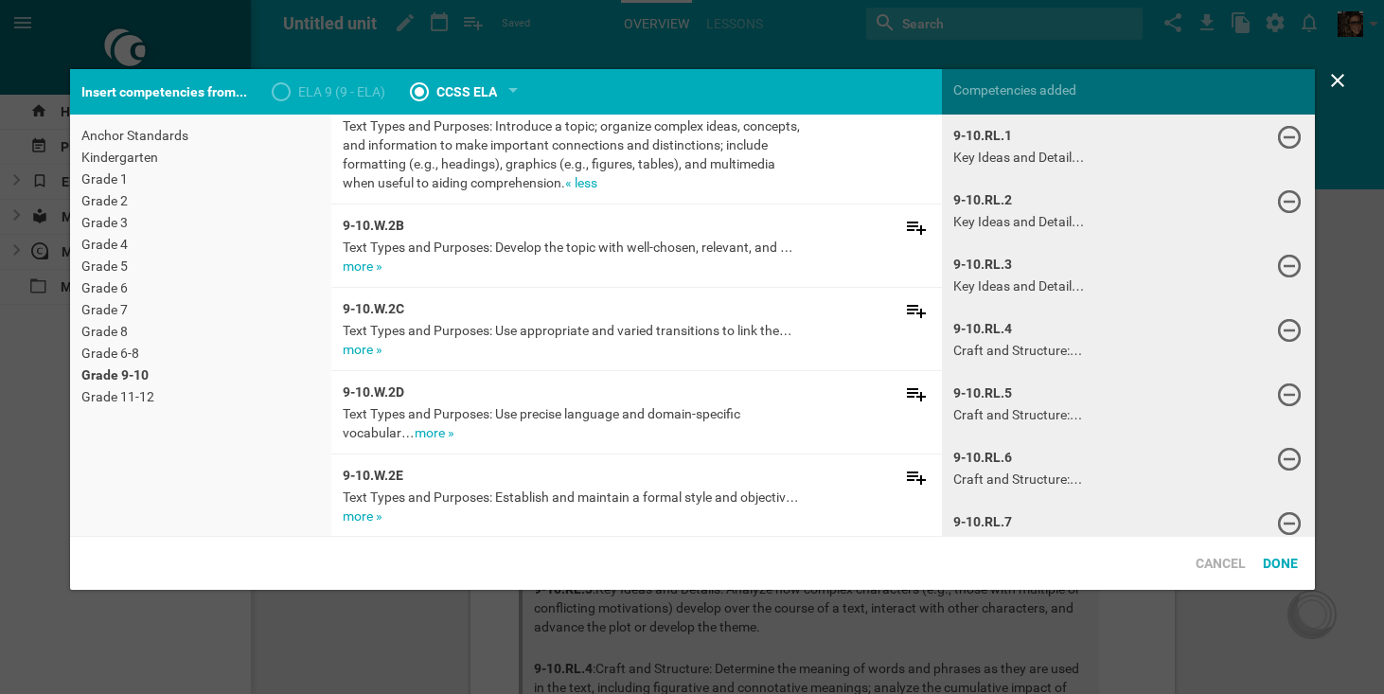
click at [381, 261] on link "more »" at bounding box center [363, 265] width 40 height 15
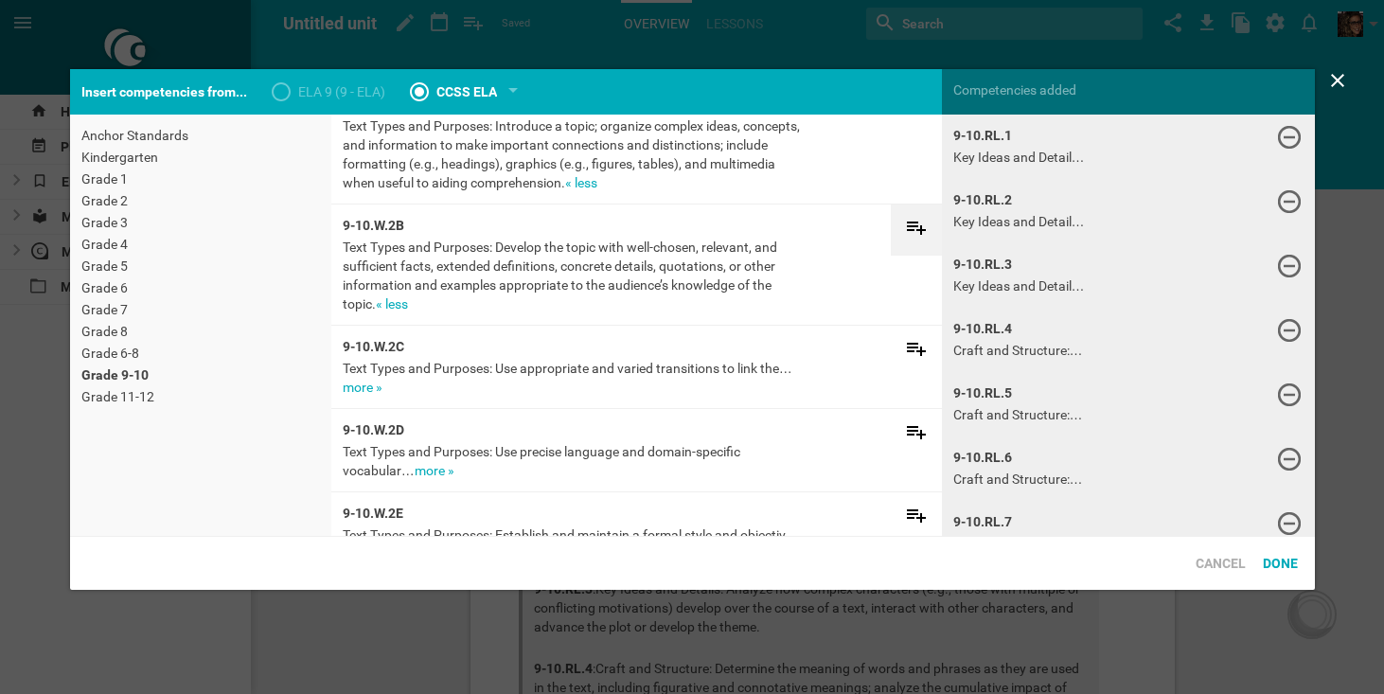
click at [917, 227] on icon at bounding box center [916, 228] width 19 height 13
click at [380, 385] on link "more »" at bounding box center [363, 387] width 40 height 15
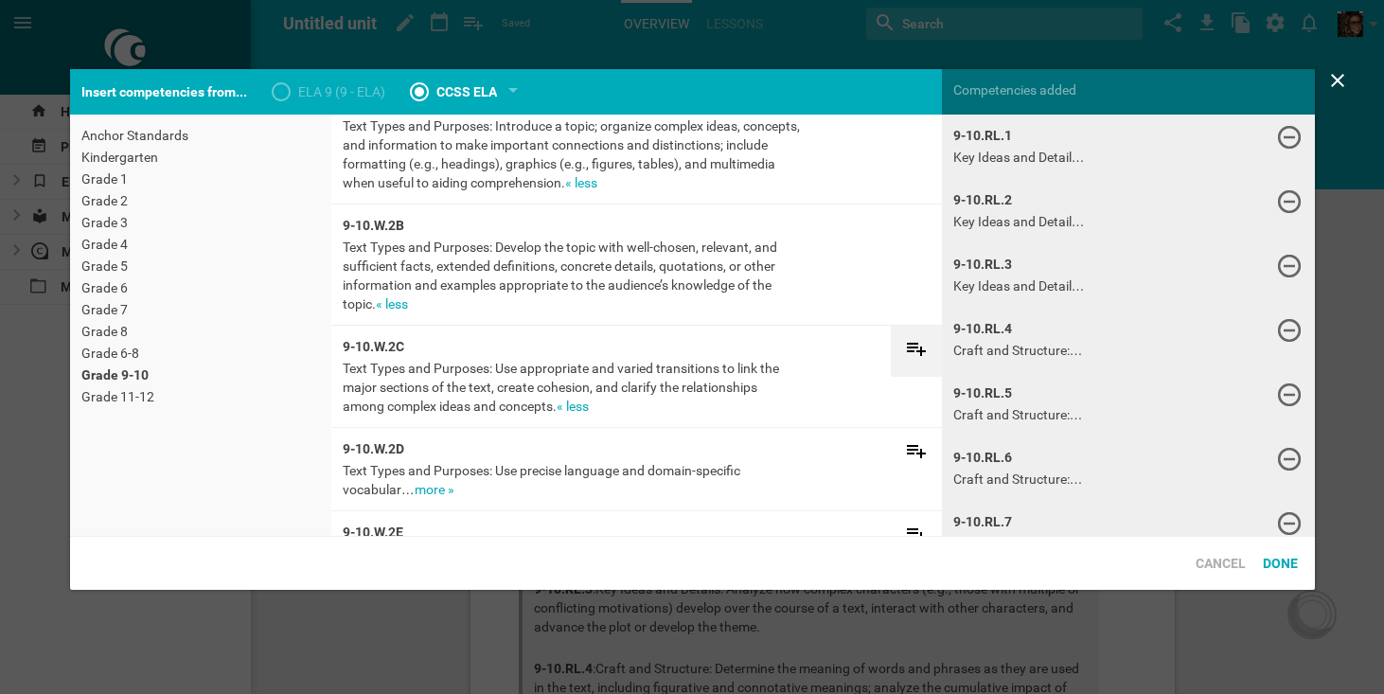
click at [915, 355] on icon at bounding box center [916, 348] width 23 height 23
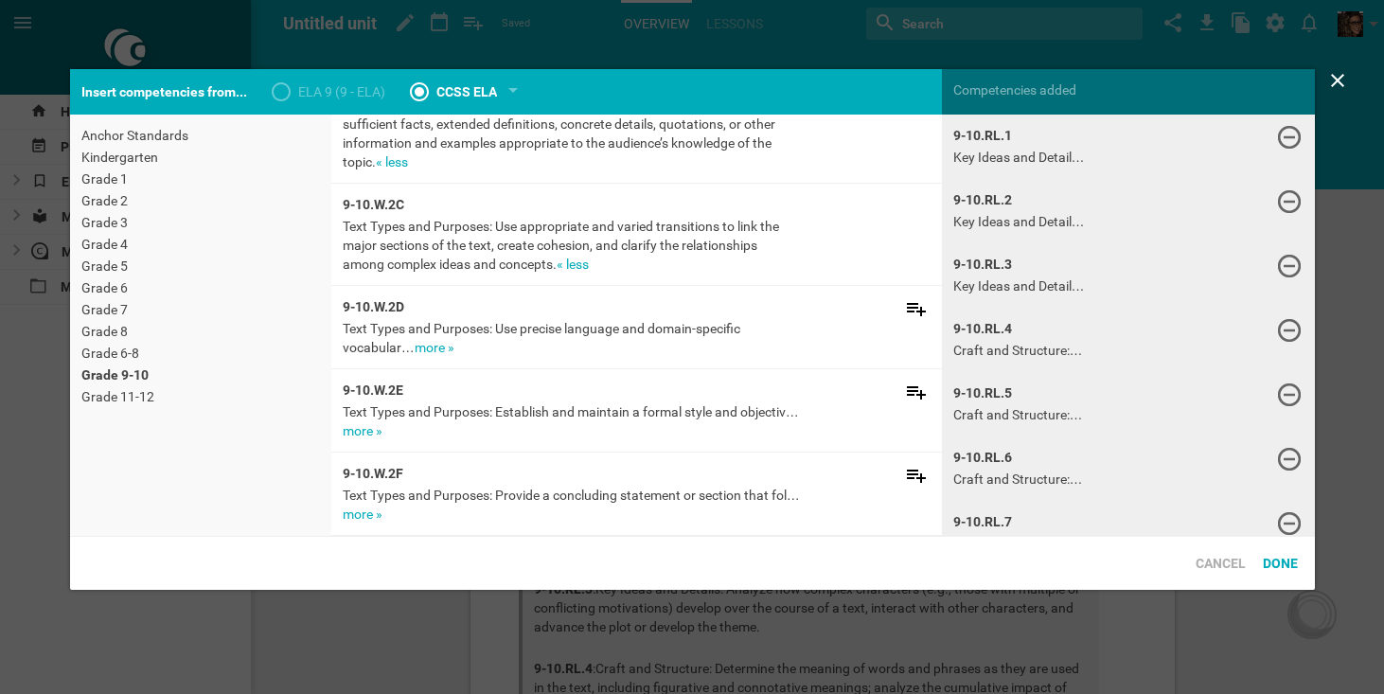
scroll to position [3140, 0]
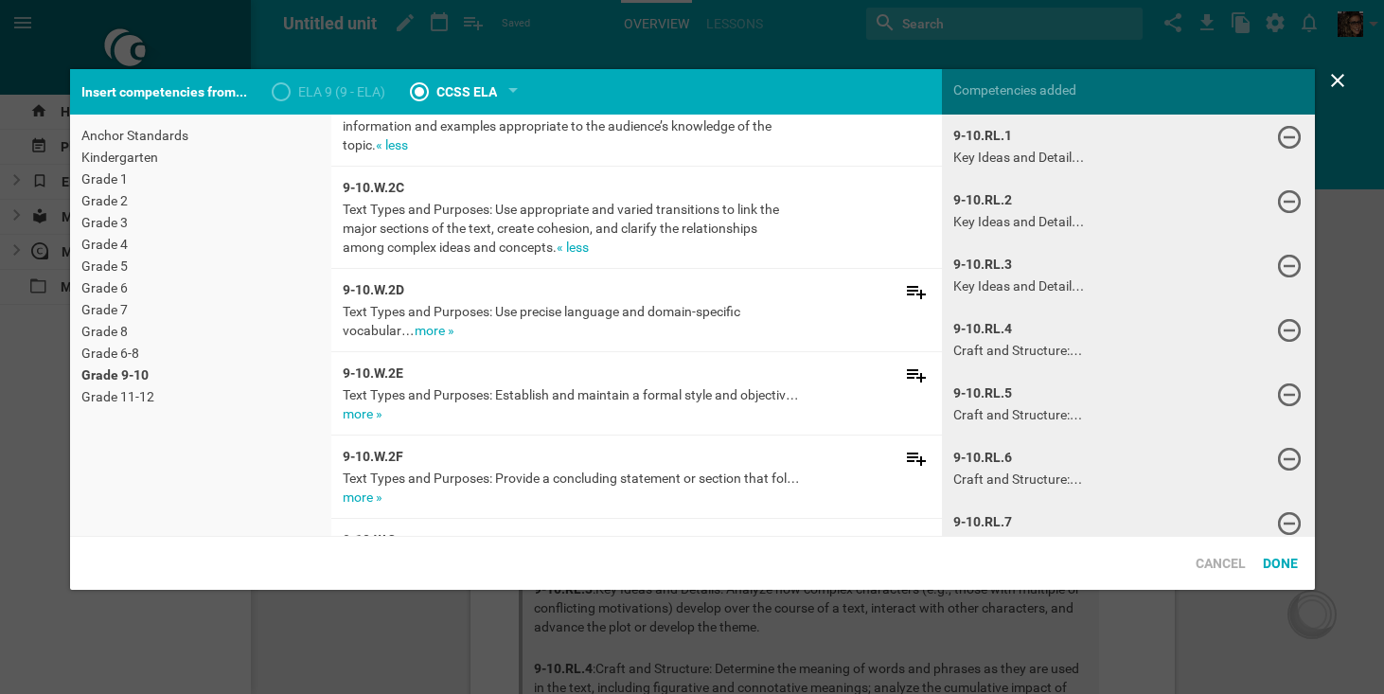
click at [425, 330] on link "more »" at bounding box center [435, 330] width 40 height 15
click at [911, 290] on icon at bounding box center [916, 291] width 23 height 23
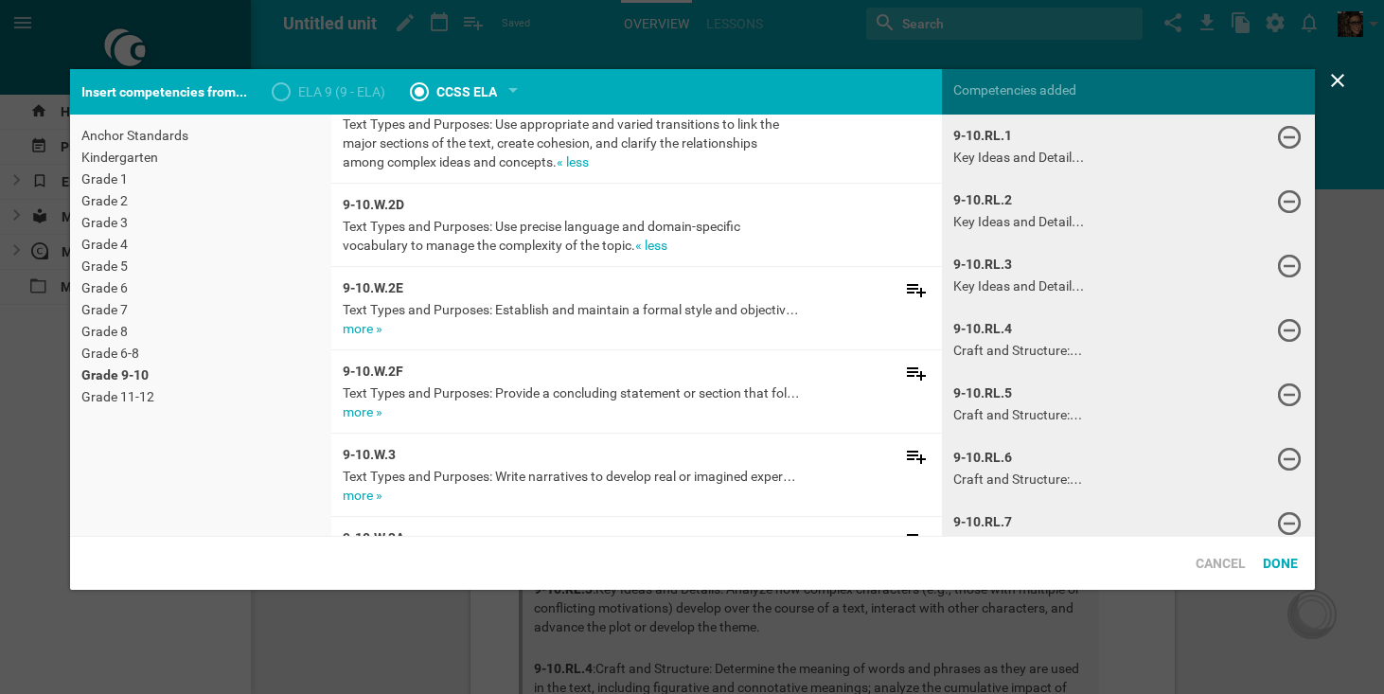
scroll to position [3237, 0]
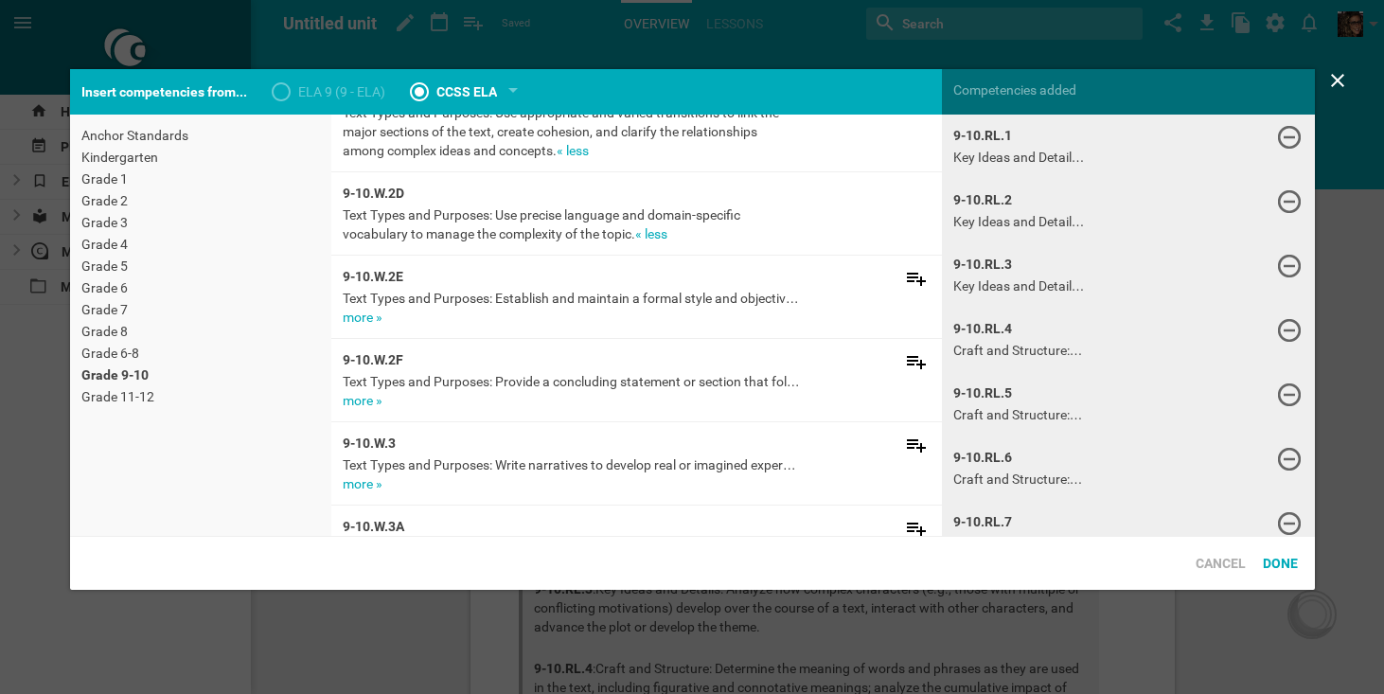
click at [373, 319] on link "more »" at bounding box center [363, 317] width 40 height 15
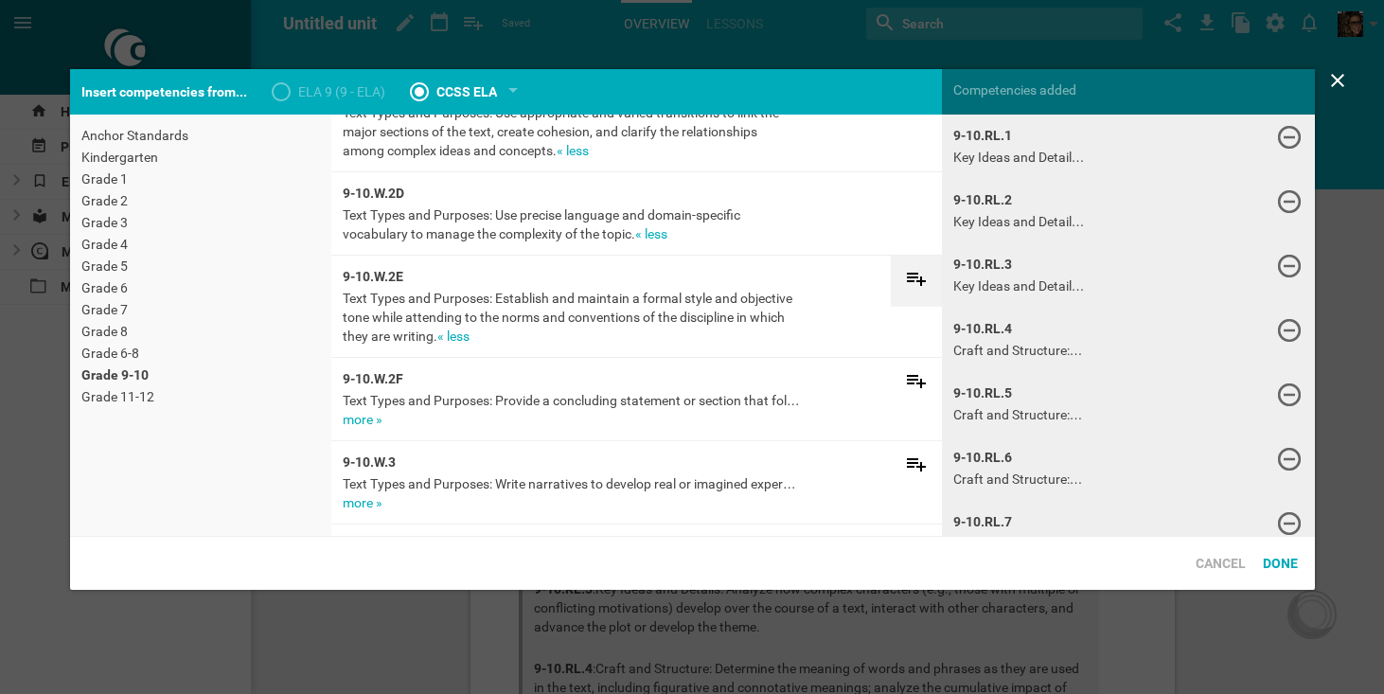
click at [913, 282] on icon at bounding box center [916, 279] width 19 height 13
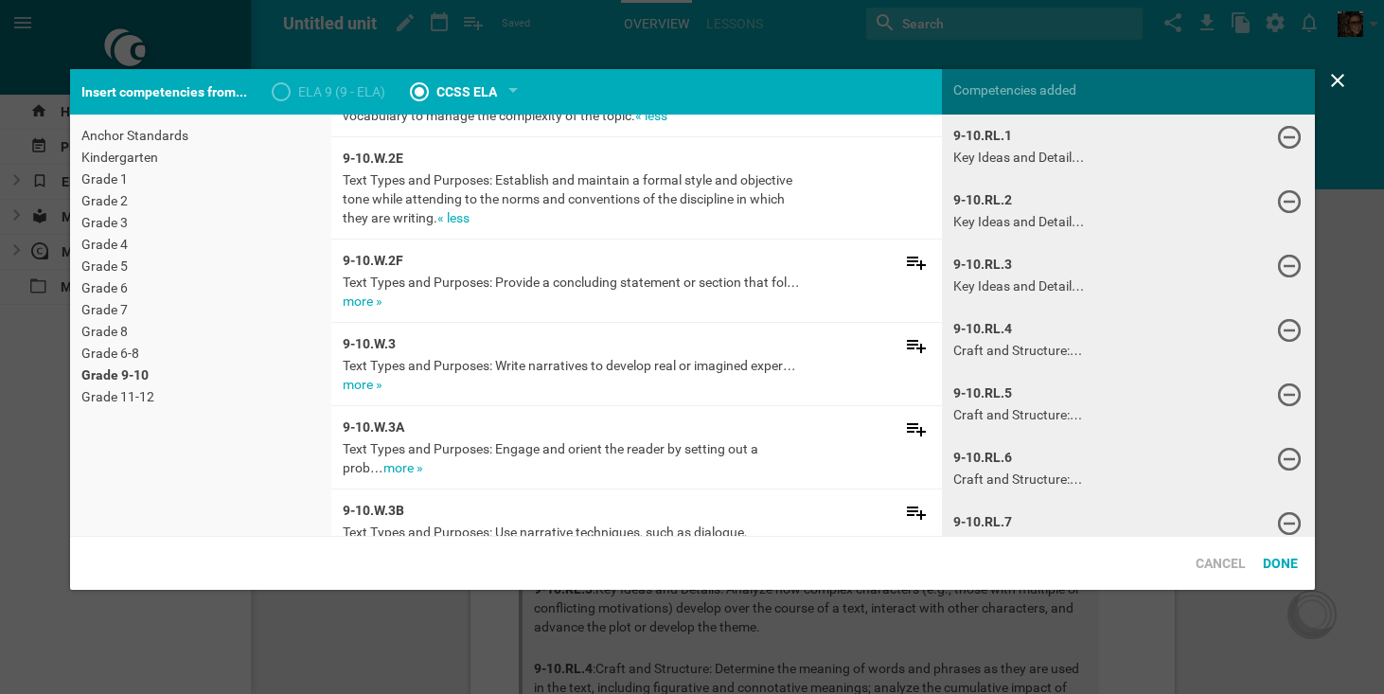
scroll to position [3375, 0]
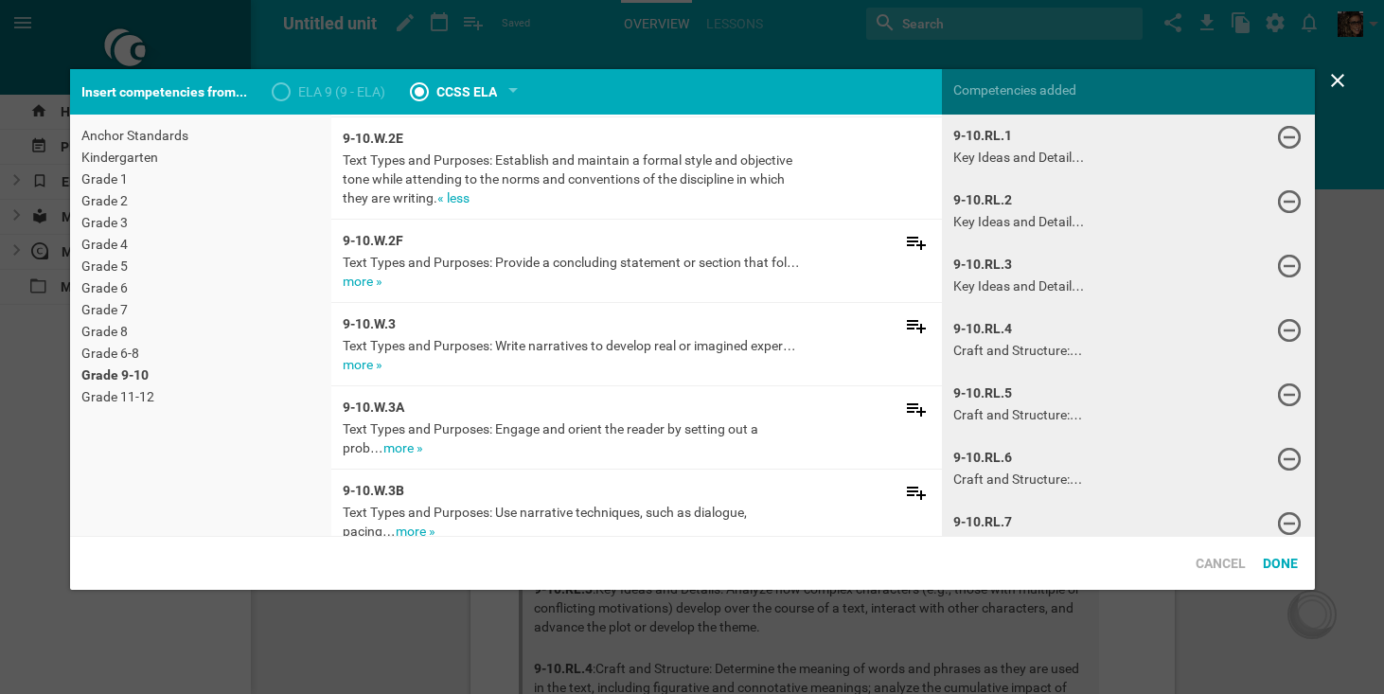
click at [377, 280] on link "more »" at bounding box center [363, 281] width 40 height 15
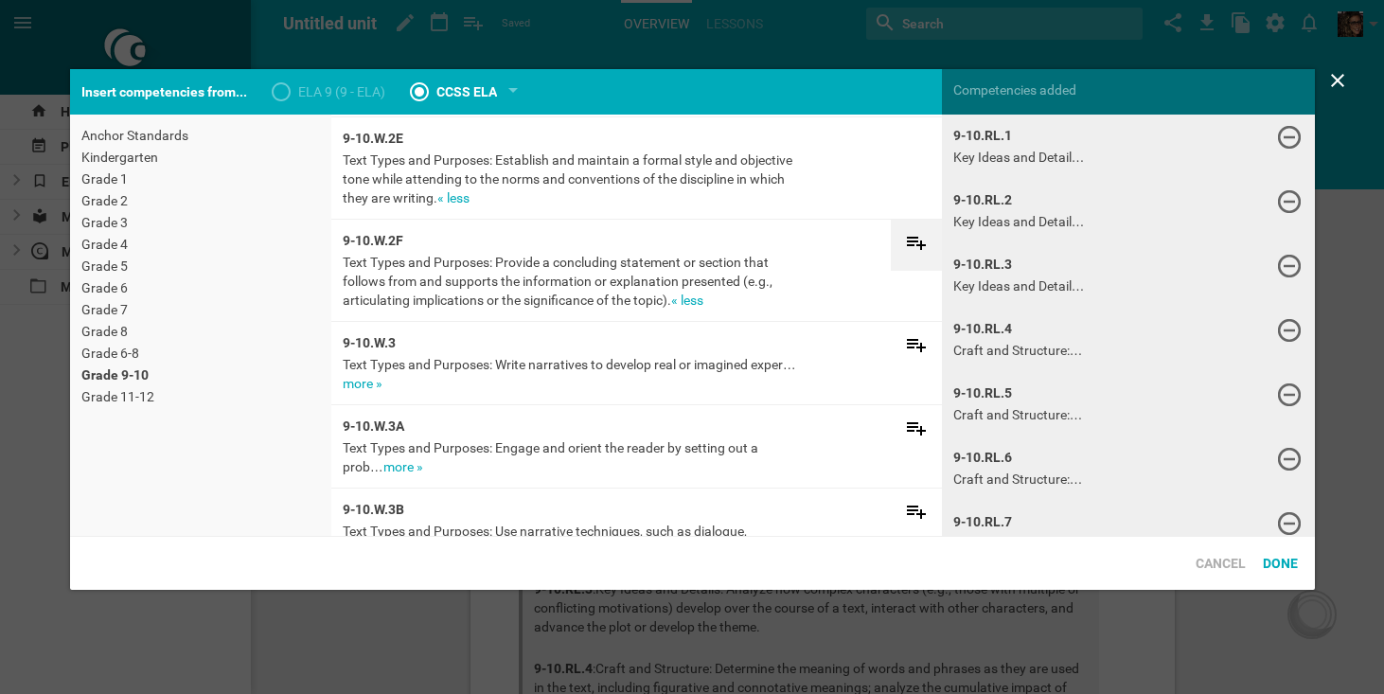
click at [920, 239] on icon at bounding box center [916, 242] width 23 height 23
click at [380, 382] on link "more »" at bounding box center [363, 383] width 40 height 15
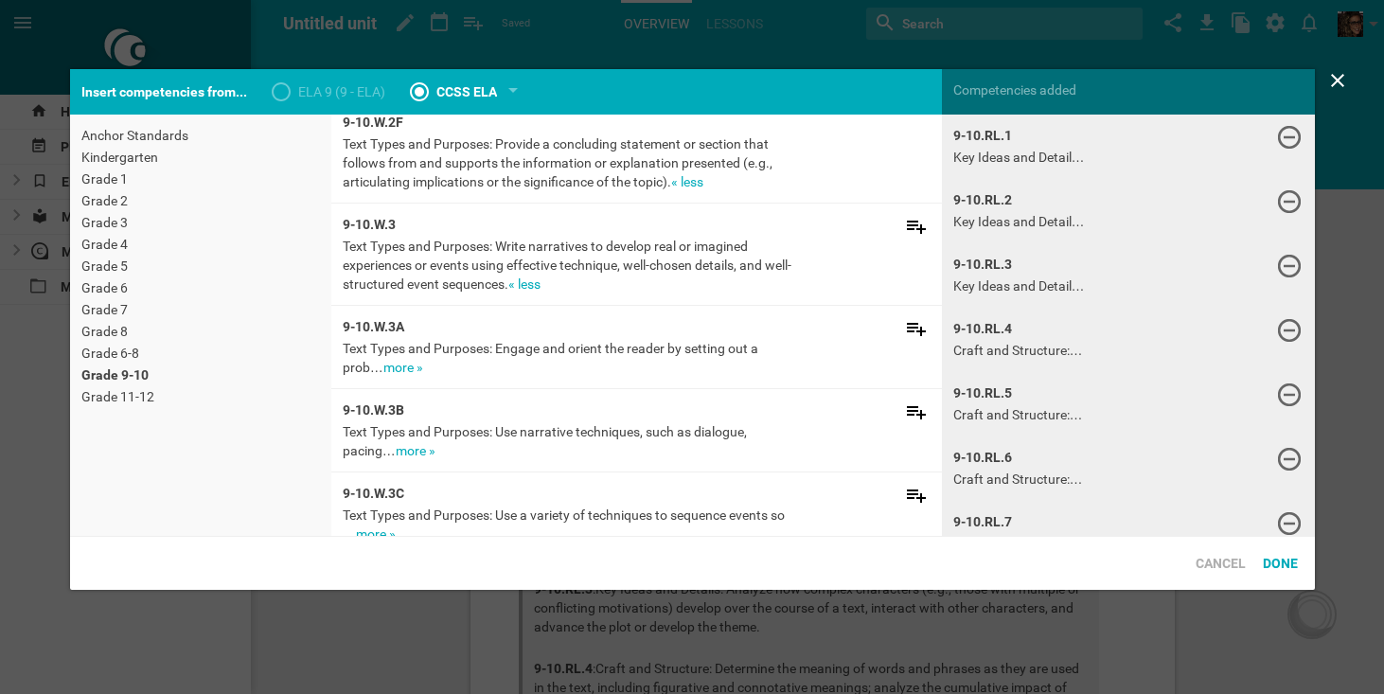
scroll to position [3497, 0]
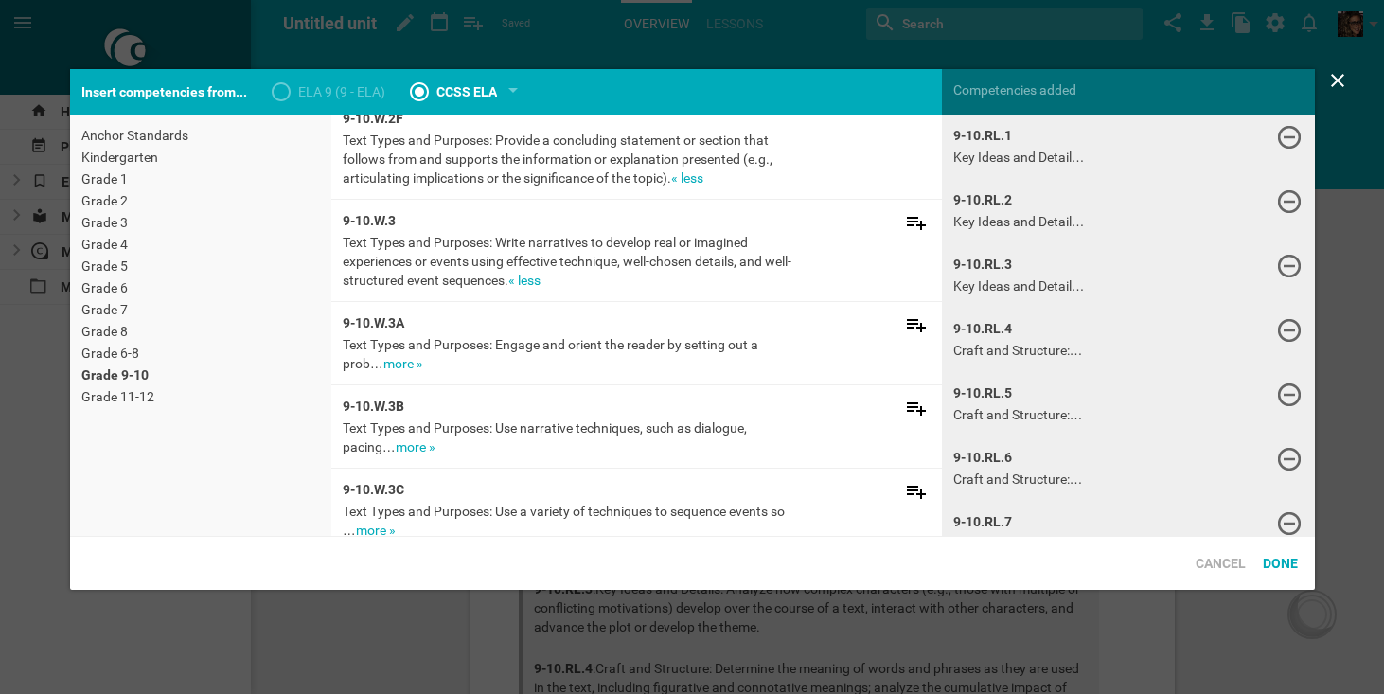
click at [383, 363] on link "more »" at bounding box center [403, 363] width 40 height 15
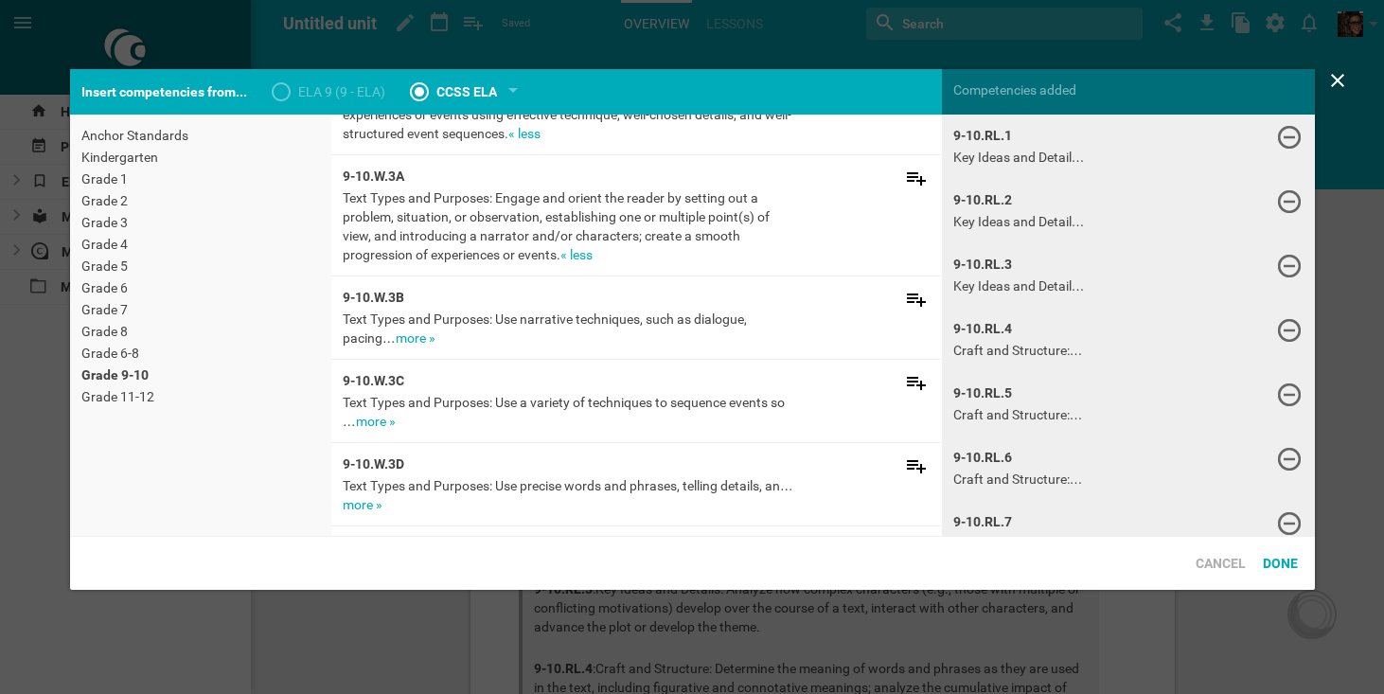
scroll to position [3646, 0]
click at [418, 330] on link "more »" at bounding box center [416, 336] width 40 height 15
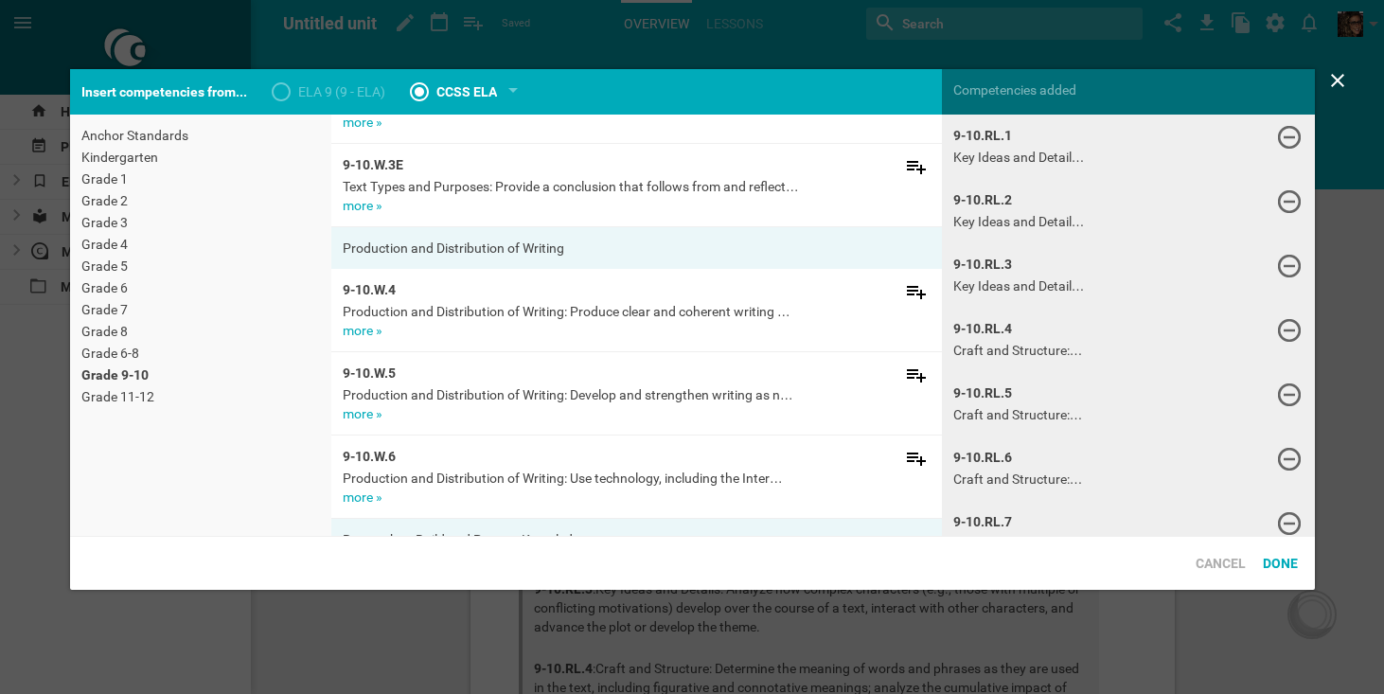
scroll to position [4091, 0]
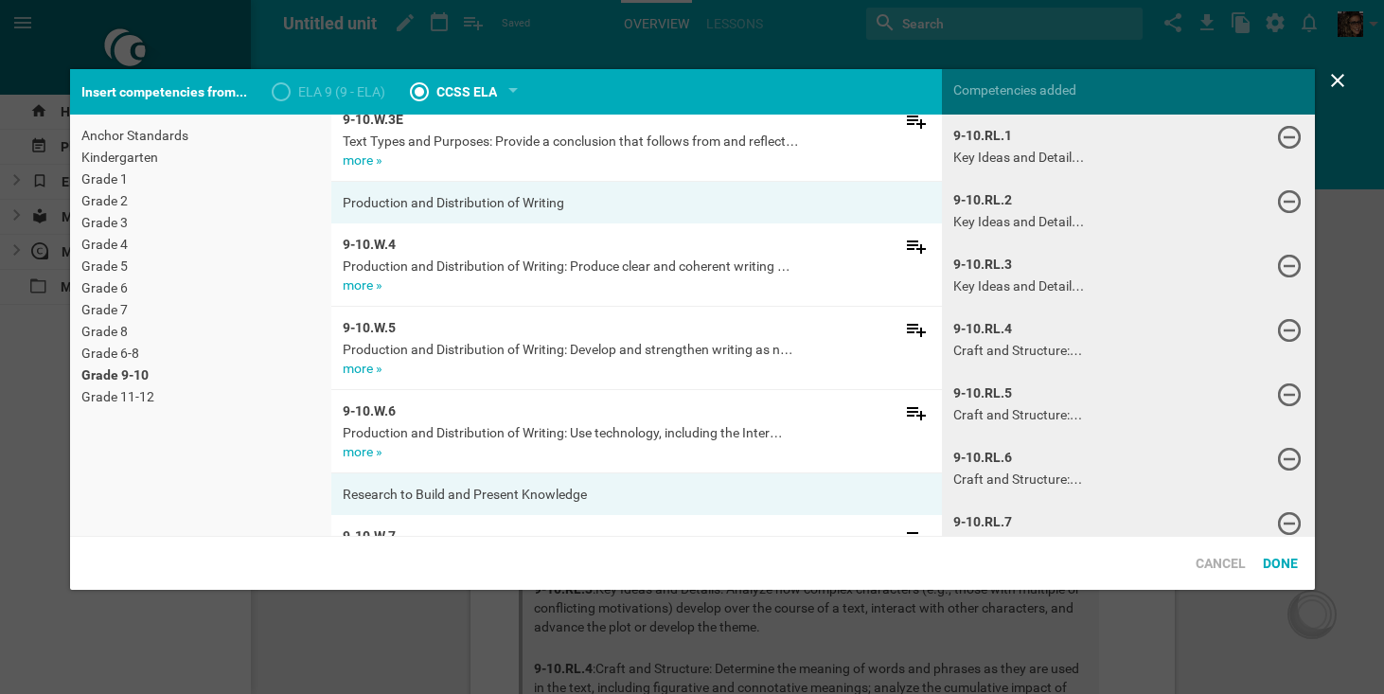
click at [360, 287] on link "more »" at bounding box center [363, 284] width 40 height 15
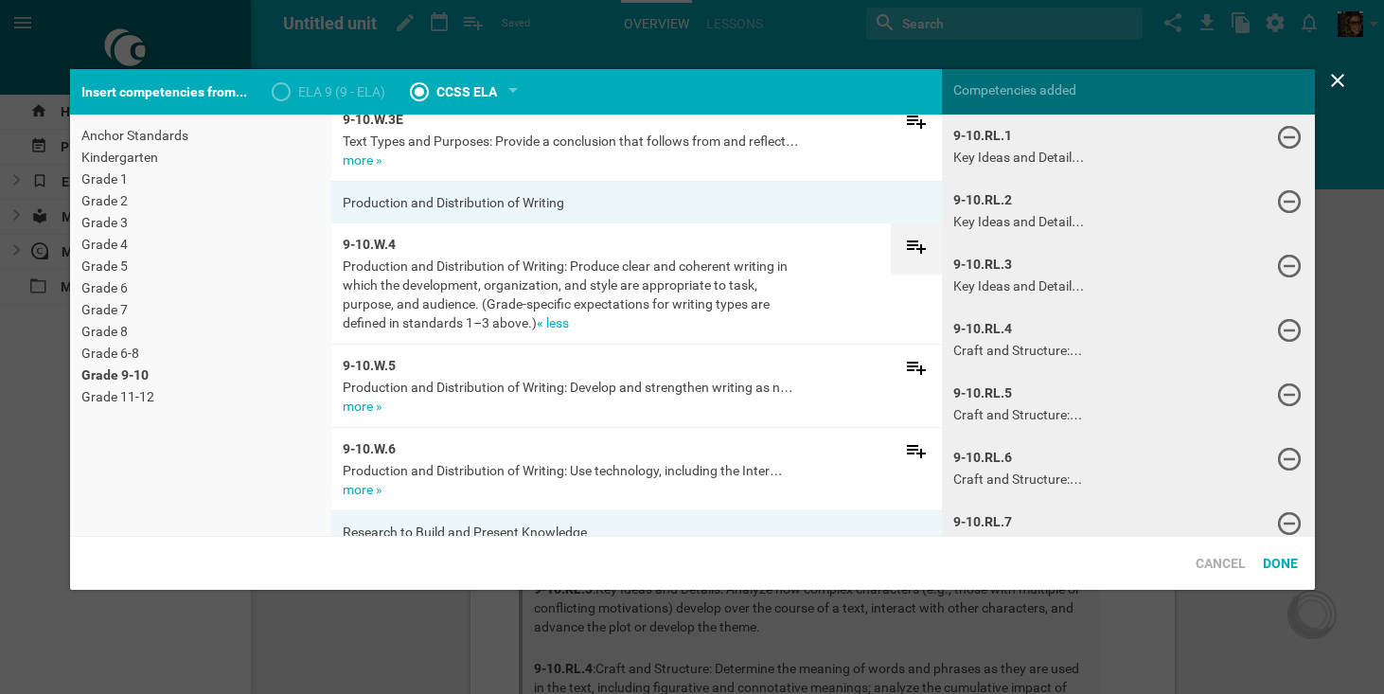
click at [916, 246] on icon at bounding box center [916, 246] width 19 height 13
click at [908, 366] on icon at bounding box center [916, 368] width 19 height 13
click at [918, 449] on icon at bounding box center [916, 450] width 23 height 23
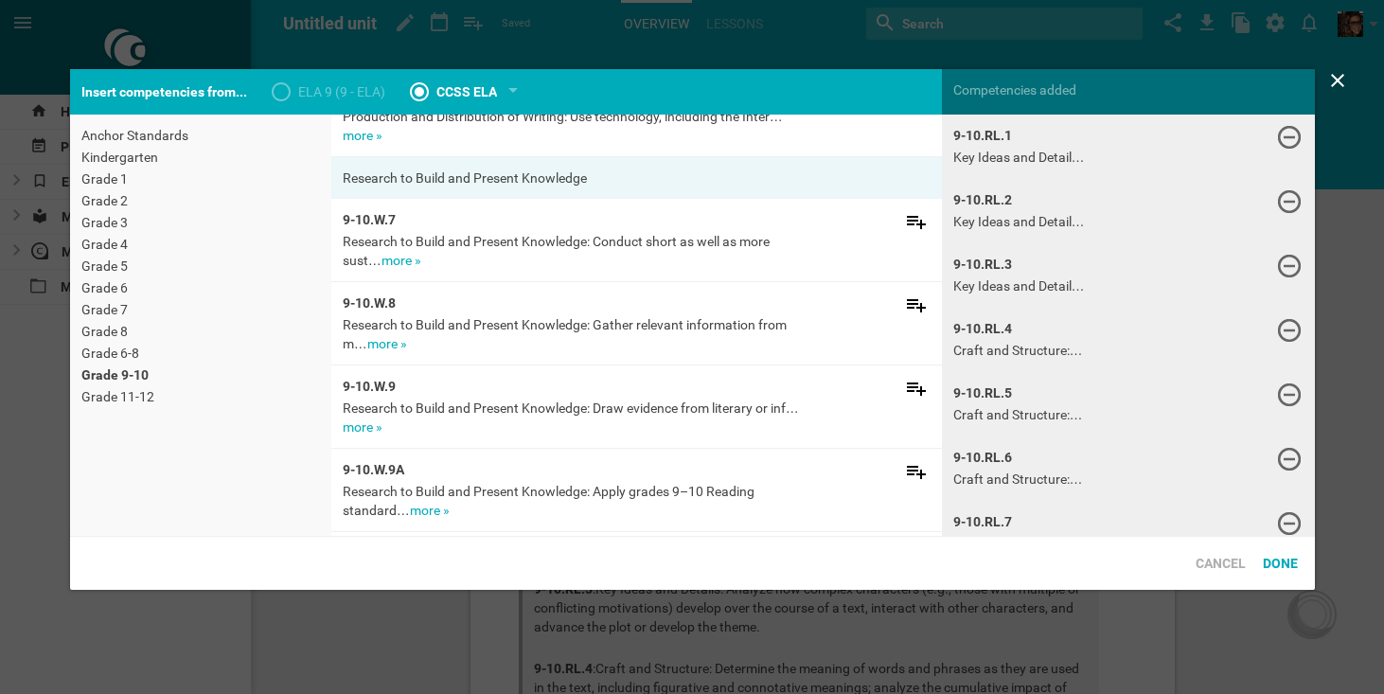
scroll to position [4447, 0]
click at [400, 257] on link "more »" at bounding box center [402, 258] width 40 height 15
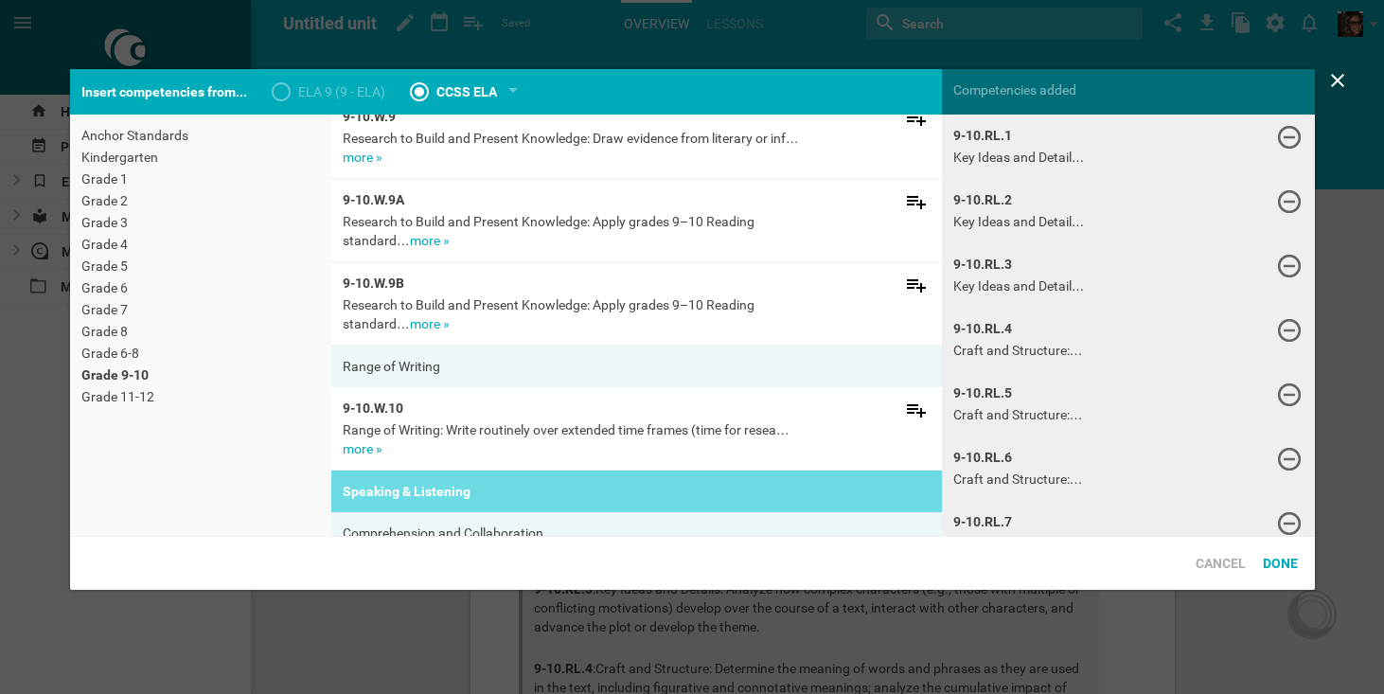
scroll to position [4838, 0]
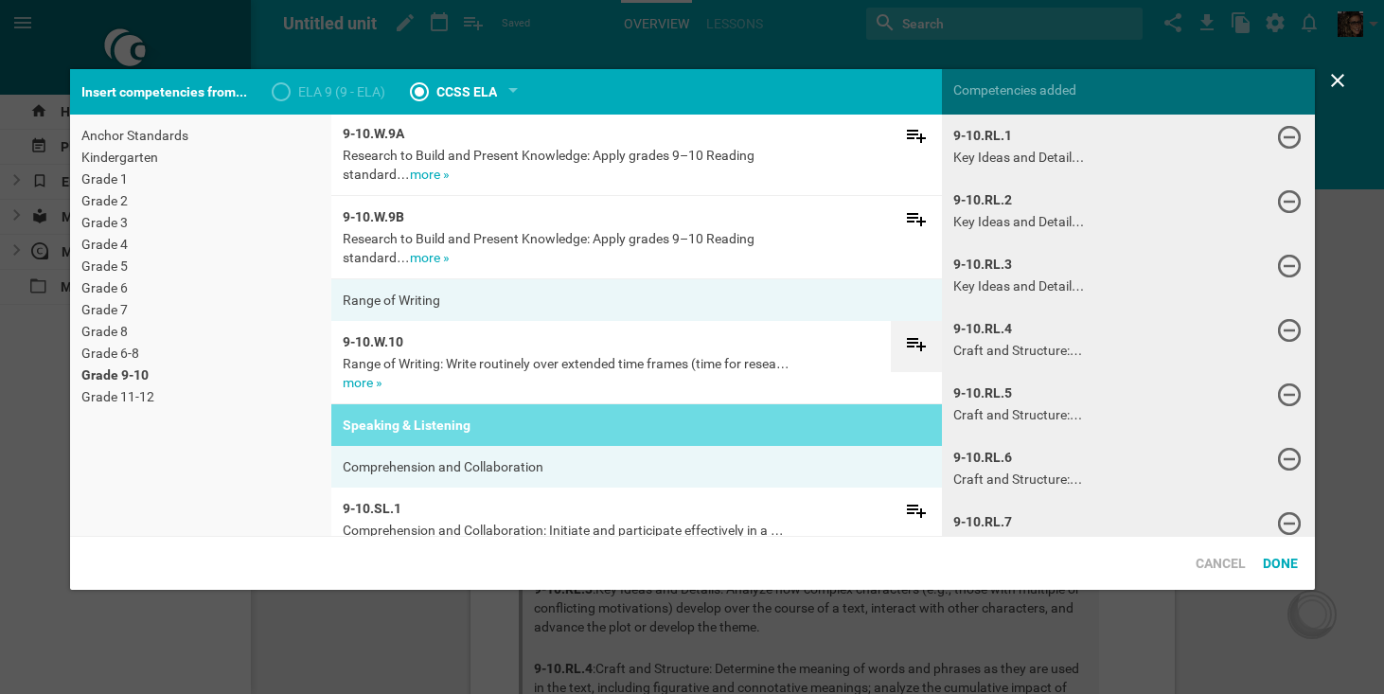
click at [906, 348] on icon at bounding box center [916, 343] width 23 height 23
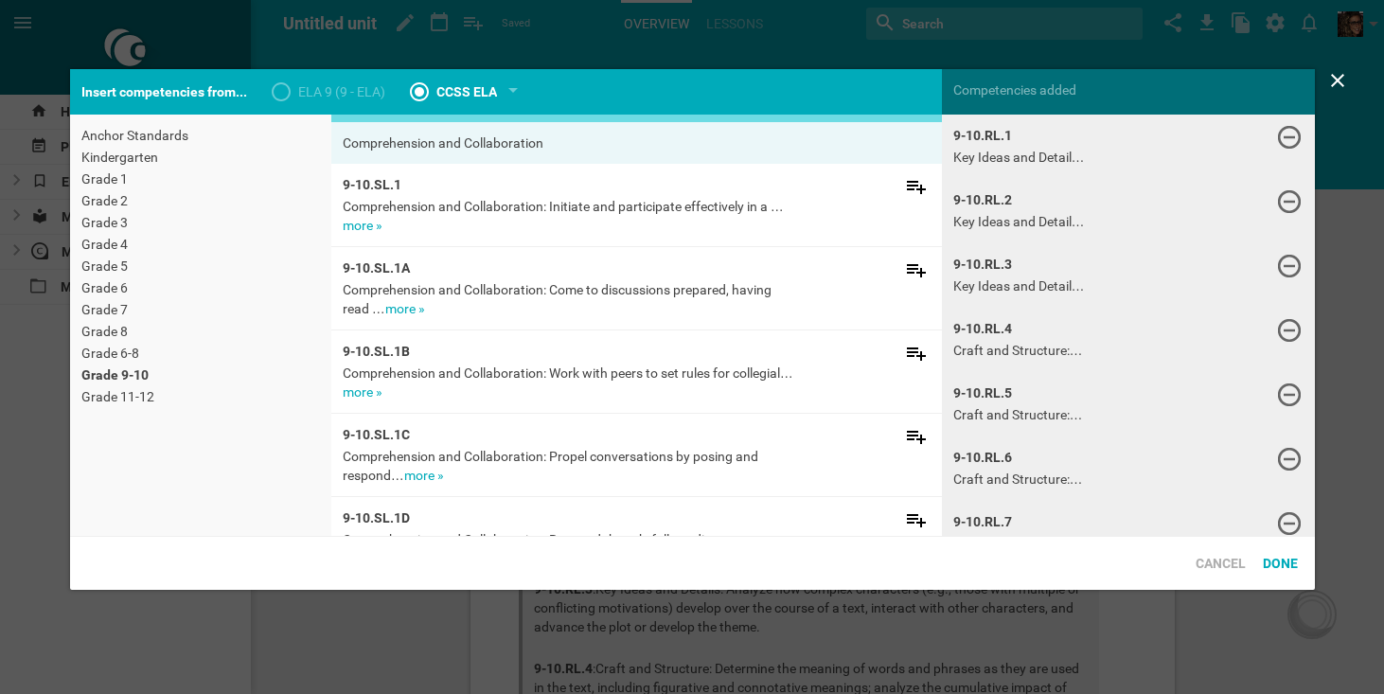
scroll to position [5166, 0]
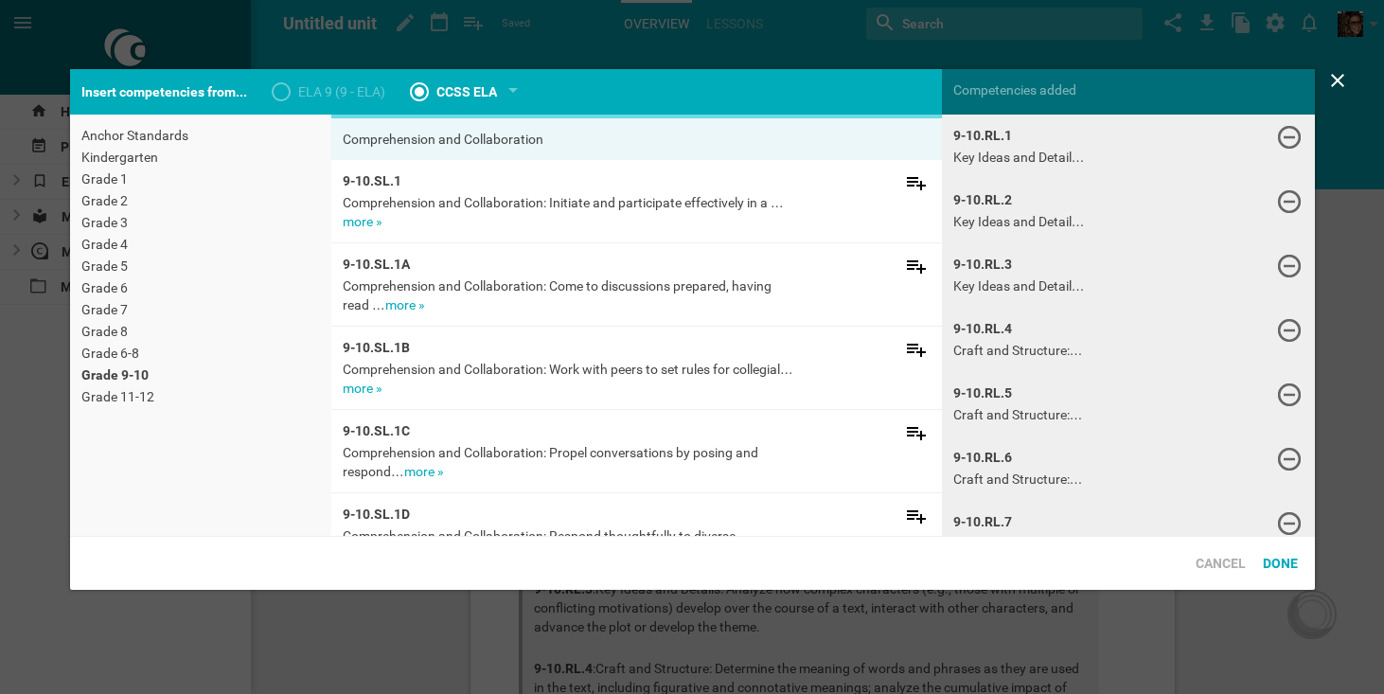
click at [416, 307] on link "more »" at bounding box center [405, 304] width 40 height 15
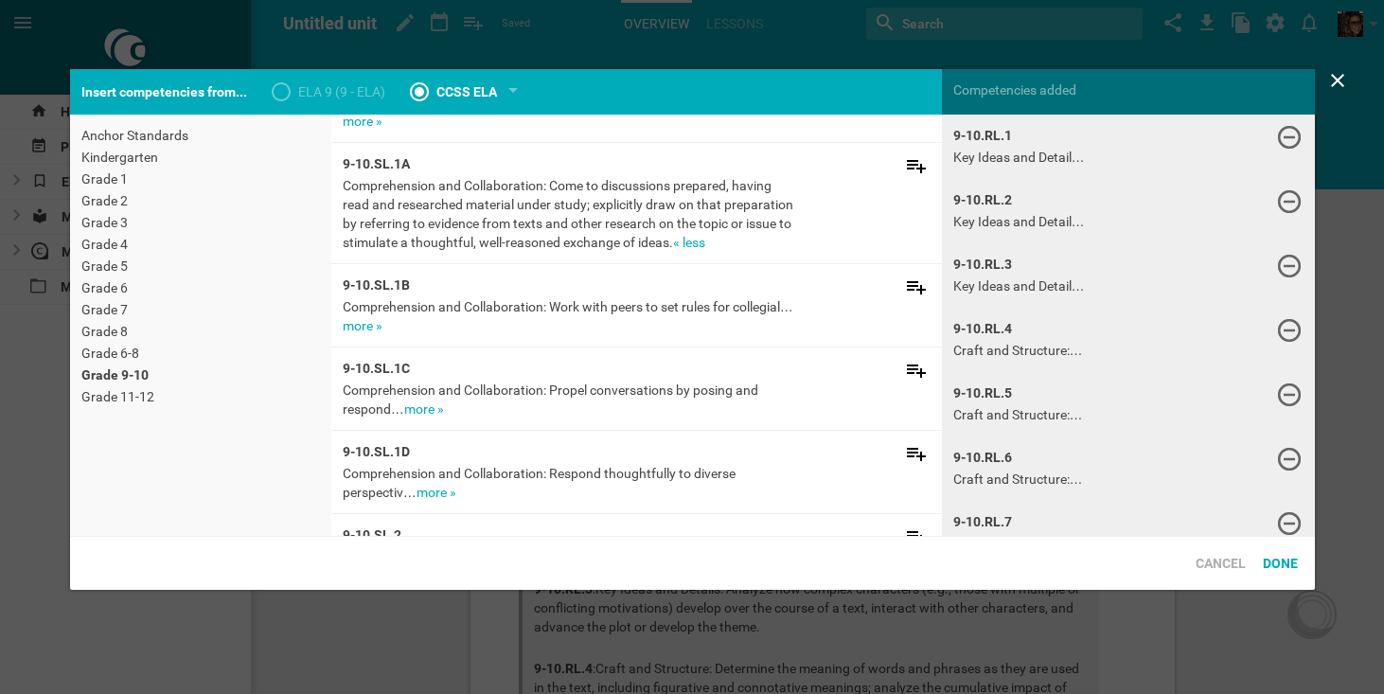
scroll to position [5268, 0]
click at [372, 319] on link "more »" at bounding box center [363, 323] width 40 height 15
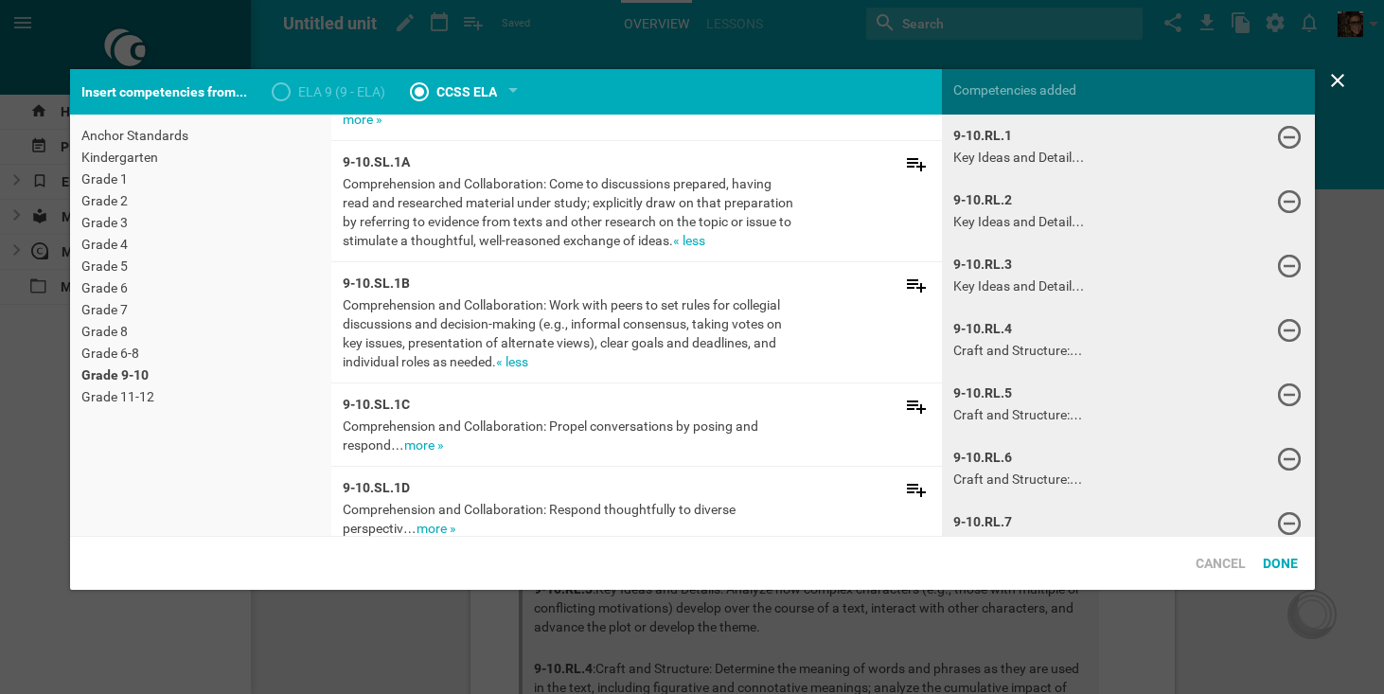
click at [418, 443] on link "more »" at bounding box center [424, 444] width 40 height 15
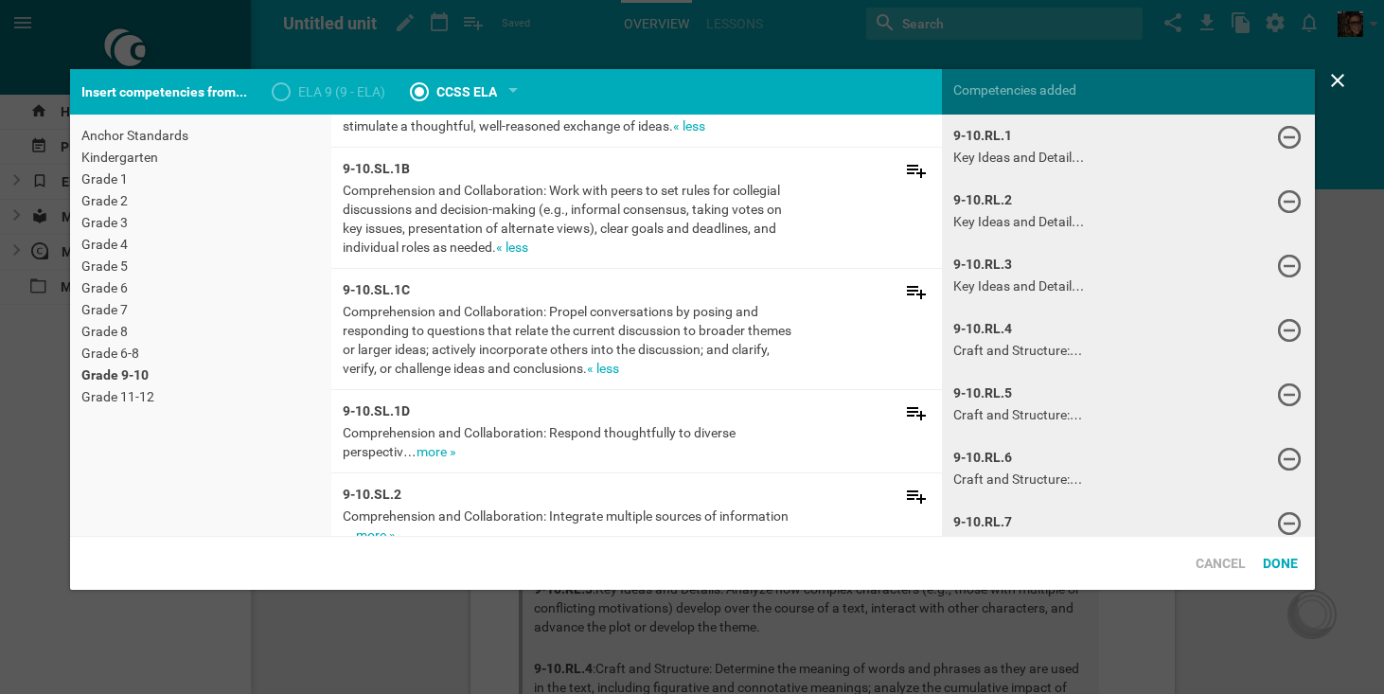
scroll to position [5419, 0]
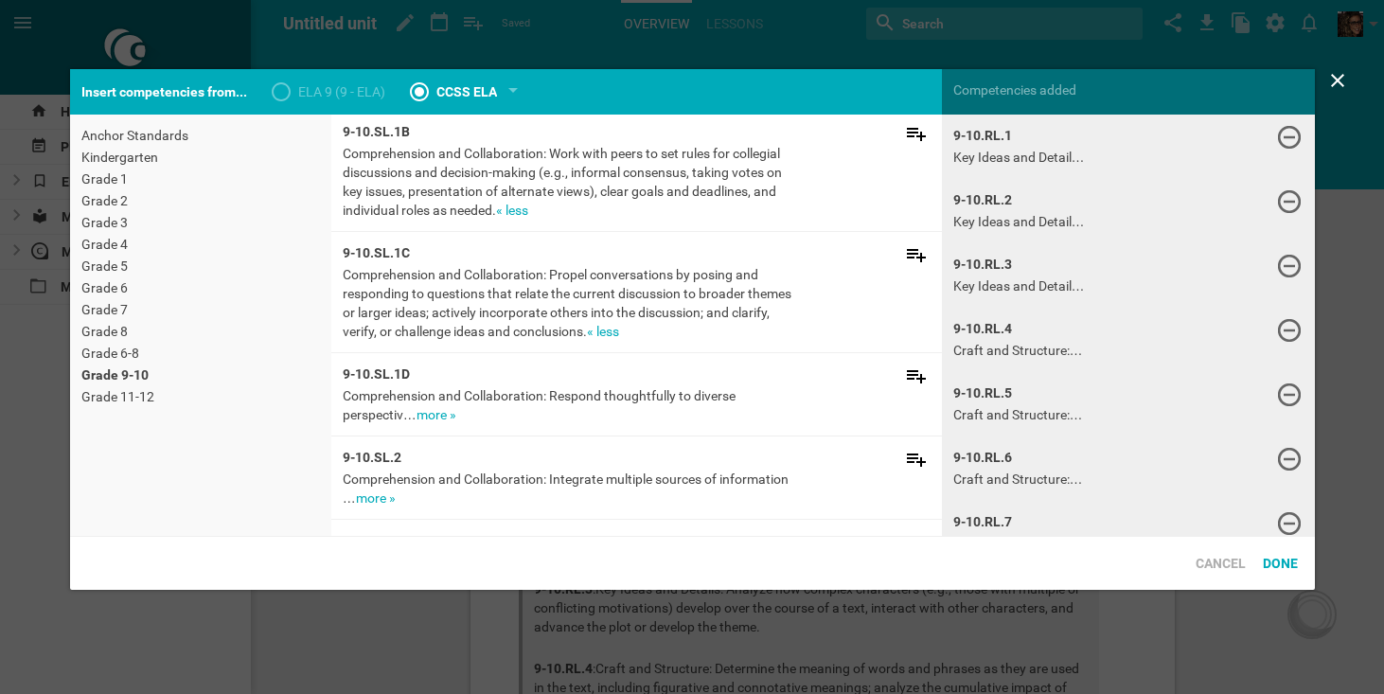
click at [433, 418] on link "more »" at bounding box center [437, 414] width 40 height 15
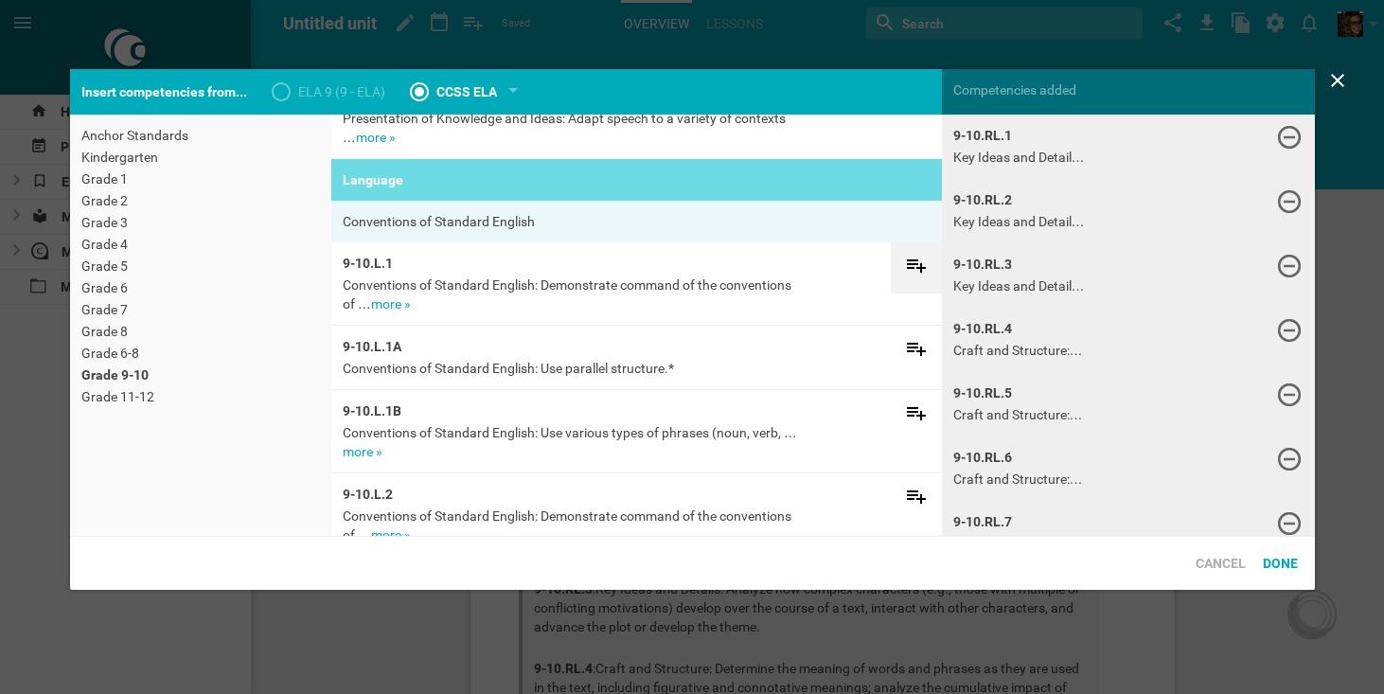
scroll to position [6194, 0]
click at [918, 256] on icon at bounding box center [916, 264] width 23 height 23
click at [405, 305] on link "more »" at bounding box center [391, 302] width 40 height 15
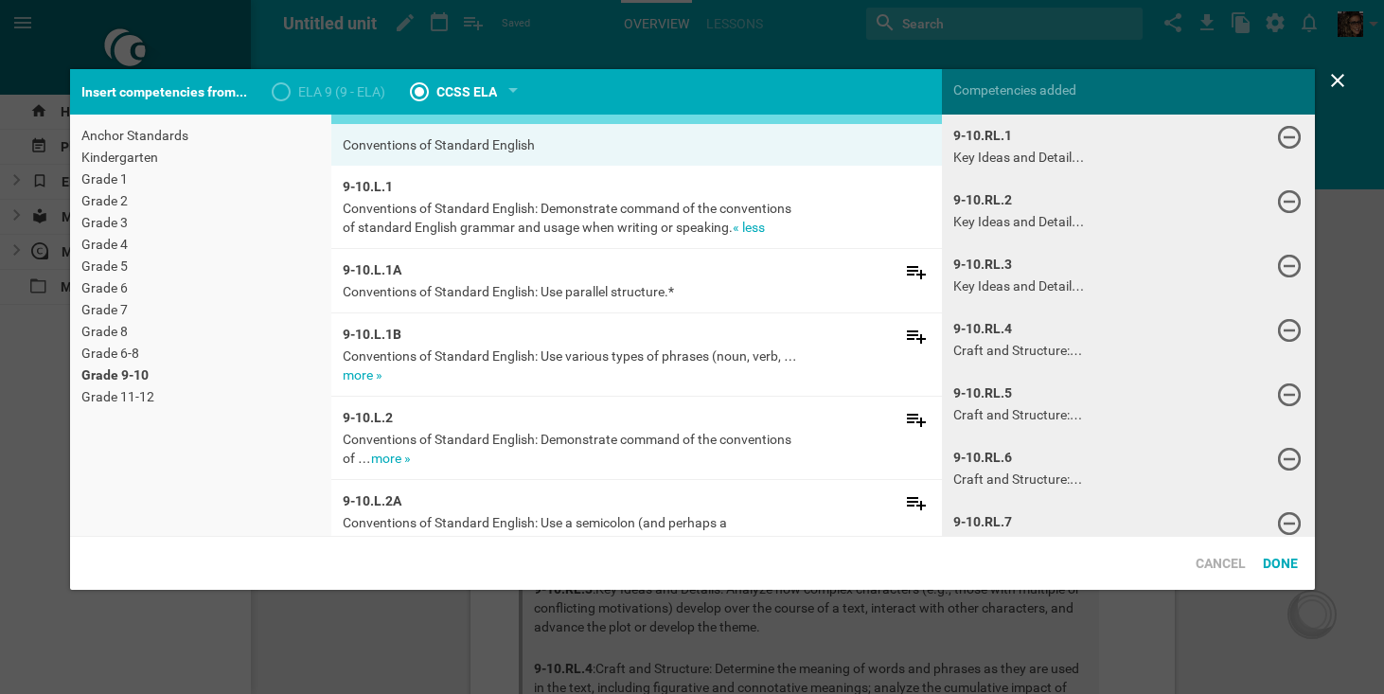
scroll to position [6287, 0]
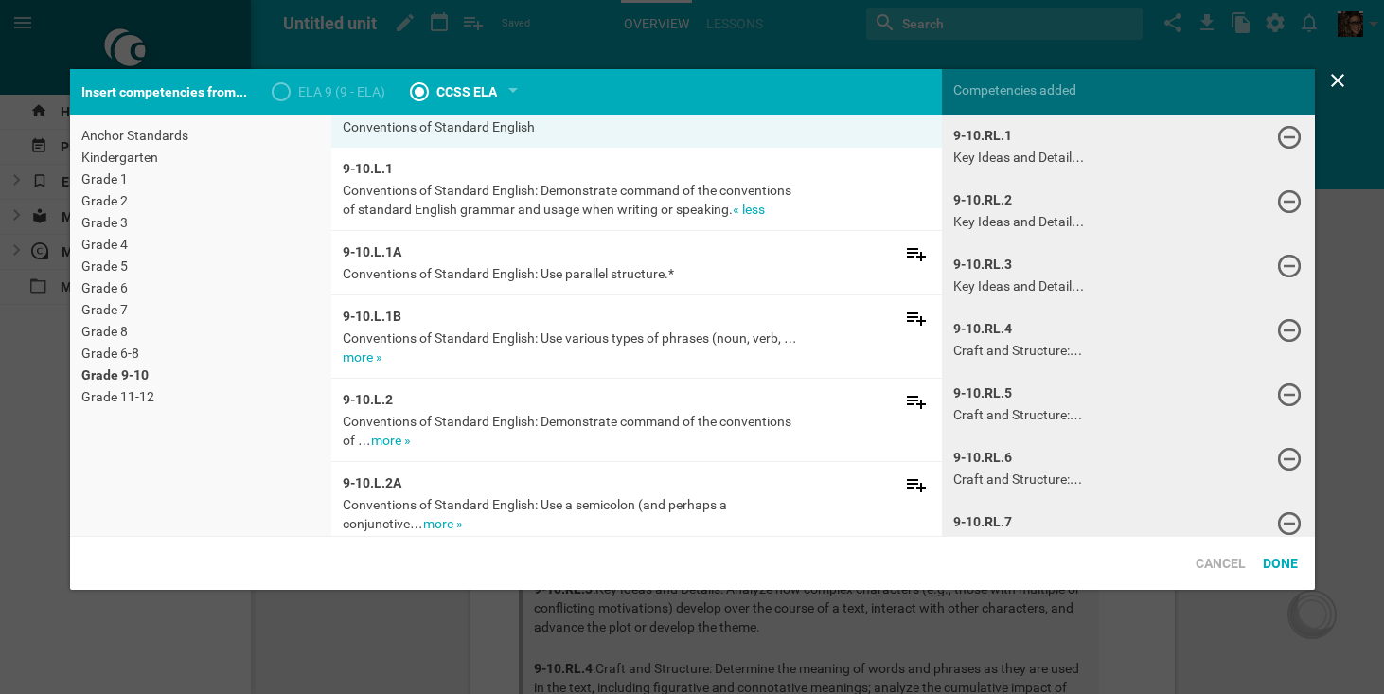
click at [361, 352] on link "more »" at bounding box center [363, 356] width 40 height 15
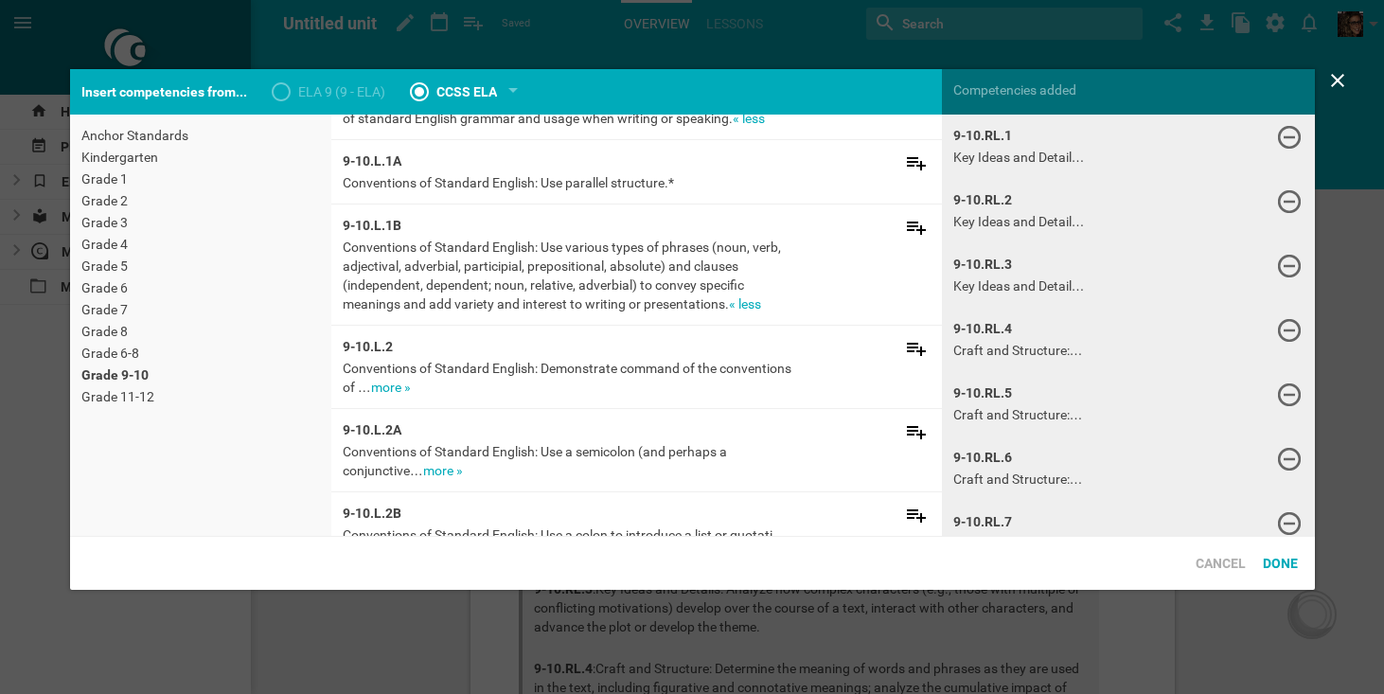
scroll to position [6379, 0]
click at [400, 391] on link "more »" at bounding box center [391, 386] width 40 height 15
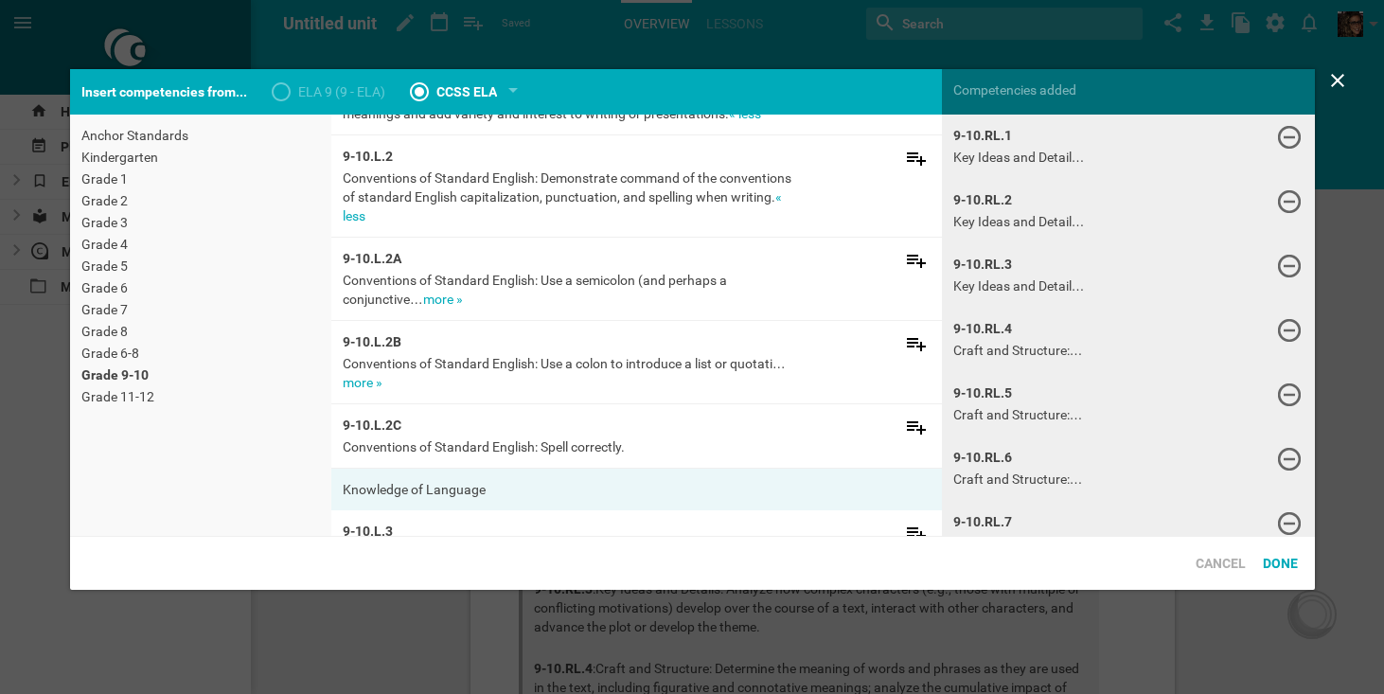
scroll to position [6589, 0]
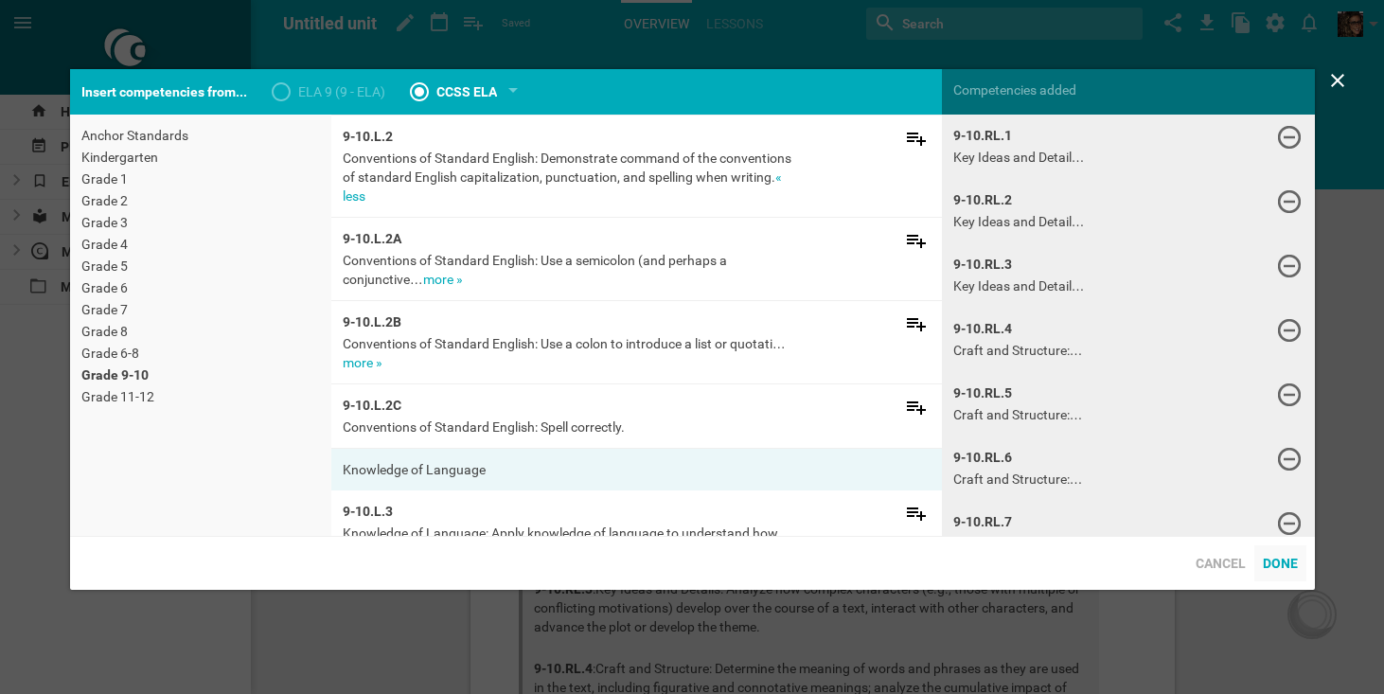
click at [1281, 573] on div "Done" at bounding box center [1280, 563] width 52 height 36
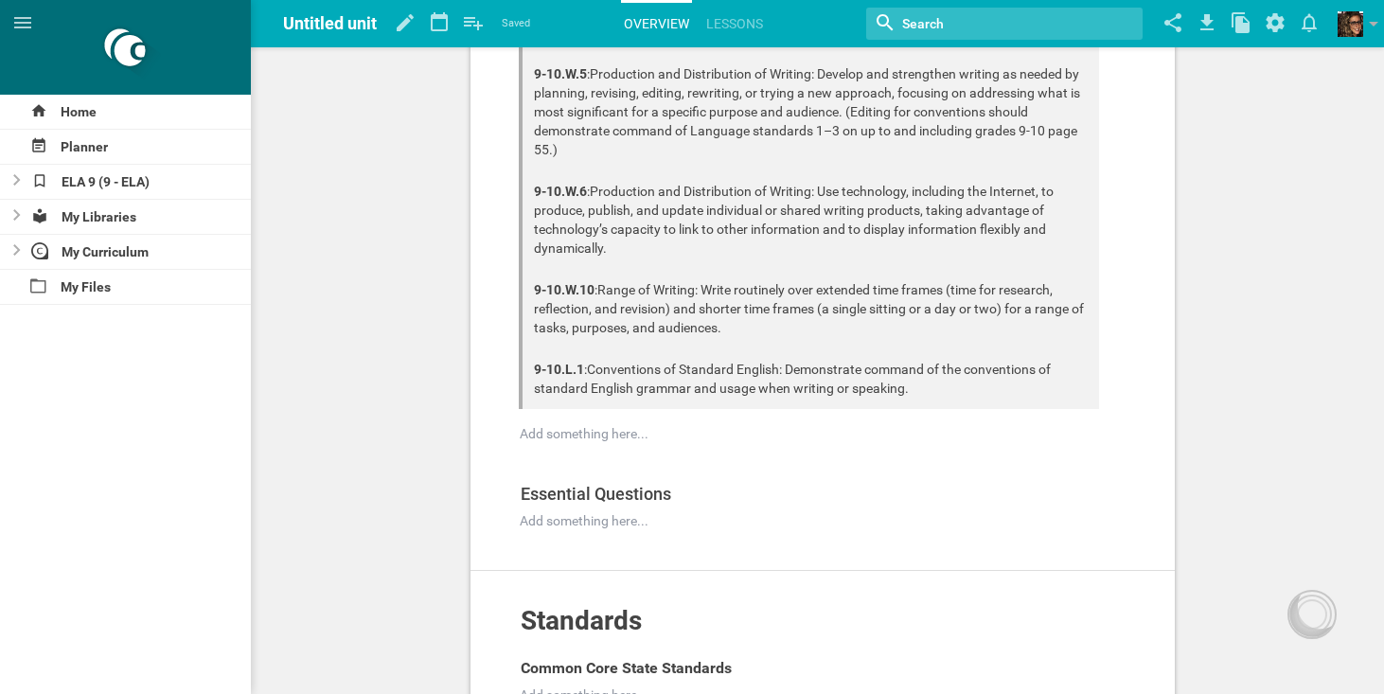
scroll to position [1853, 0]
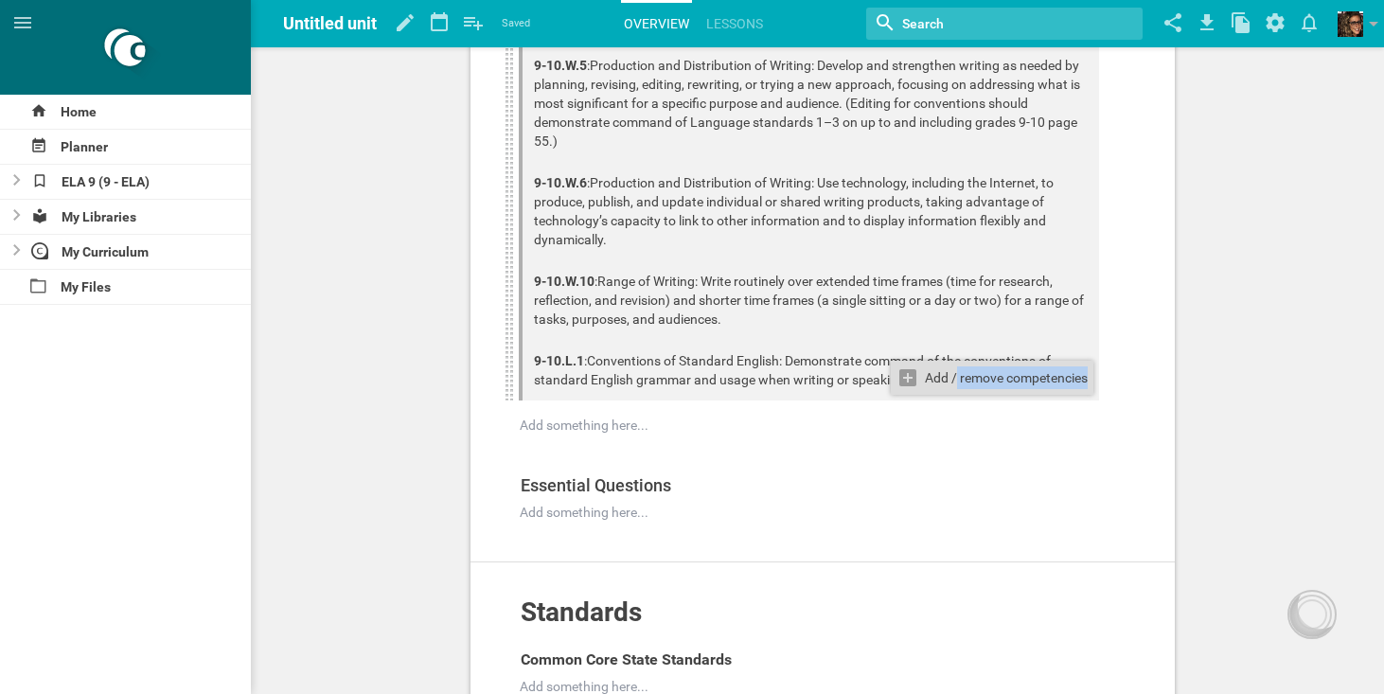
drag, startPoint x: 955, startPoint y: 357, endPoint x: 947, endPoint y: 369, distance: 15.0
click at [904, 416] on div at bounding box center [825, 425] width 608 height 19
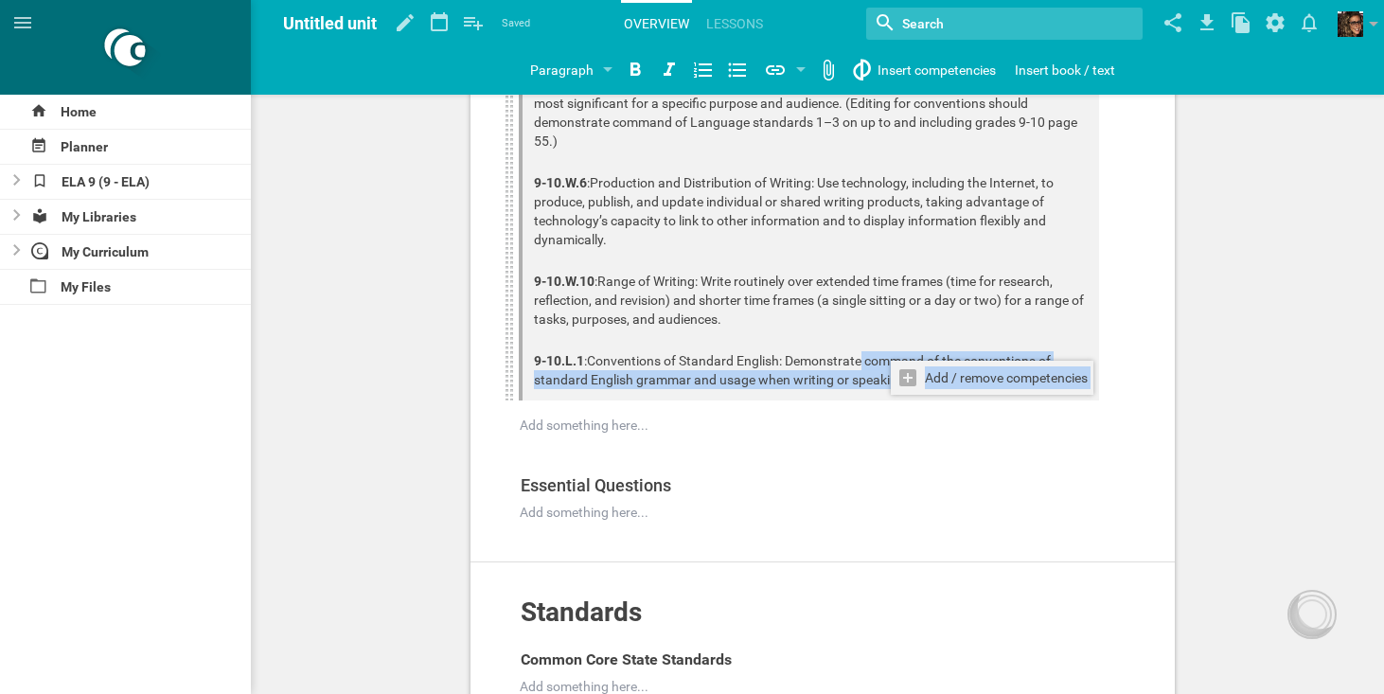
drag, startPoint x: 1107, startPoint y: 343, endPoint x: 863, endPoint y: 327, distance: 244.8
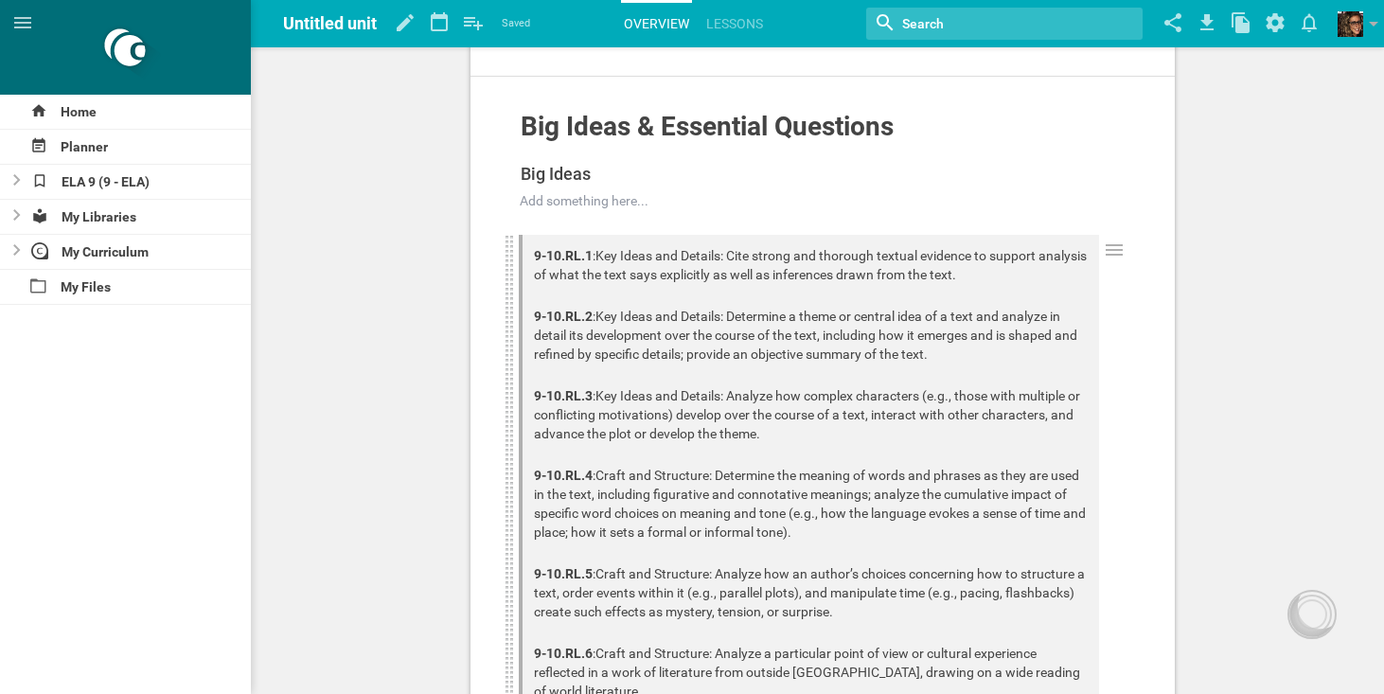
scroll to position [193, 0]
click at [1103, 244] on icon at bounding box center [1114, 250] width 23 height 23
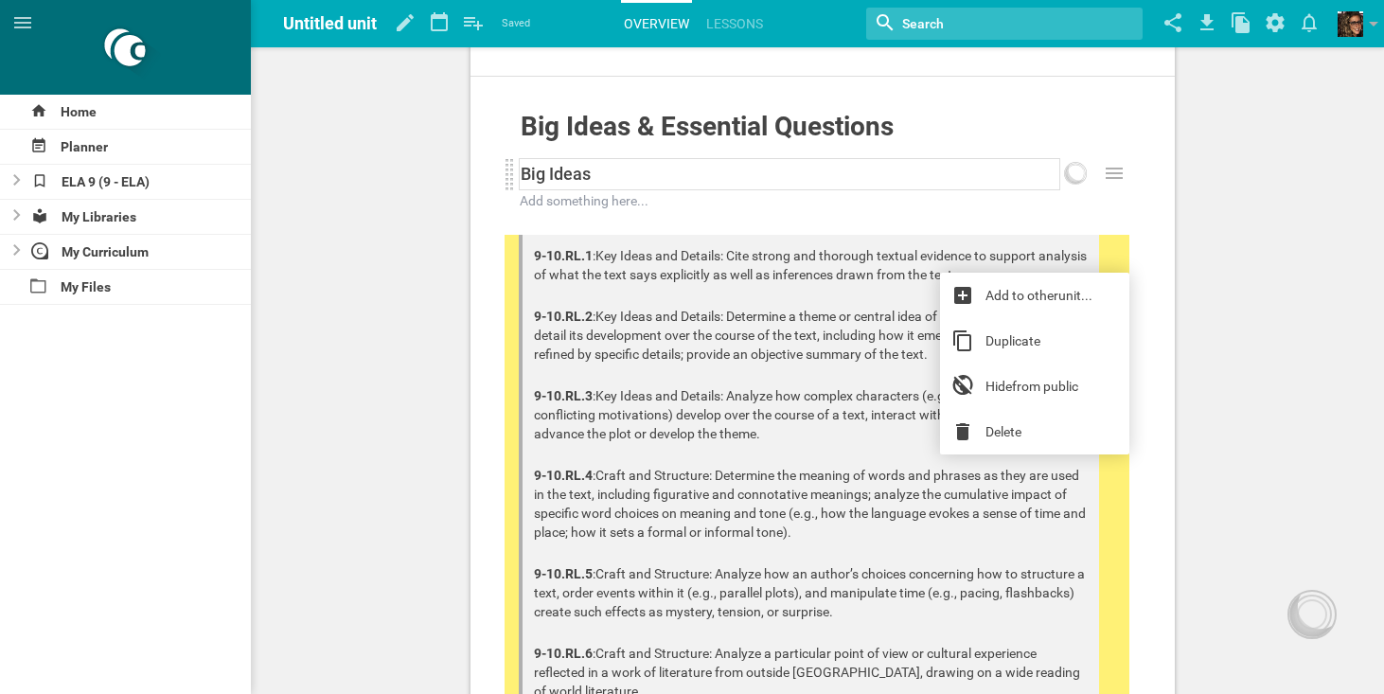
click at [709, 189] on div "Big Ideas" at bounding box center [790, 174] width 542 height 32
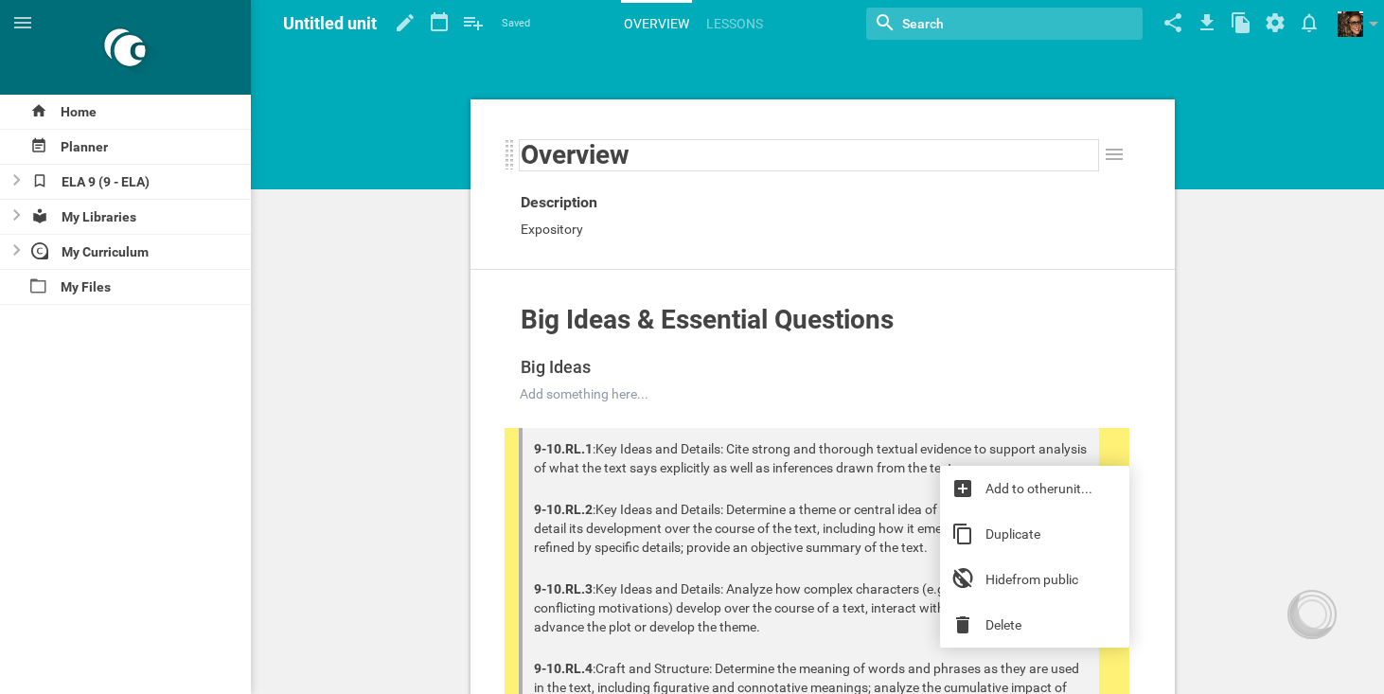
scroll to position [0, 0]
click at [737, 6] on link "Lessons" at bounding box center [734, 24] width 62 height 42
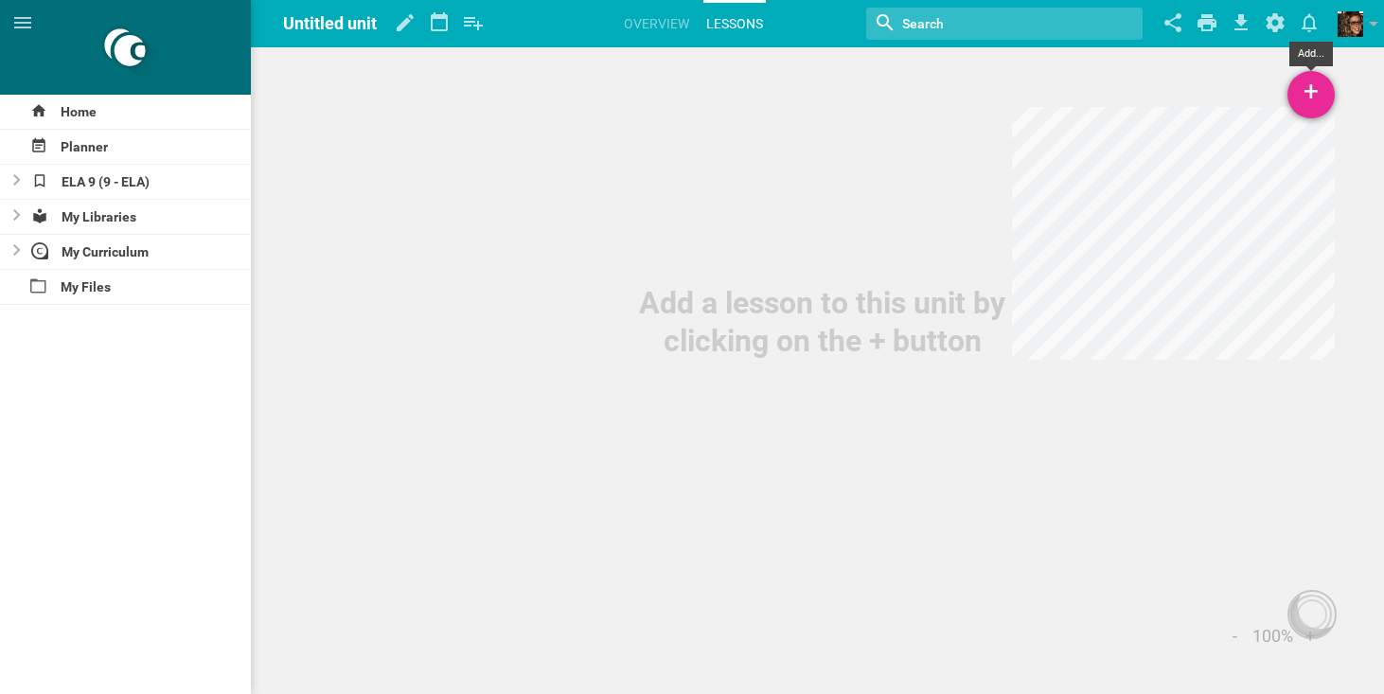
click at [1299, 104] on div "+" at bounding box center [1311, 94] width 47 height 47
click at [1274, 155] on link "New Lesson..." at bounding box center [1221, 147] width 227 height 42
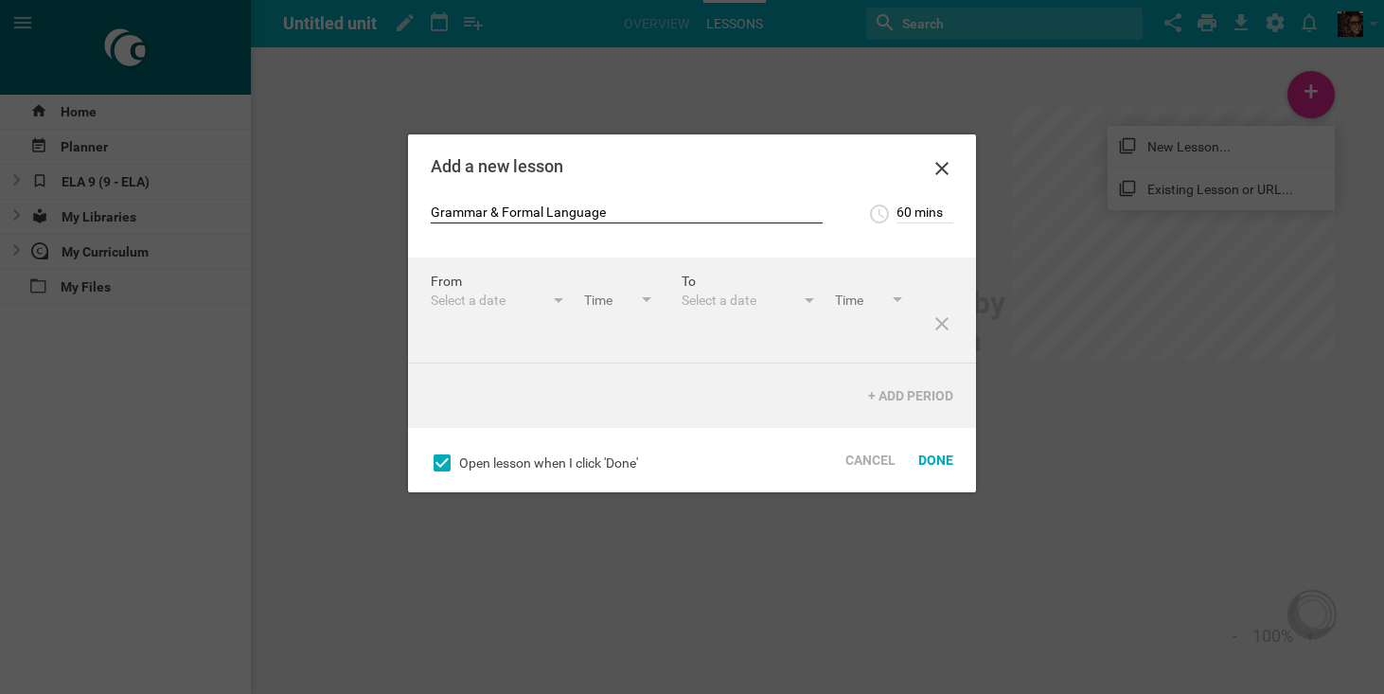
scroll to position [9, 0]
type input "Grammar & Formal Language"
click at [514, 304] on div "Select a date" at bounding box center [488, 300] width 114 height 19
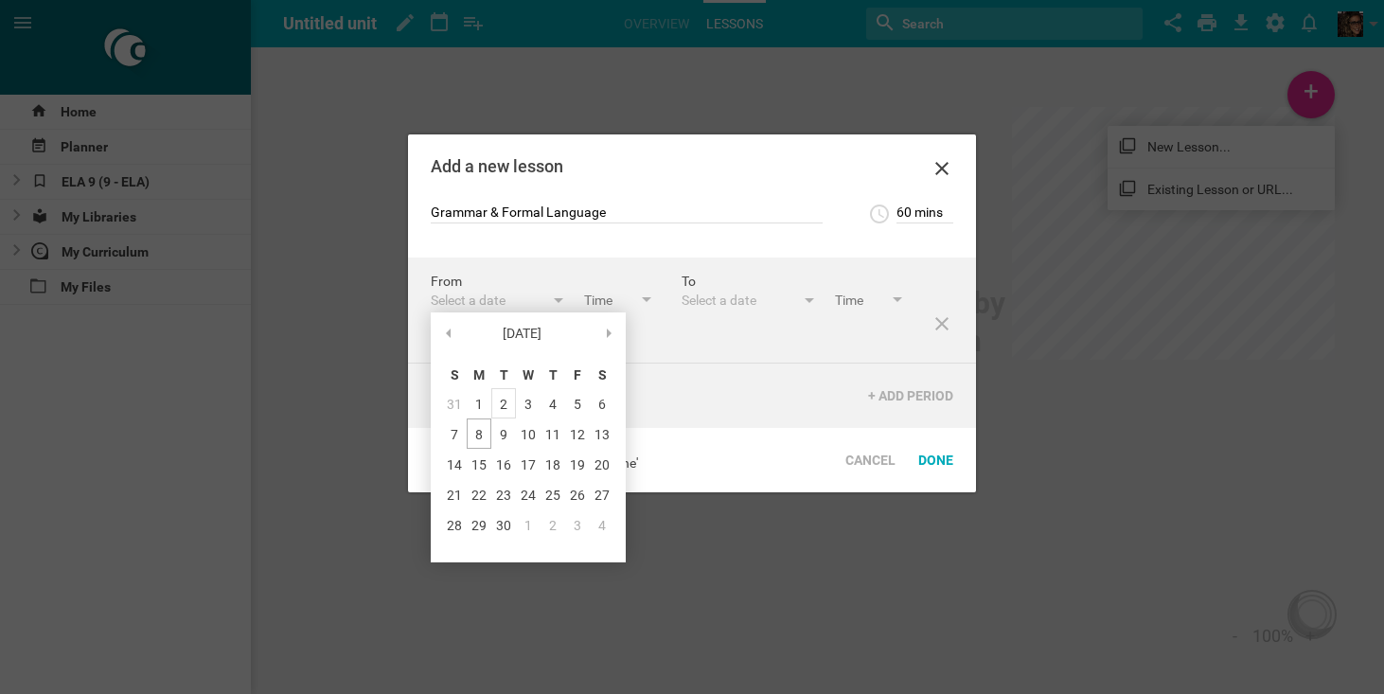
click at [499, 397] on div "2" at bounding box center [503, 403] width 25 height 30
